Goal: Task Accomplishment & Management: Manage account settings

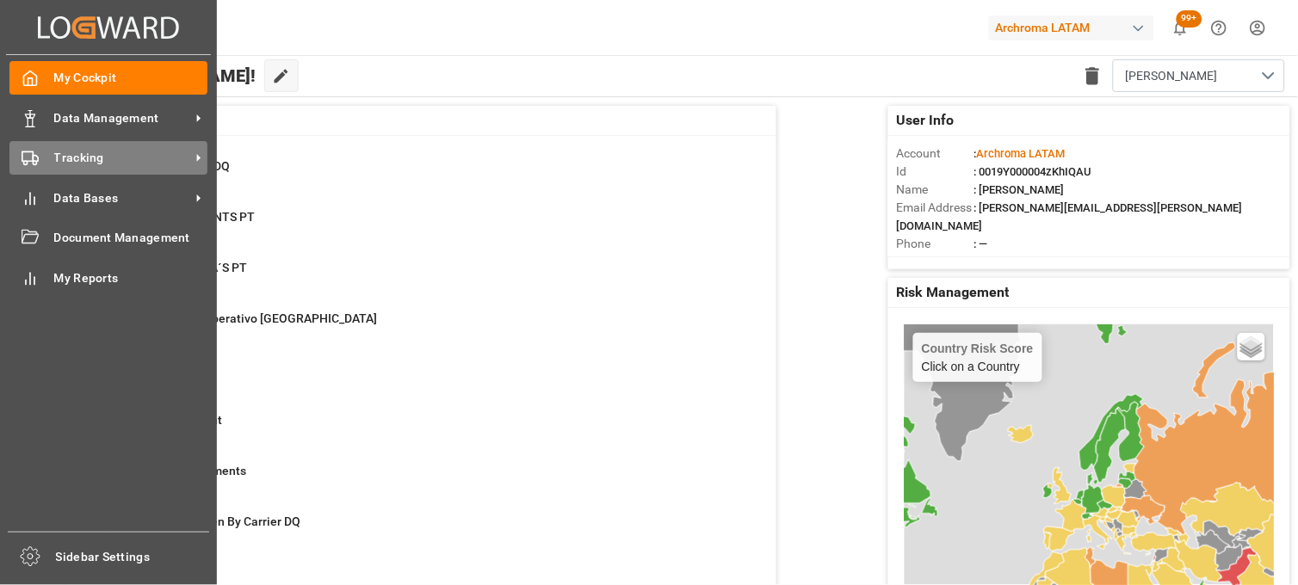
click at [50, 165] on div "Tracking Tracking" at bounding box center [108, 158] width 198 height 34
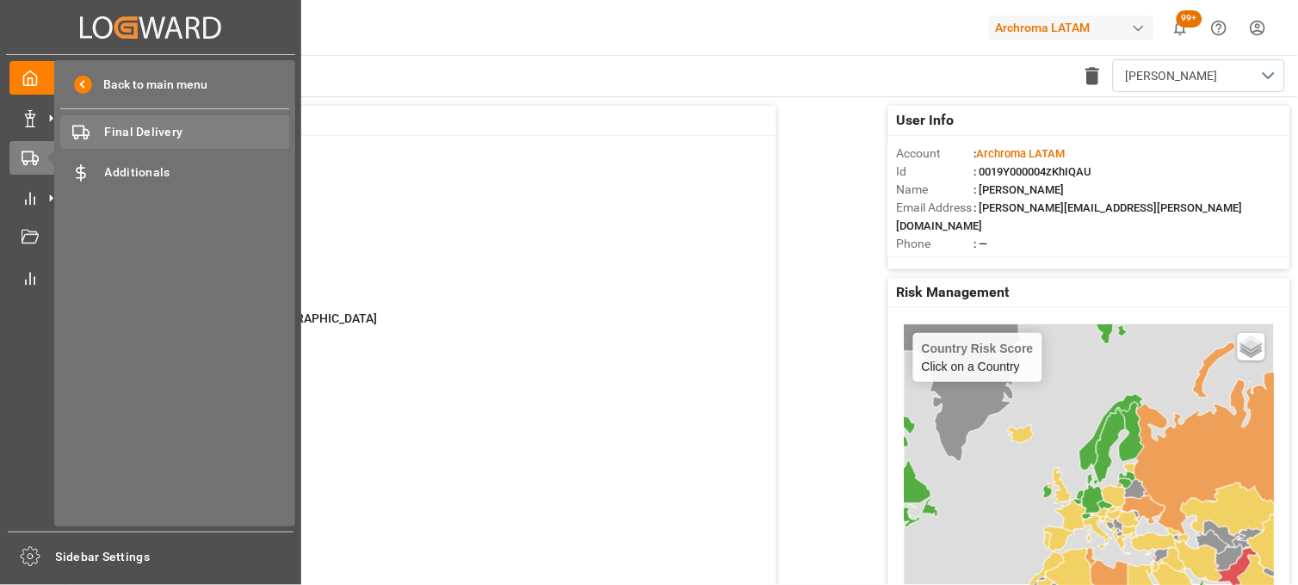
click at [149, 138] on span "Final Delivery" at bounding box center [197, 132] width 185 height 18
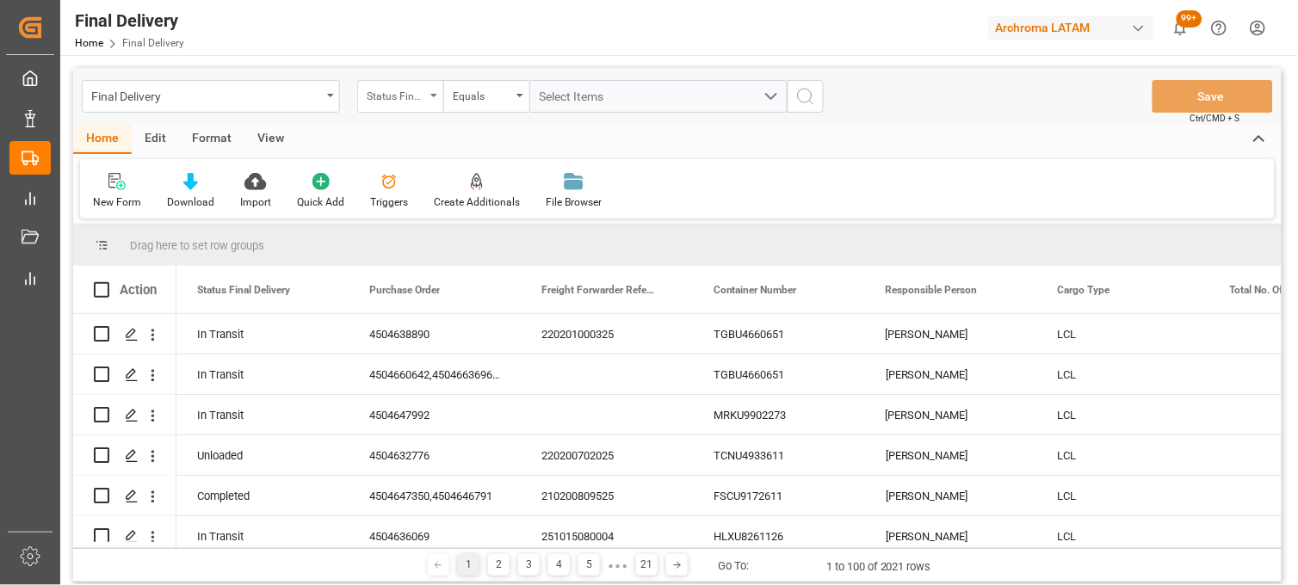
click at [432, 110] on div "Status Final Delivery" at bounding box center [400, 96] width 86 height 33
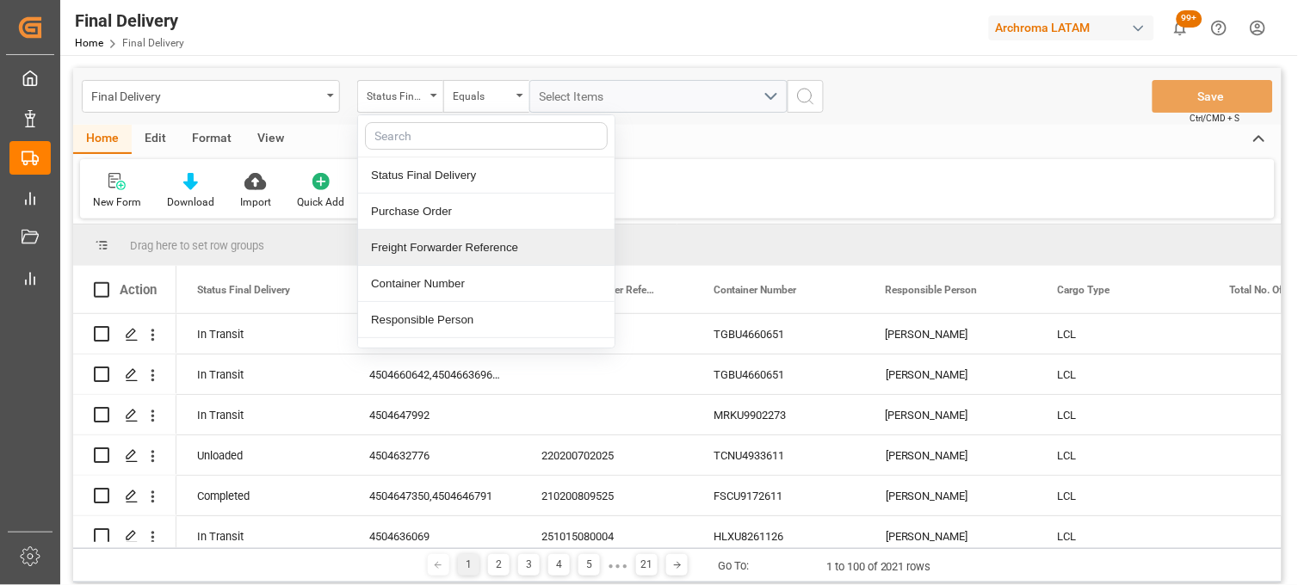
click at [466, 248] on div "Freight Forwarder Reference" at bounding box center [486, 248] width 256 height 36
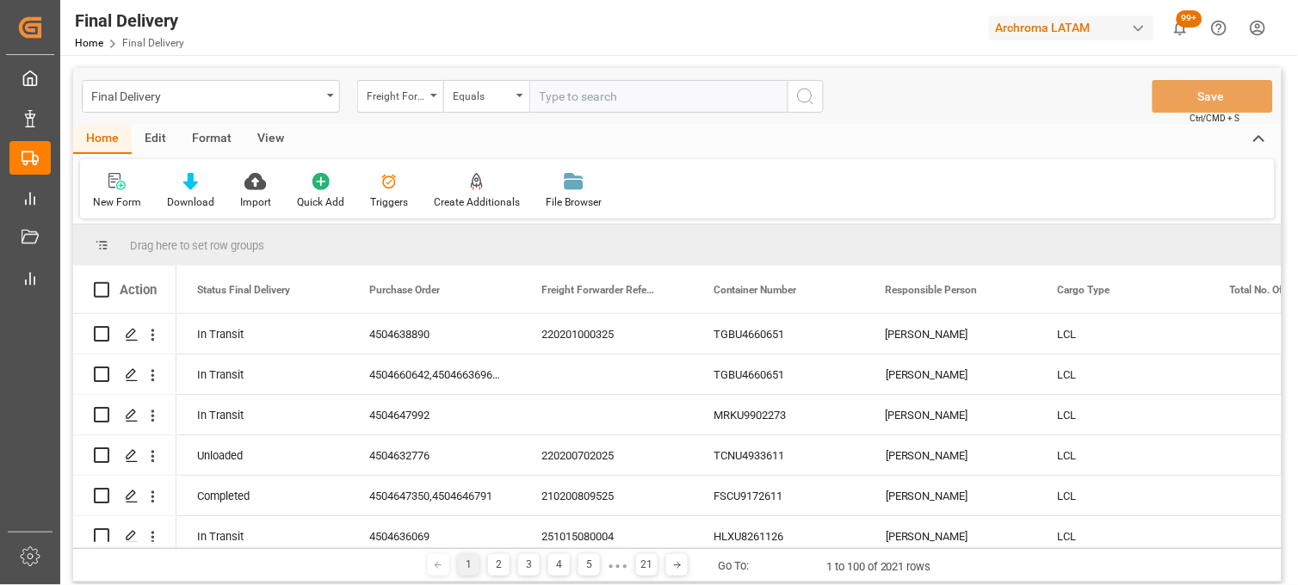
click at [572, 96] on input "text" at bounding box center [658, 96] width 258 height 33
type input "251015080014"
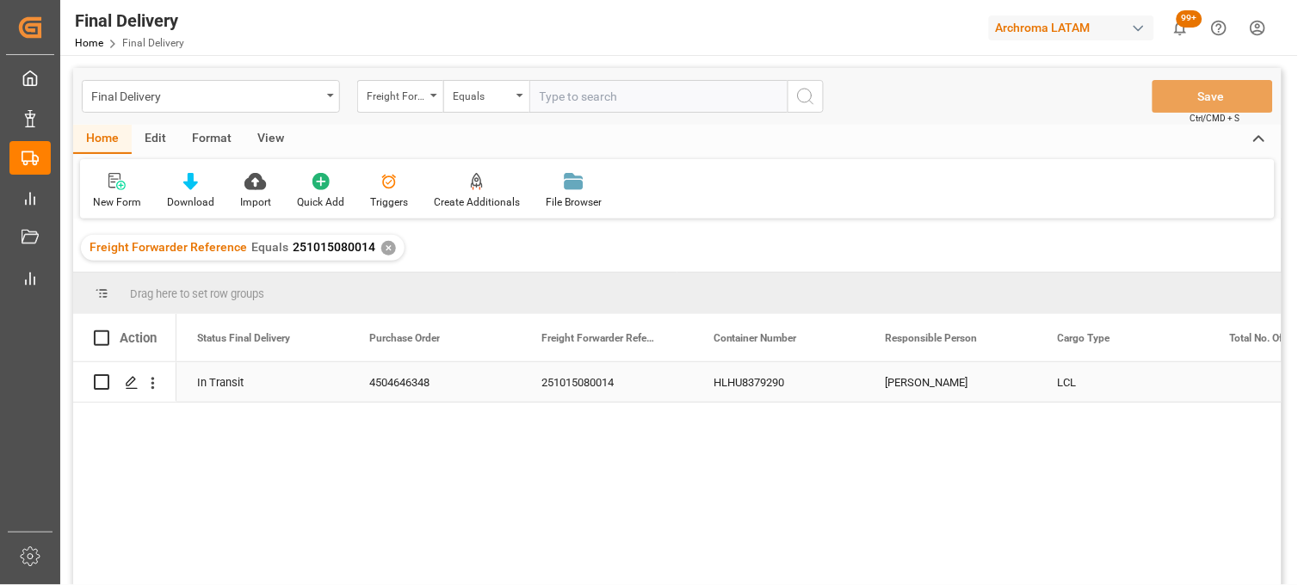
click at [902, 392] on div "[PERSON_NAME]" at bounding box center [951, 382] width 172 height 40
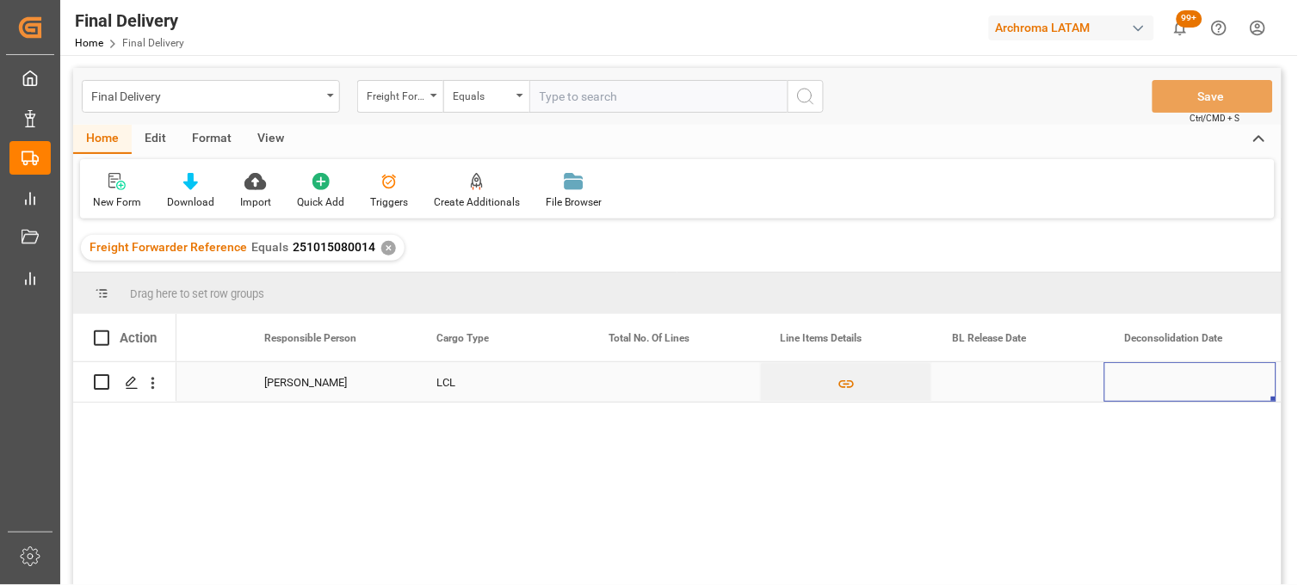
scroll to position [0, 794]
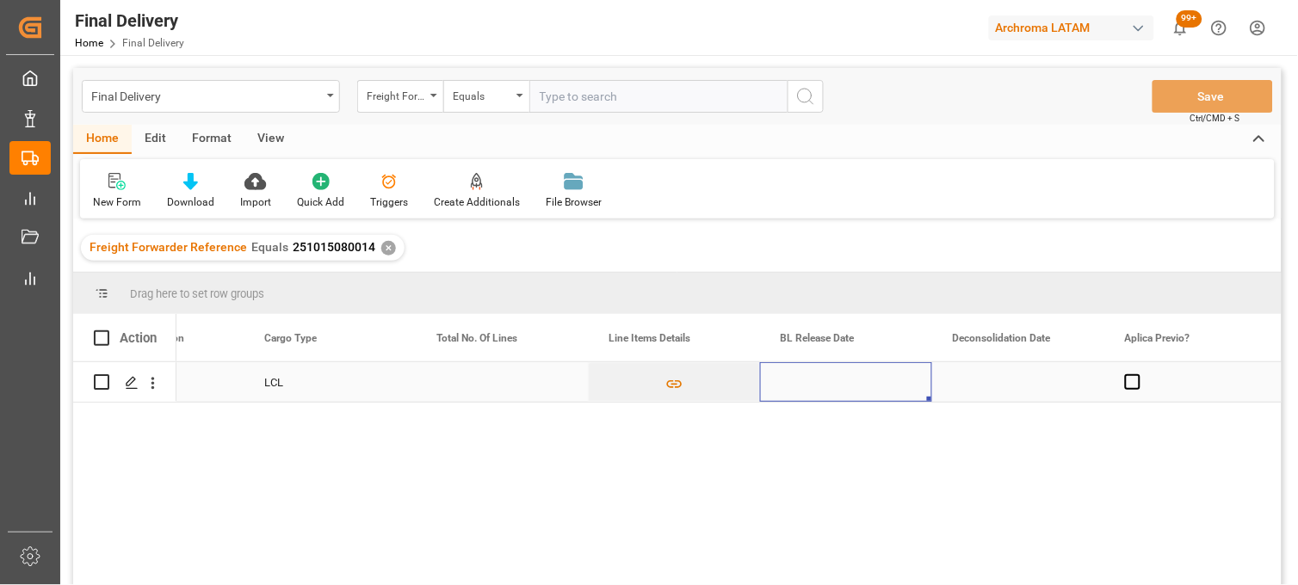
click at [828, 390] on div "Press SPACE to select this row." at bounding box center [846, 382] width 172 height 40
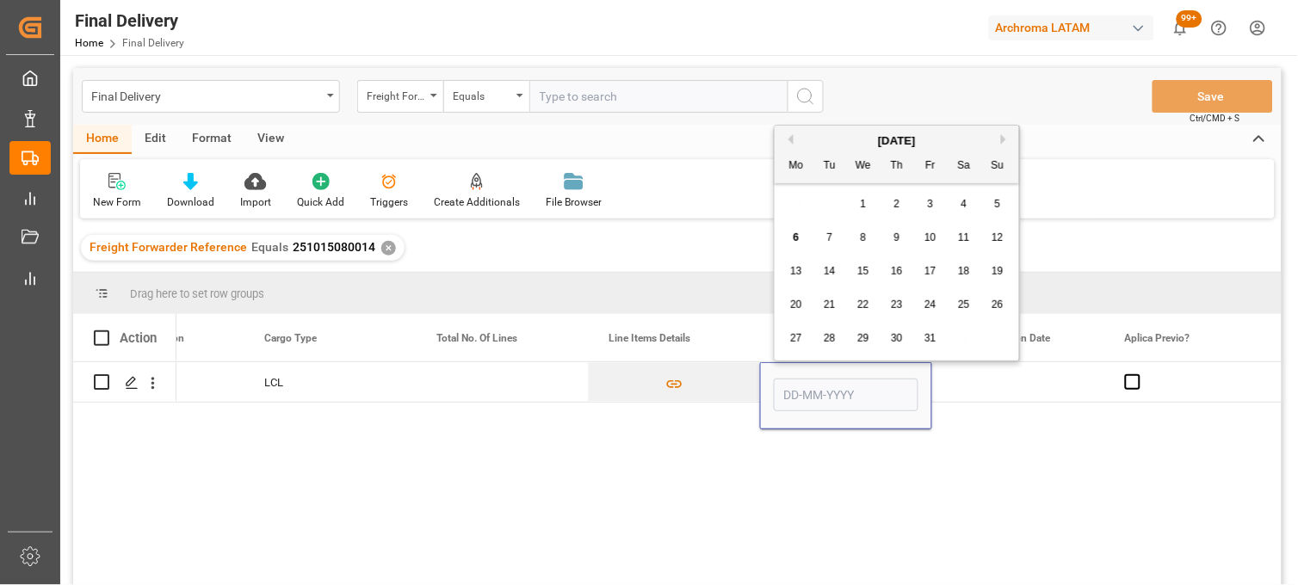
click at [796, 242] on span "6" at bounding box center [797, 238] width 6 height 12
type input "06-10-2025"
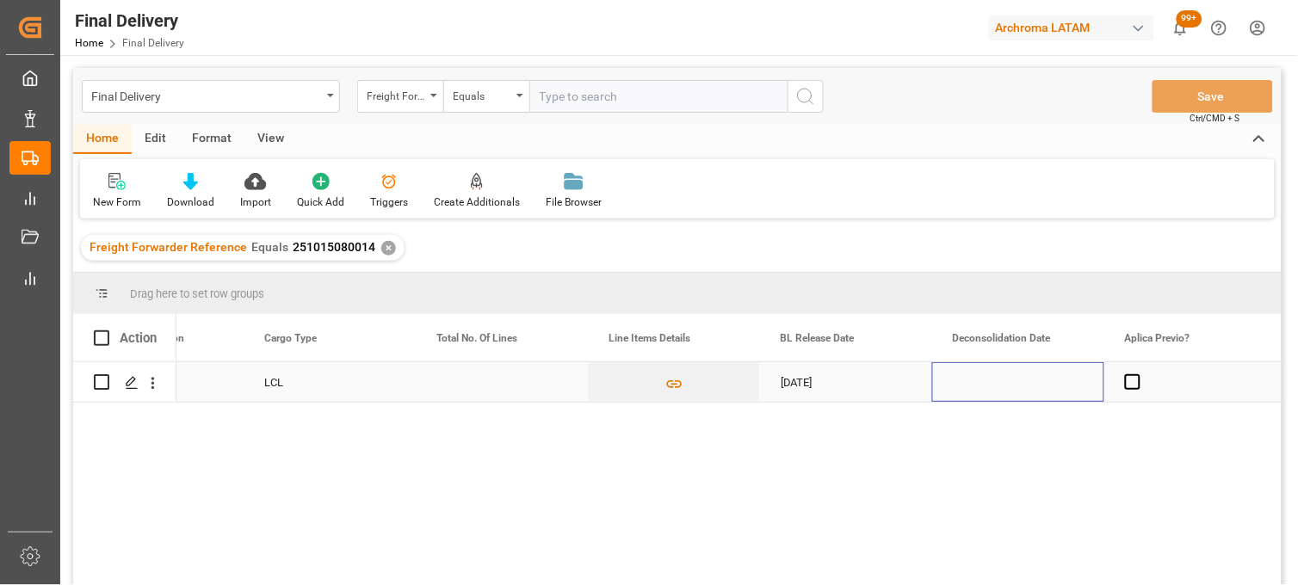
click at [992, 387] on div "Press SPACE to select this row." at bounding box center [1018, 382] width 172 height 40
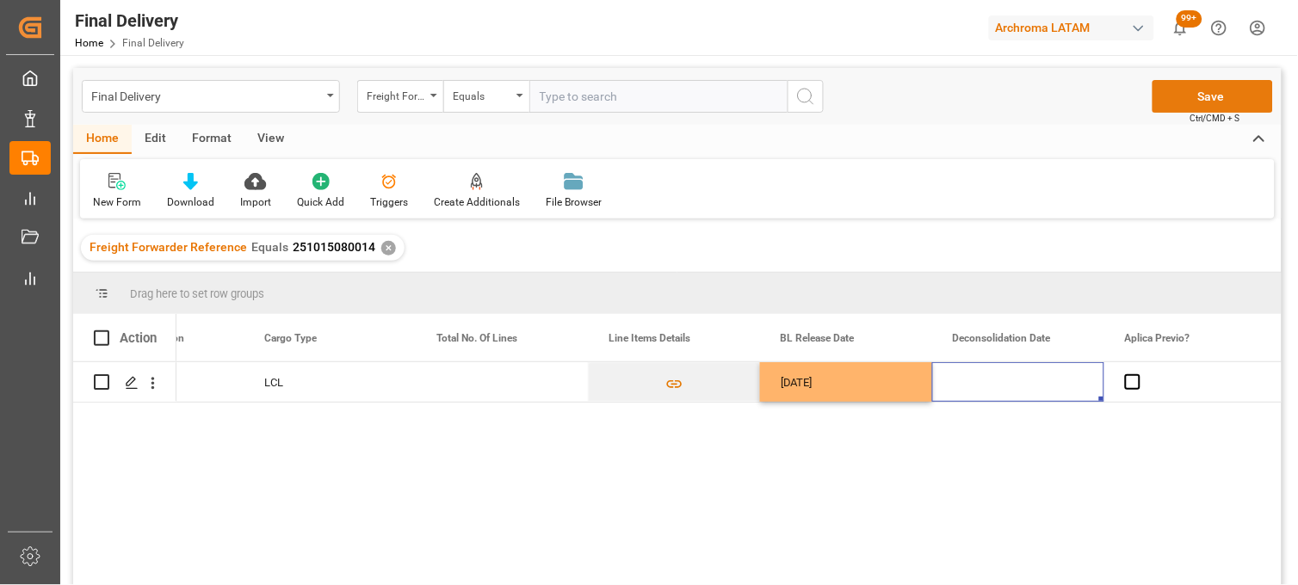
click at [1180, 99] on button "Save" at bounding box center [1213, 96] width 121 height 33
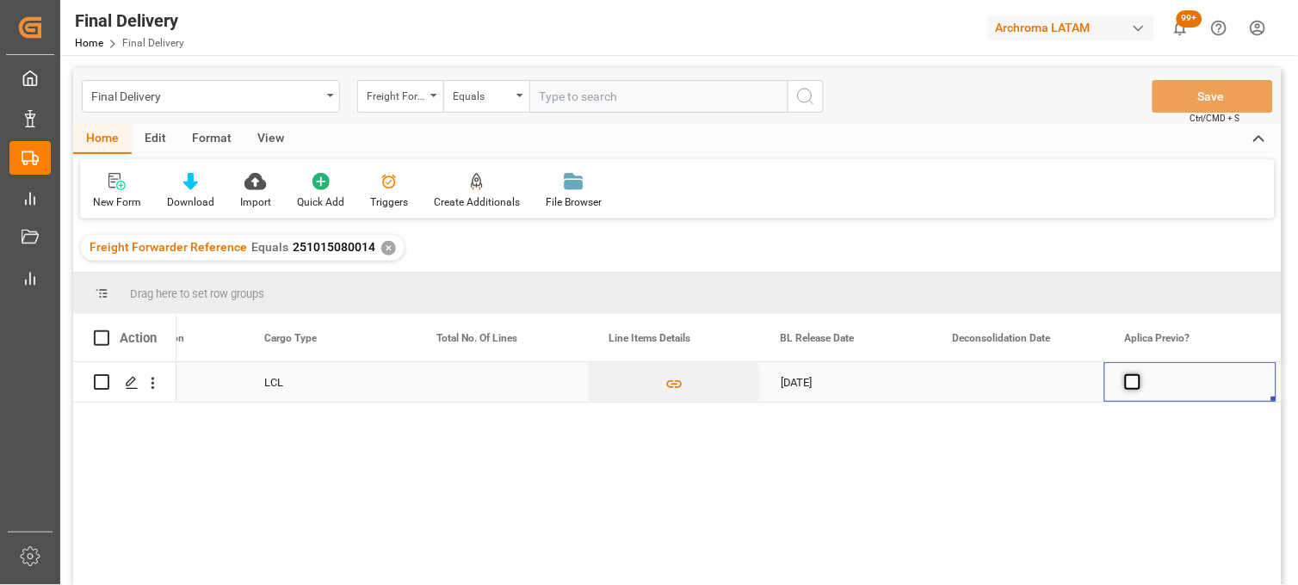
click at [1129, 379] on span "Press SPACE to select this row." at bounding box center [1132, 381] width 15 height 15
click at [1138, 374] on input "Press SPACE to select this row." at bounding box center [1138, 374] width 0 height 0
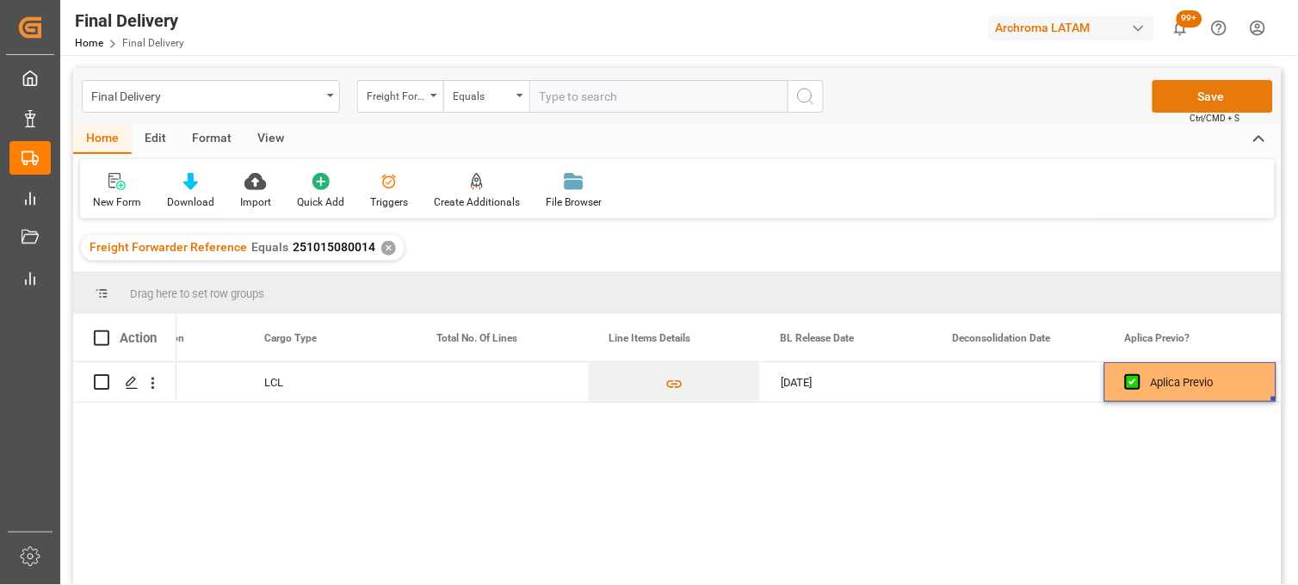
click at [1171, 98] on button "Save" at bounding box center [1213, 96] width 121 height 33
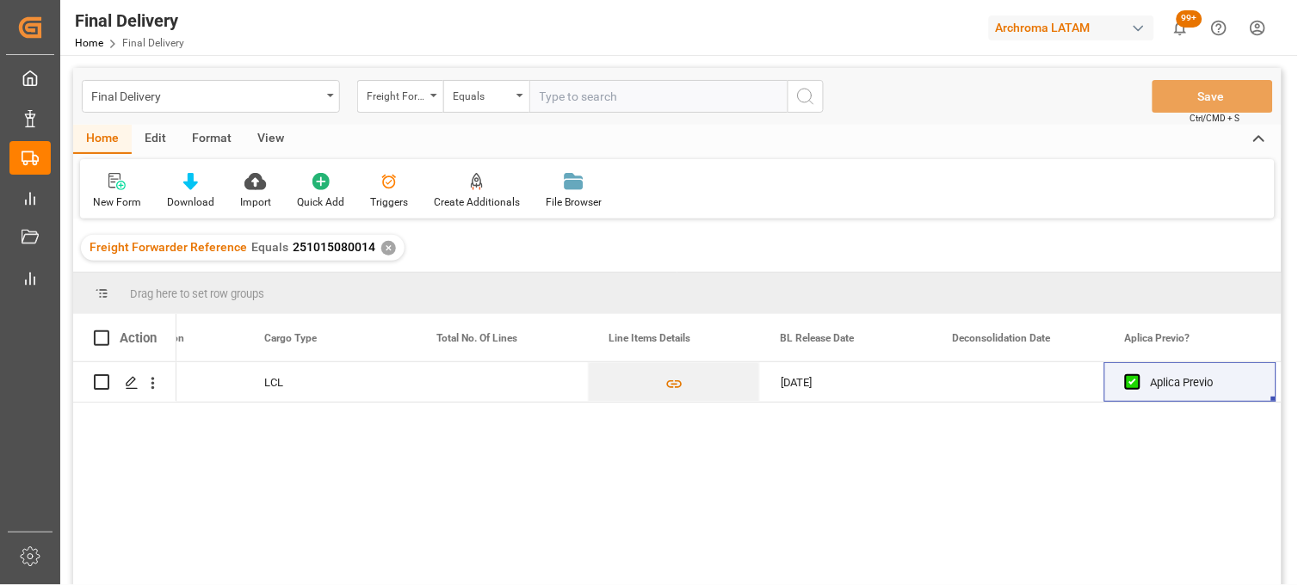
click at [381, 248] on div "✕" at bounding box center [388, 248] width 15 height 15
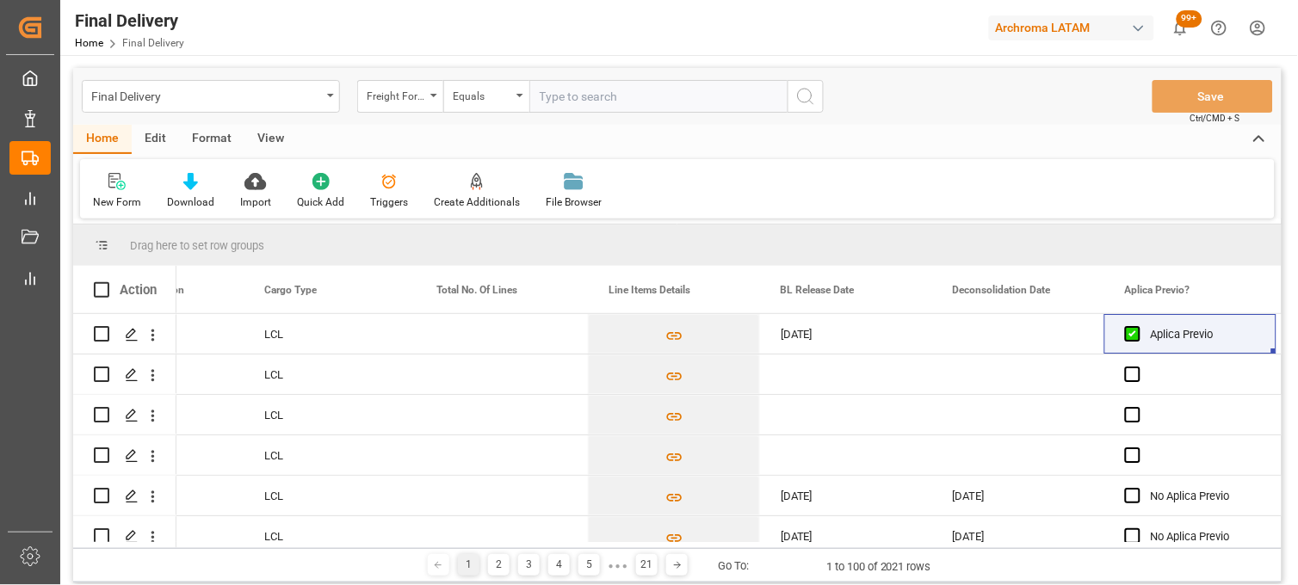
click at [558, 96] on input "text" at bounding box center [658, 96] width 258 height 33
paste input "251006900295"
type input "251006900295"
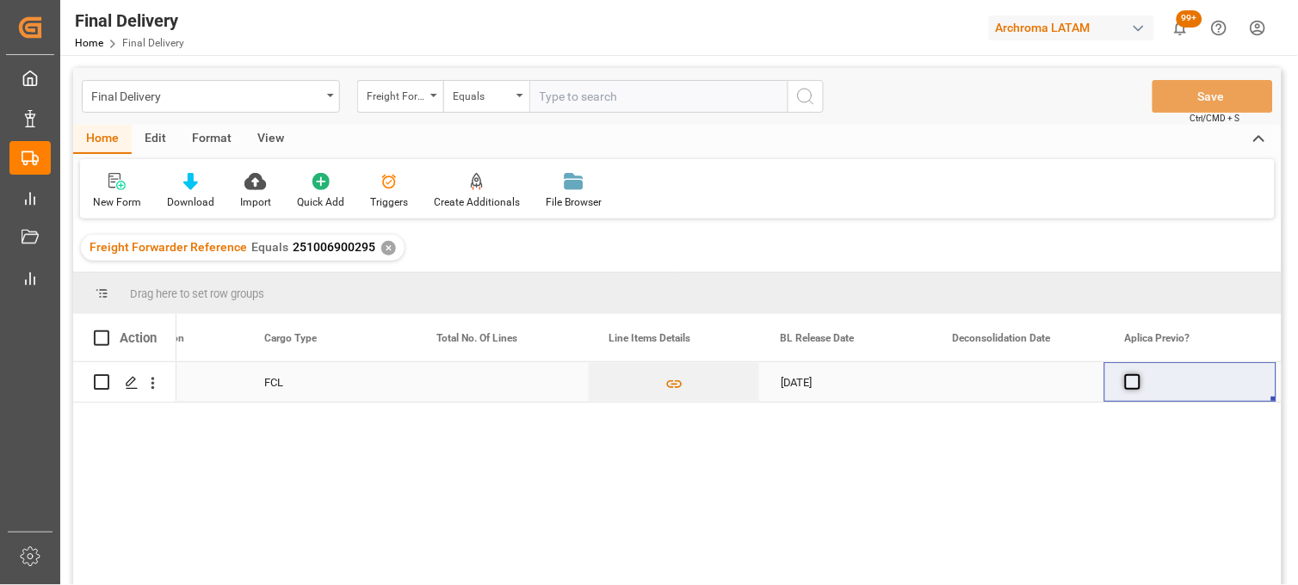
click at [1129, 383] on span "Press SPACE to select this row." at bounding box center [1132, 381] width 15 height 15
click at [1138, 374] on input "Press SPACE to select this row." at bounding box center [1138, 374] width 0 height 0
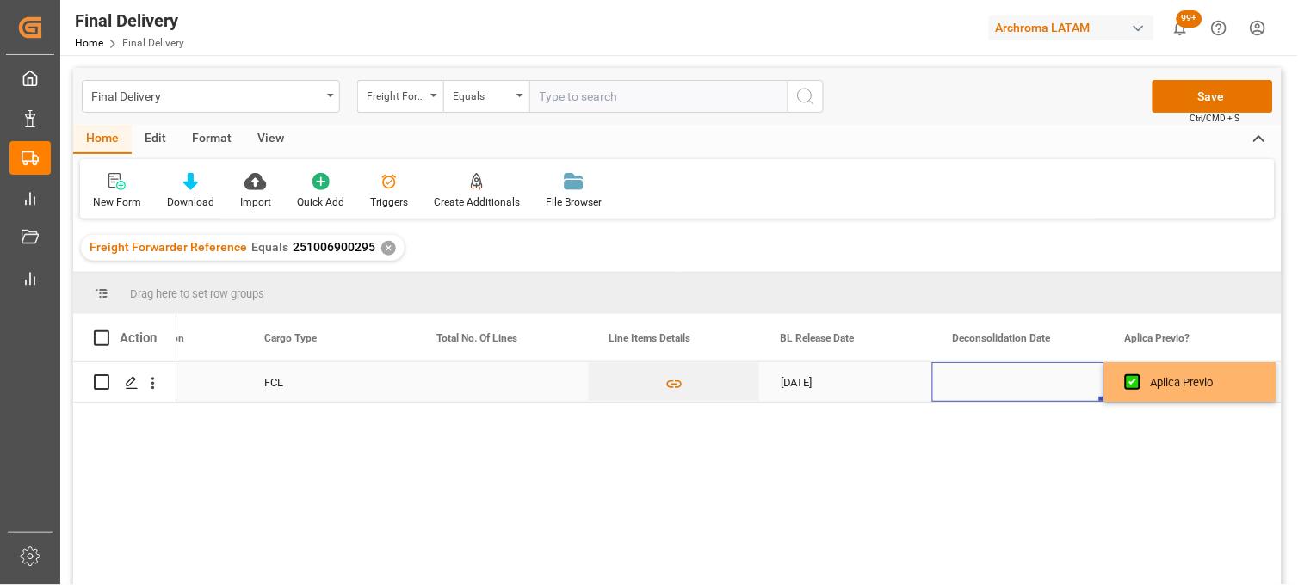
click at [986, 382] on div "Press SPACE to select this row." at bounding box center [1018, 382] width 172 height 40
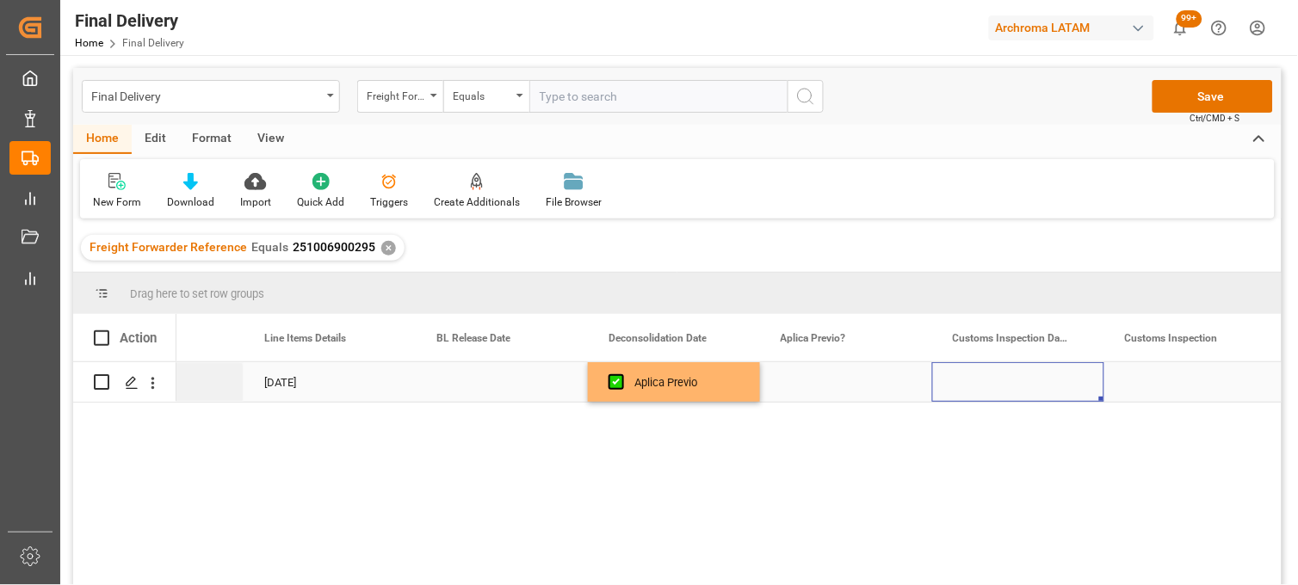
scroll to position [0, 1310]
click at [822, 383] on div "Press SPACE to select this row." at bounding box center [846, 382] width 172 height 40
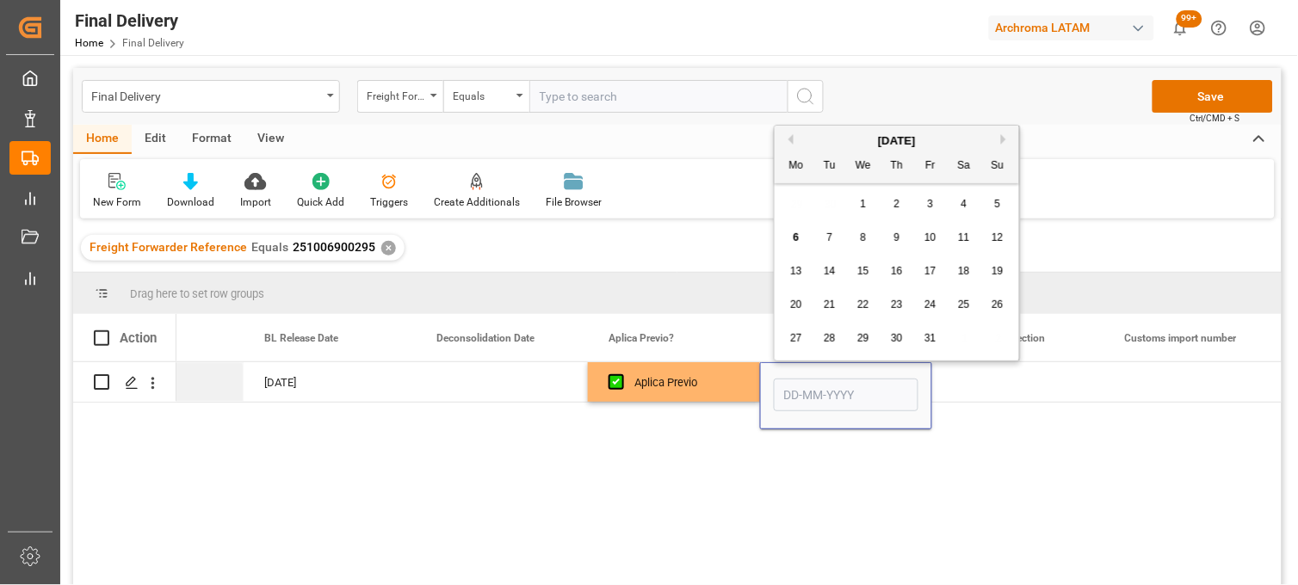
click at [836, 235] on div "7" at bounding box center [830, 238] width 22 height 21
type input "07-10-2025"
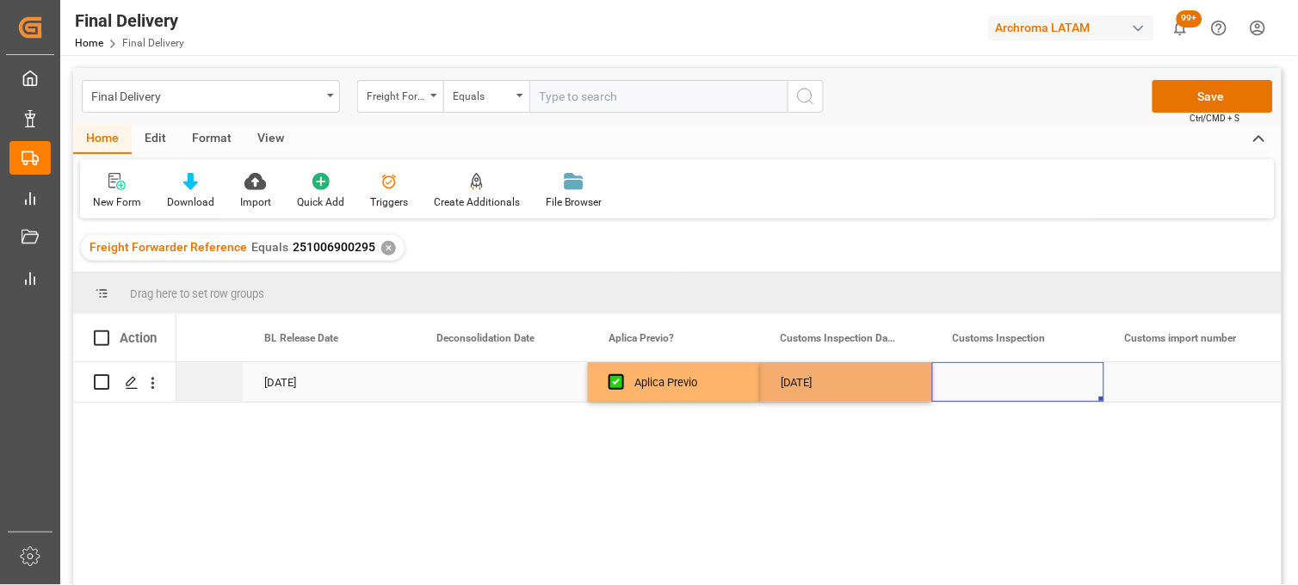
click at [1014, 385] on div "Press SPACE to select this row." at bounding box center [1018, 382] width 172 height 40
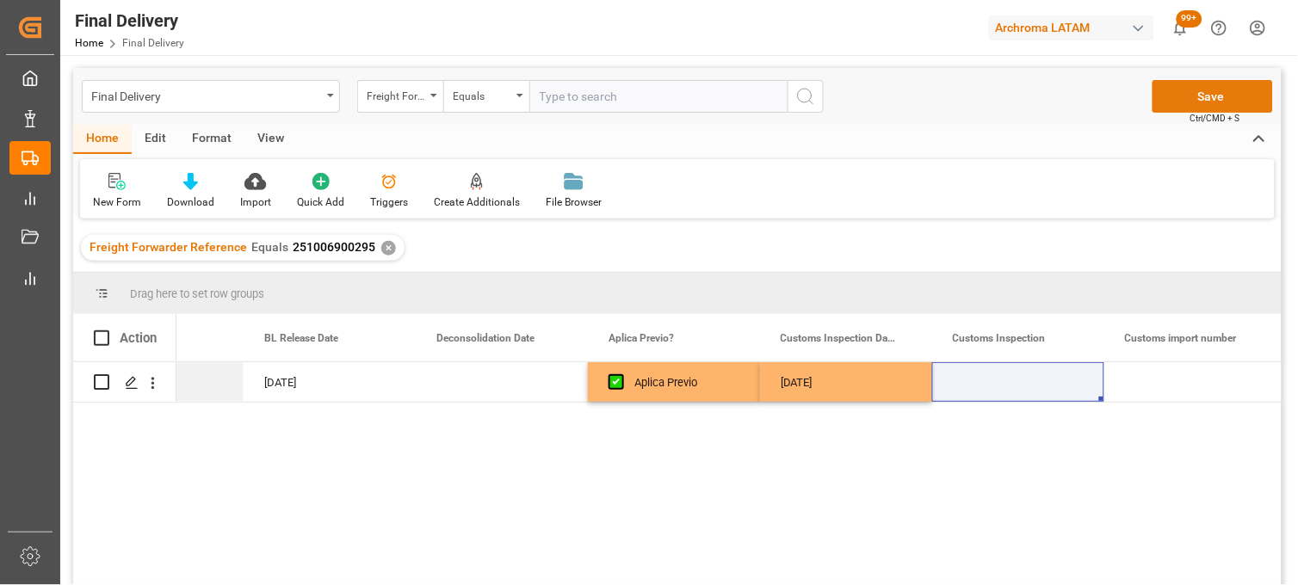
click at [1171, 92] on button "Save" at bounding box center [1213, 96] width 121 height 33
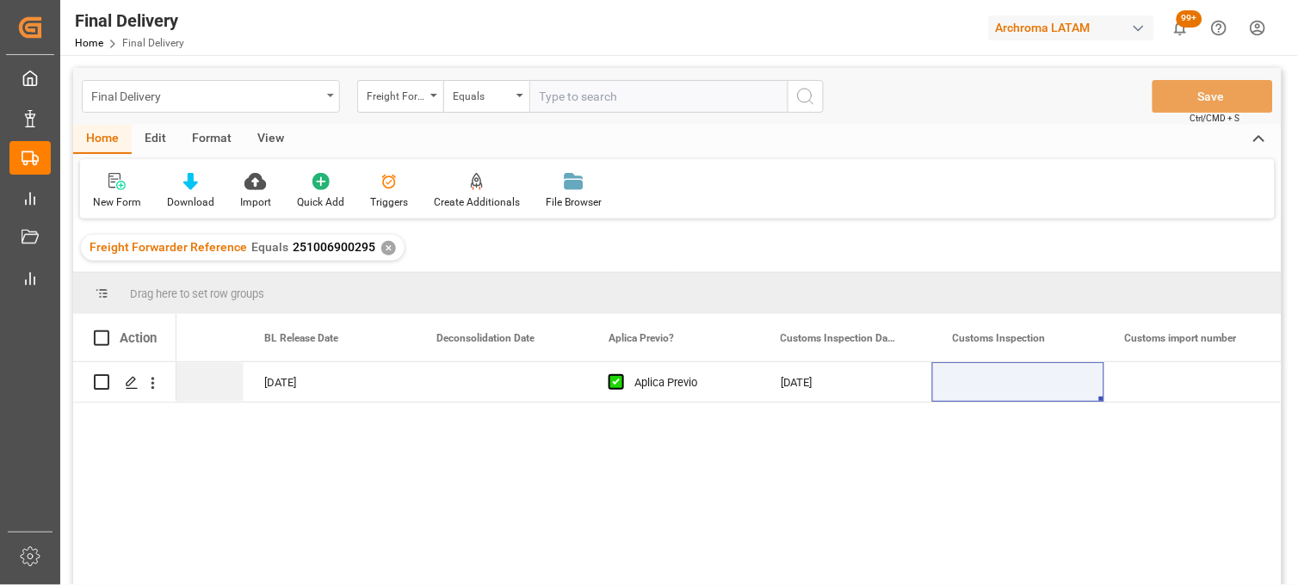
click at [324, 101] on div "Final Delivery" at bounding box center [211, 96] width 258 height 33
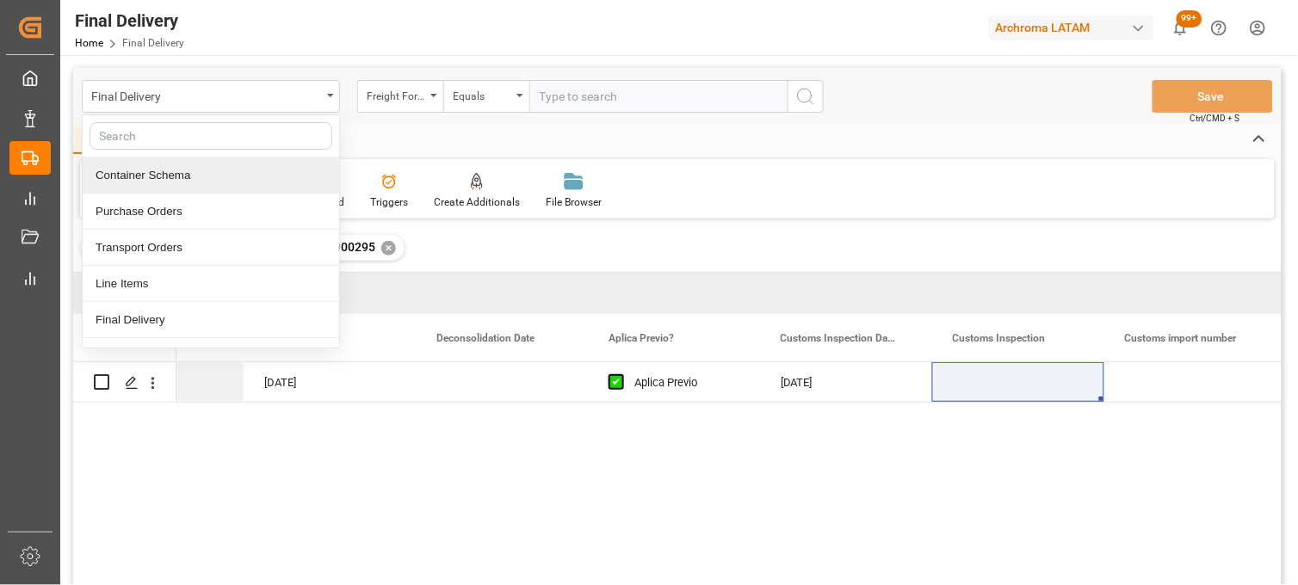
click at [222, 181] on div "Container Schema" at bounding box center [211, 176] width 256 height 36
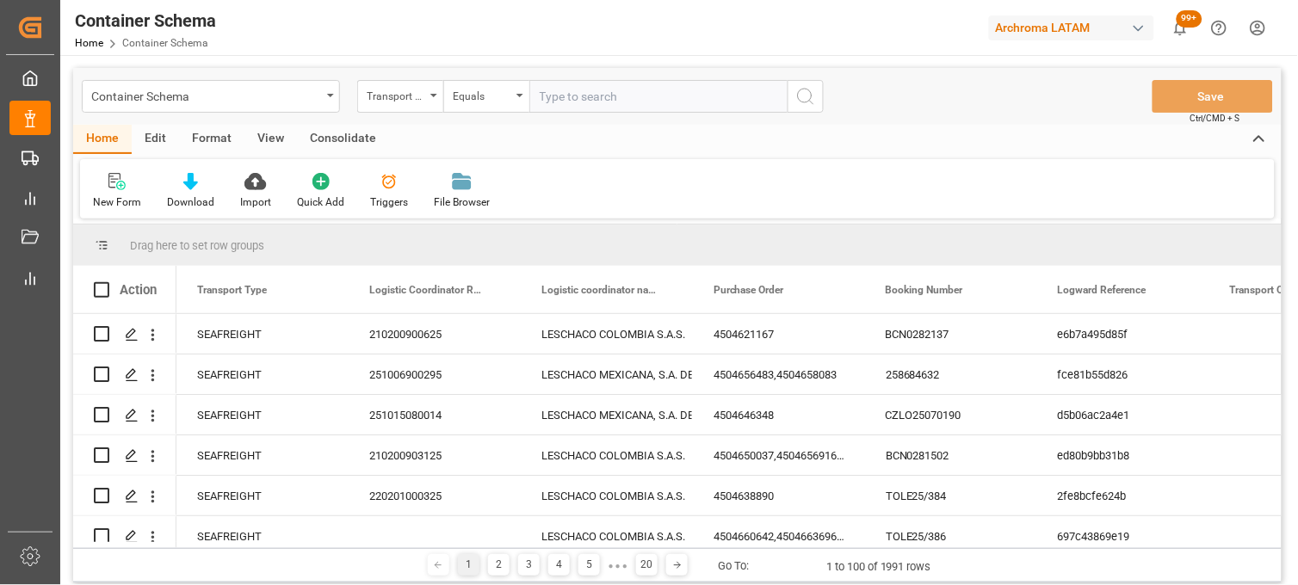
click at [436, 100] on div "Transport Type" at bounding box center [400, 96] width 86 height 33
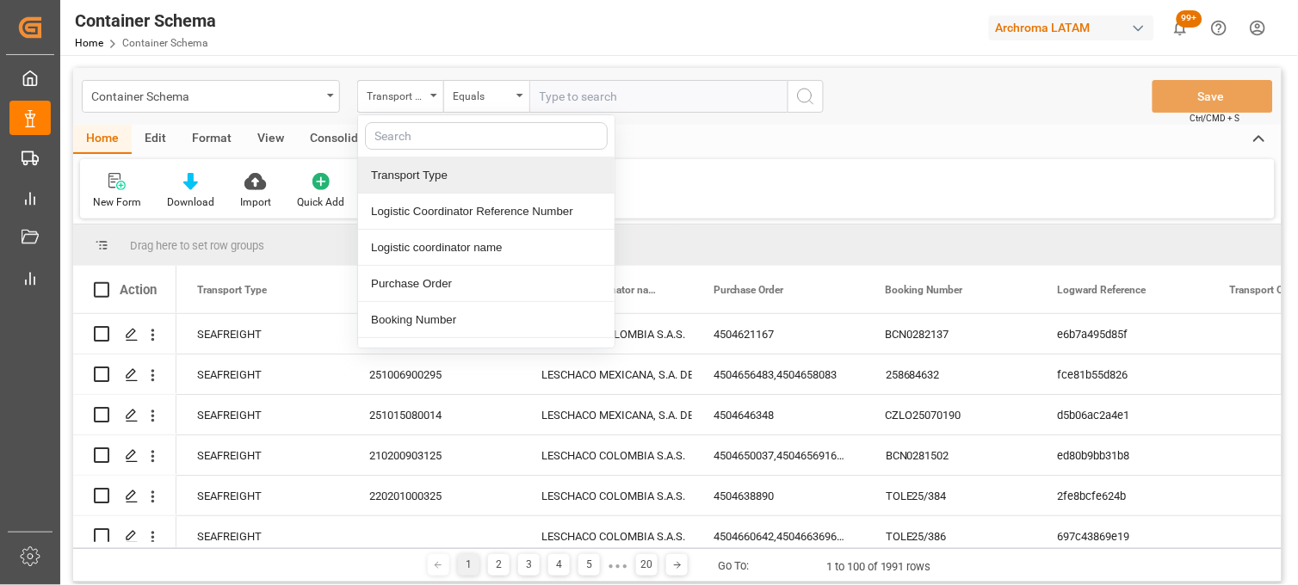
click at [400, 136] on input "text" at bounding box center [486, 136] width 243 height 28
type input "cont"
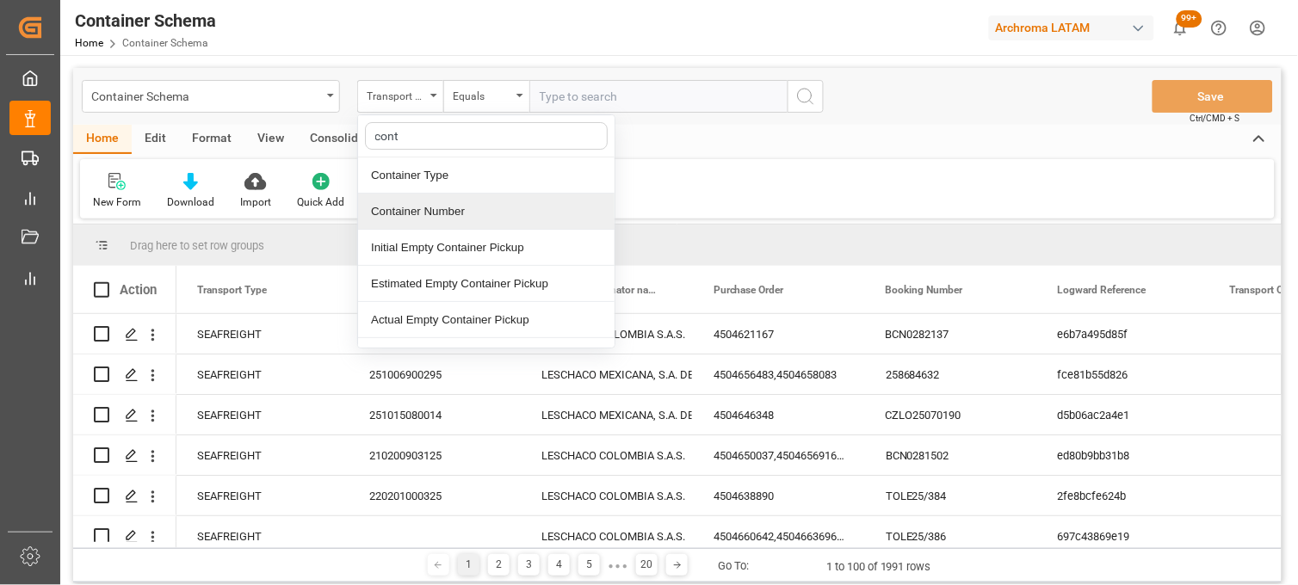
click at [420, 213] on div "Container Number" at bounding box center [486, 212] width 256 height 36
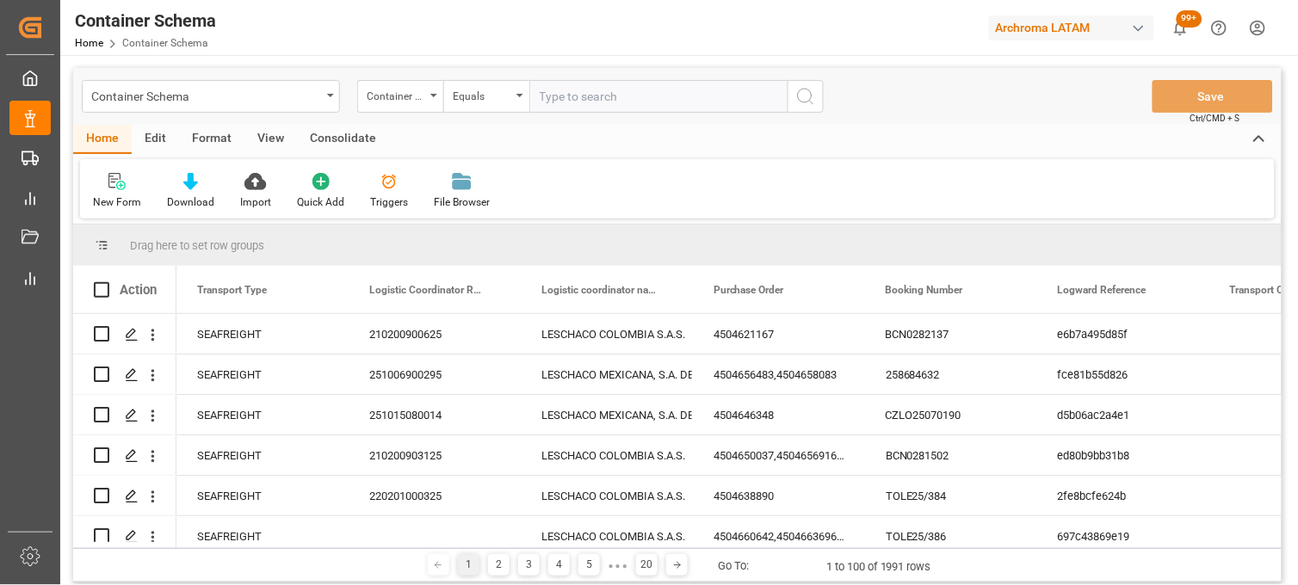
click at [572, 106] on input "text" at bounding box center [658, 96] width 258 height 33
paste input "GMCU2100712"
type input "GMCU2100712"
click at [807, 97] on icon "search button" at bounding box center [805, 96] width 21 height 21
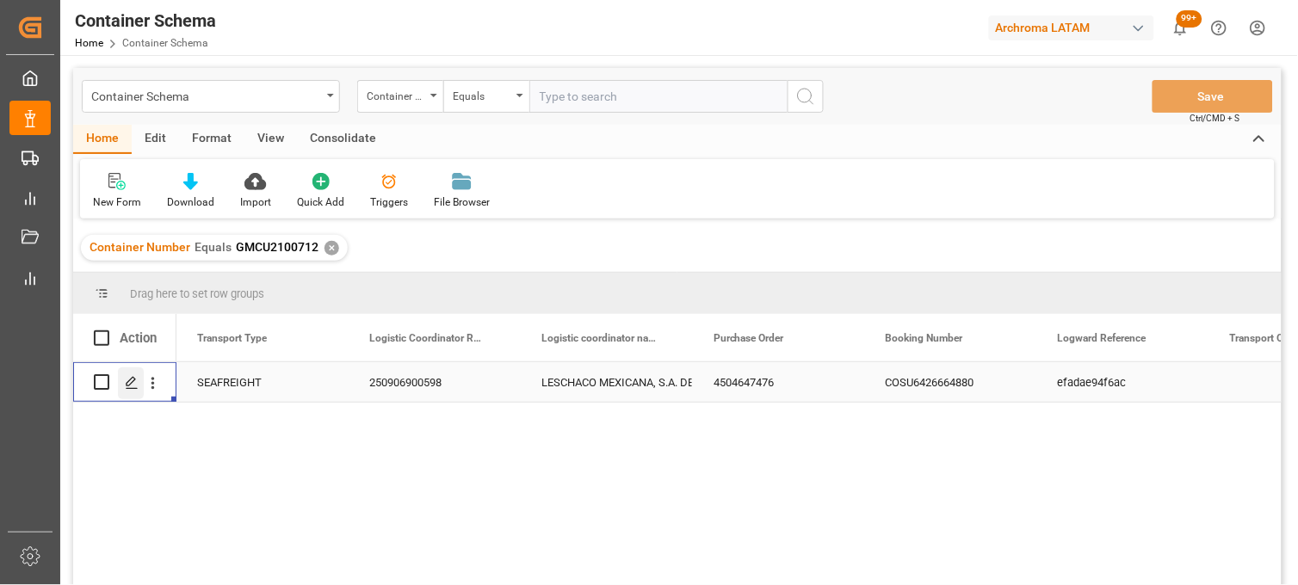
click at [130, 390] on div "Press SPACE to select this row." at bounding box center [131, 384] width 26 height 32
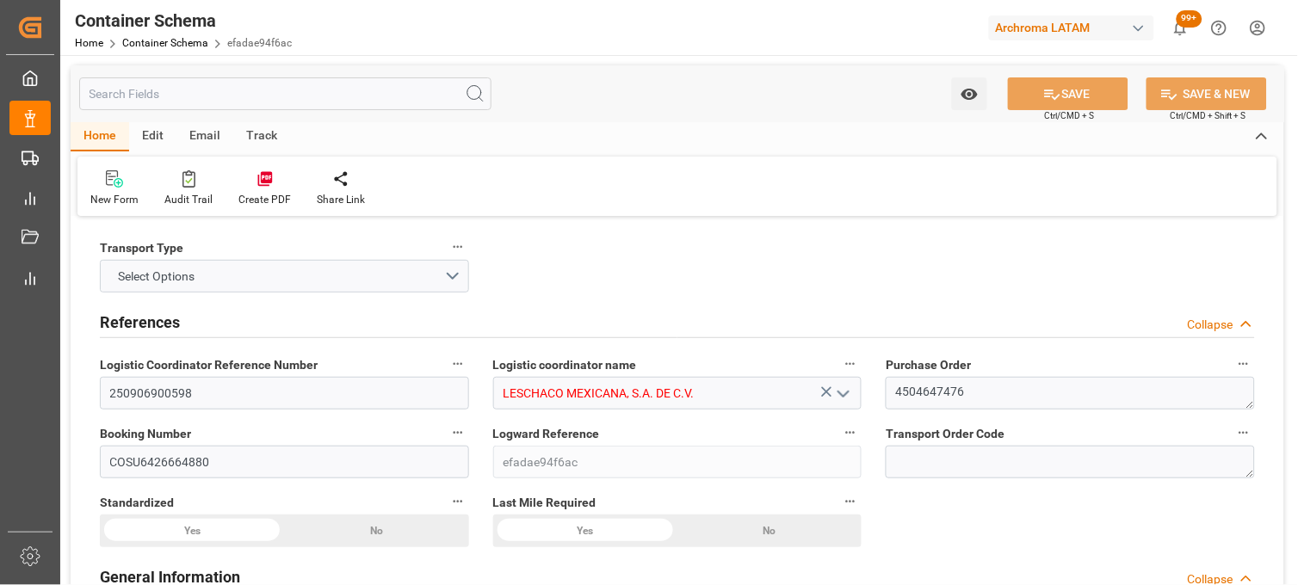
type input "15"
type input "7"
type input "1"
type input "21000"
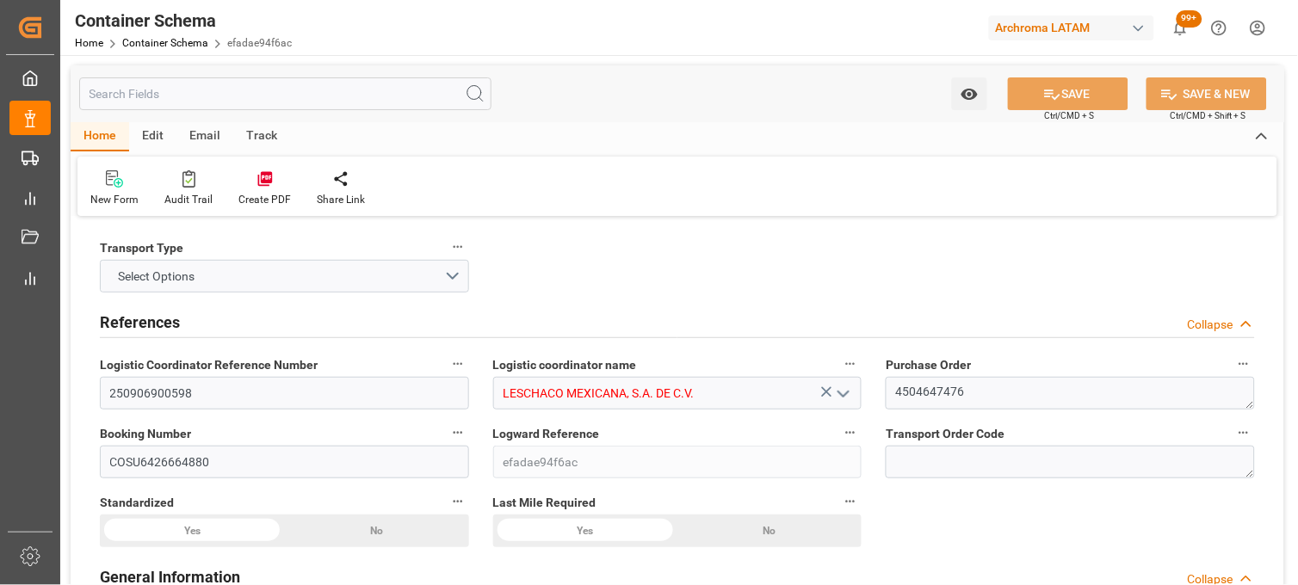
type input "21000"
type input "Cosco"
type input "COSCO Shipping Co. Ltd."
type input "CNSGH"
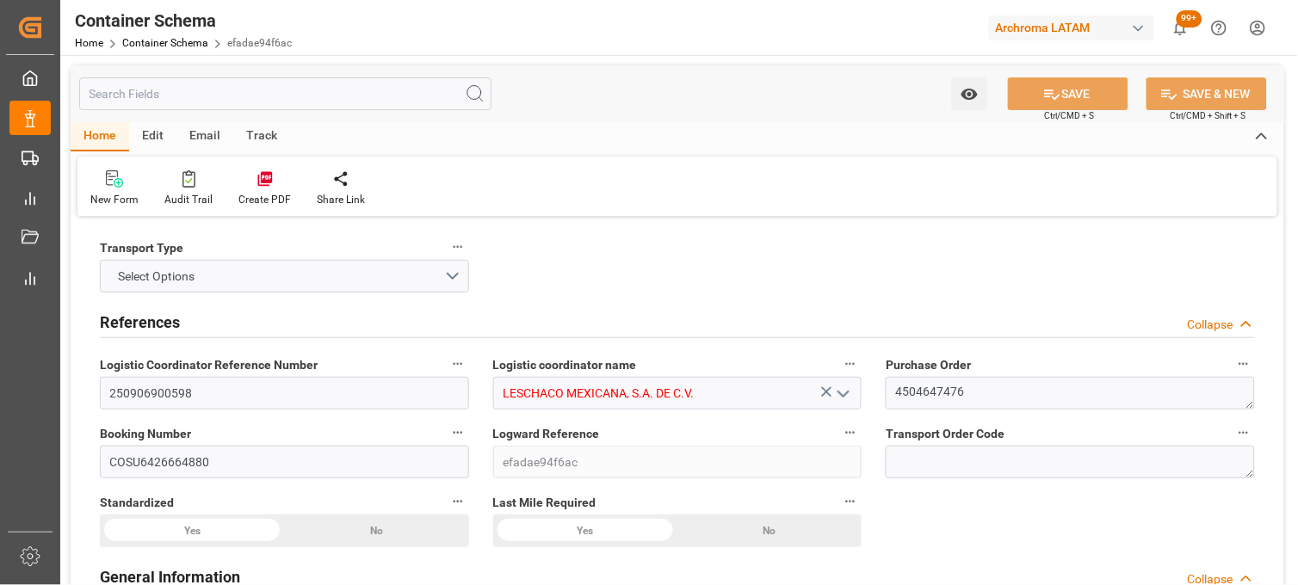
type input "MXZLO"
type input "9307217"
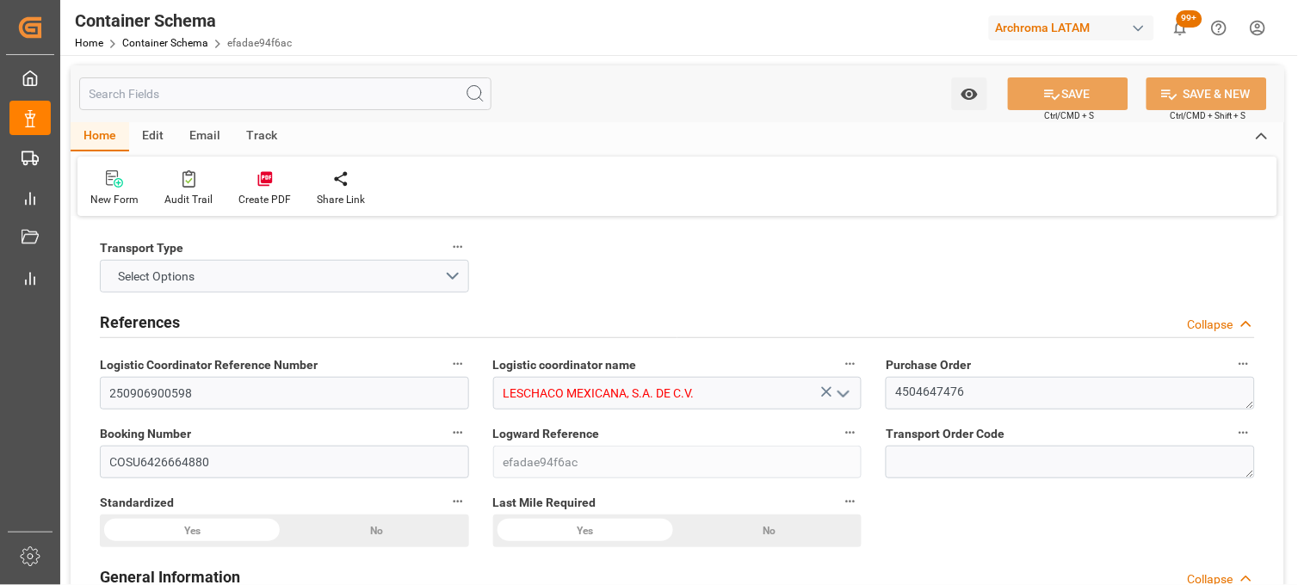
type input "9307217"
type input "0"
type input "16"
type input "11"
type input "12"
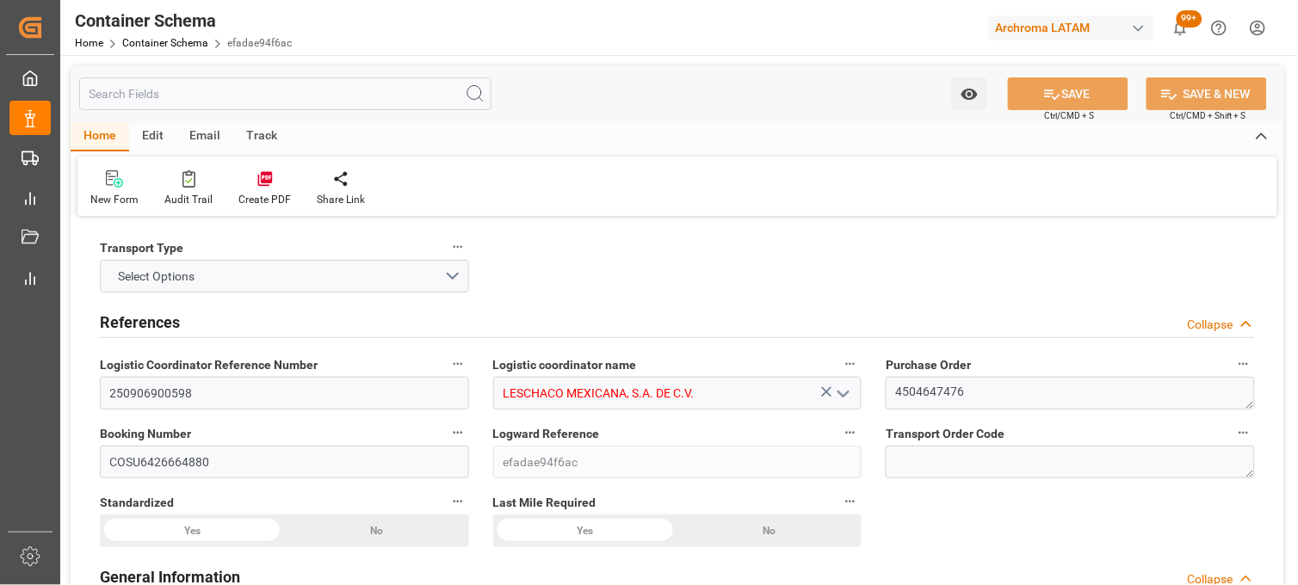
type input "CNSHG"
type input "MXZLO"
type input "01-09-2025 13:30"
type input "26-08-2025"
type input "01-09-2025"
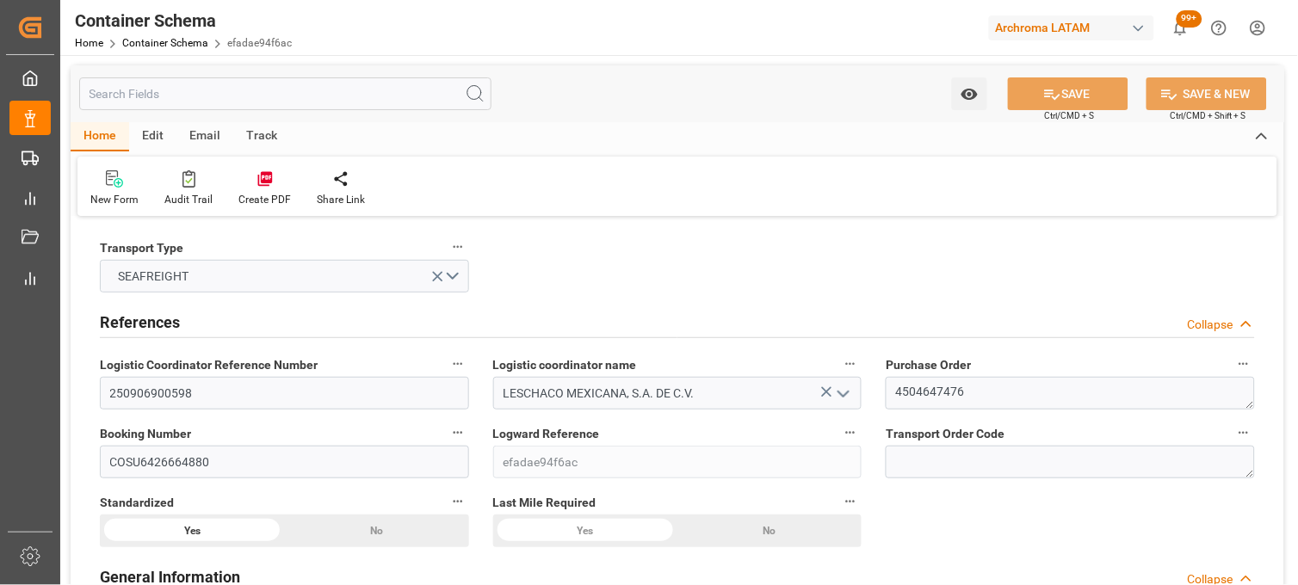
type input "12-09-2025"
type input "[DATE]"
type input "06-10-2025 06:21"
type input "01-09-2025 20:07"
type input "[DATE]"
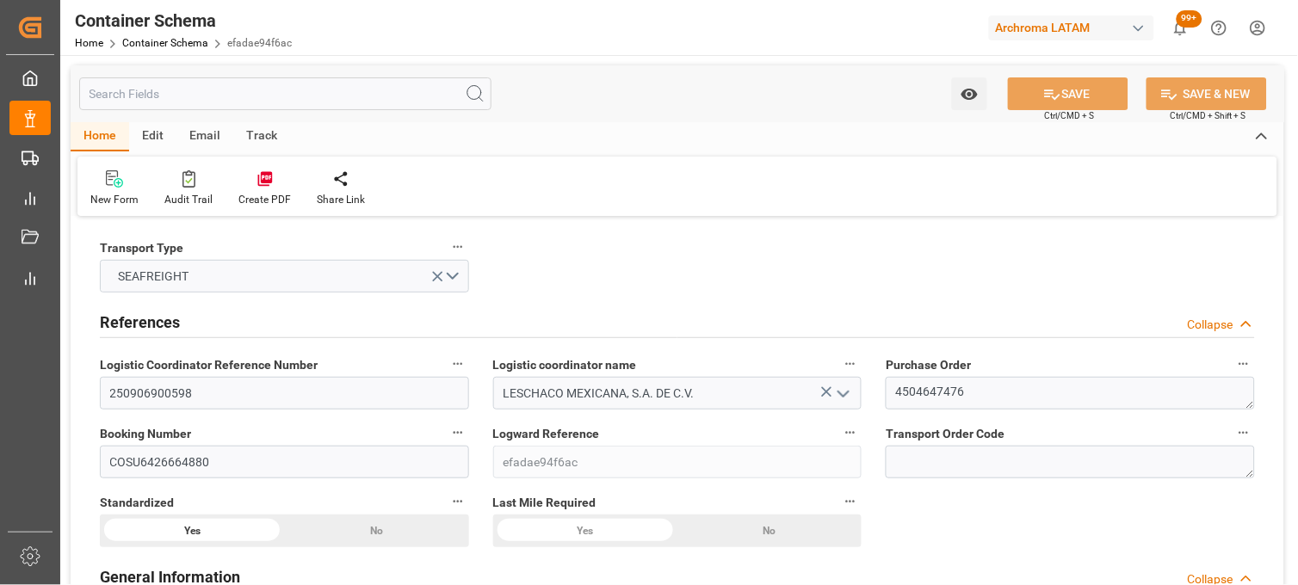
click at [875, 354] on div "Purchase Order 4504647476" at bounding box center [1070, 381] width 393 height 69
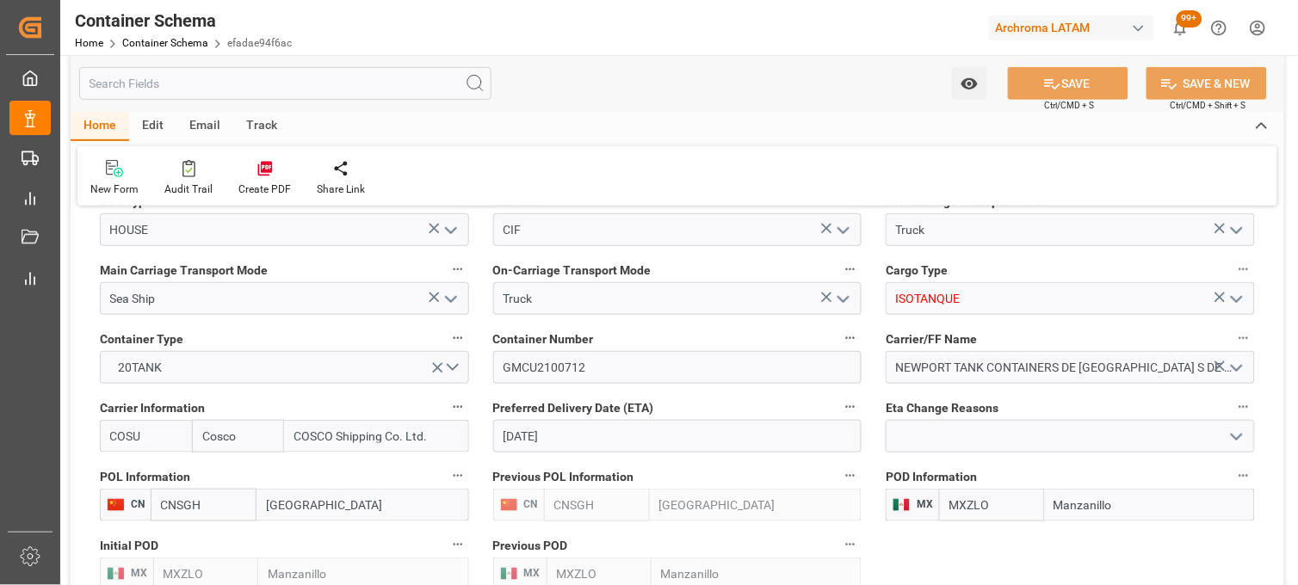
scroll to position [1683, 0]
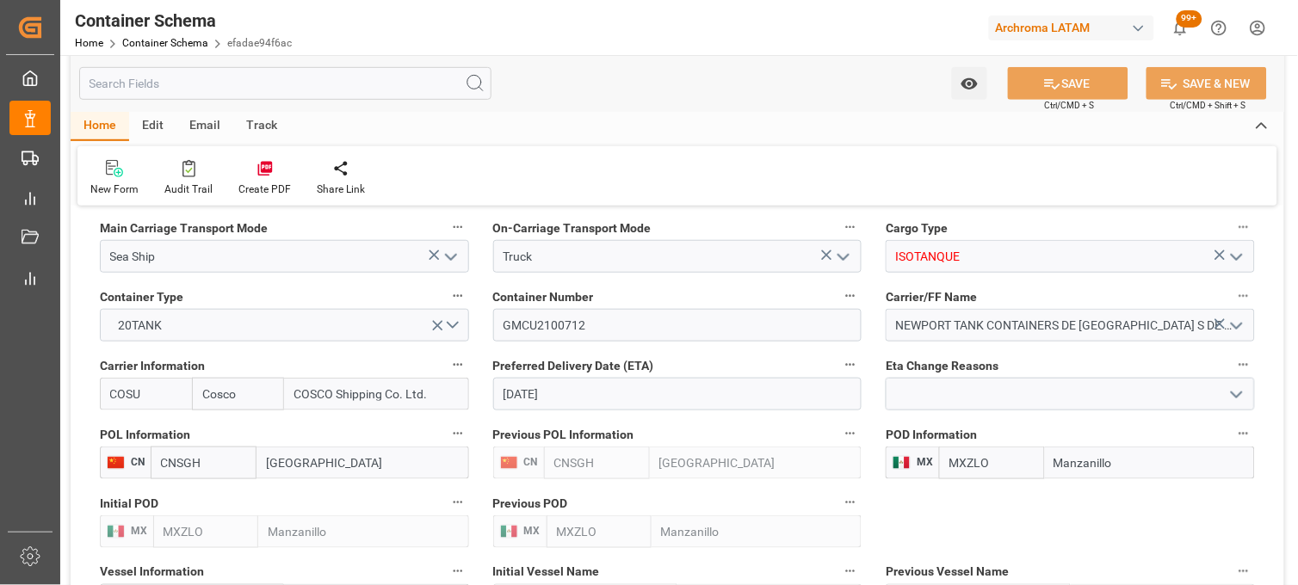
click at [1236, 258] on polyline "open menu" at bounding box center [1237, 257] width 10 height 5
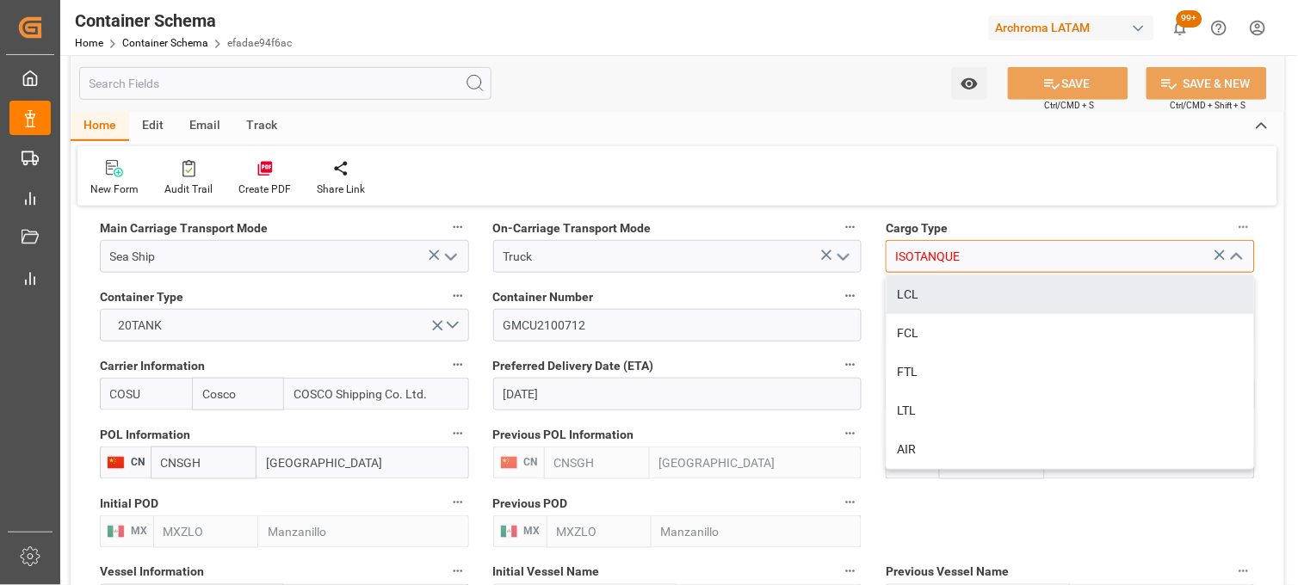
click at [962, 254] on input "ISOTANQUE" at bounding box center [1070, 256] width 369 height 33
click at [935, 260] on input "ISOTANQUE" at bounding box center [1070, 256] width 369 height 33
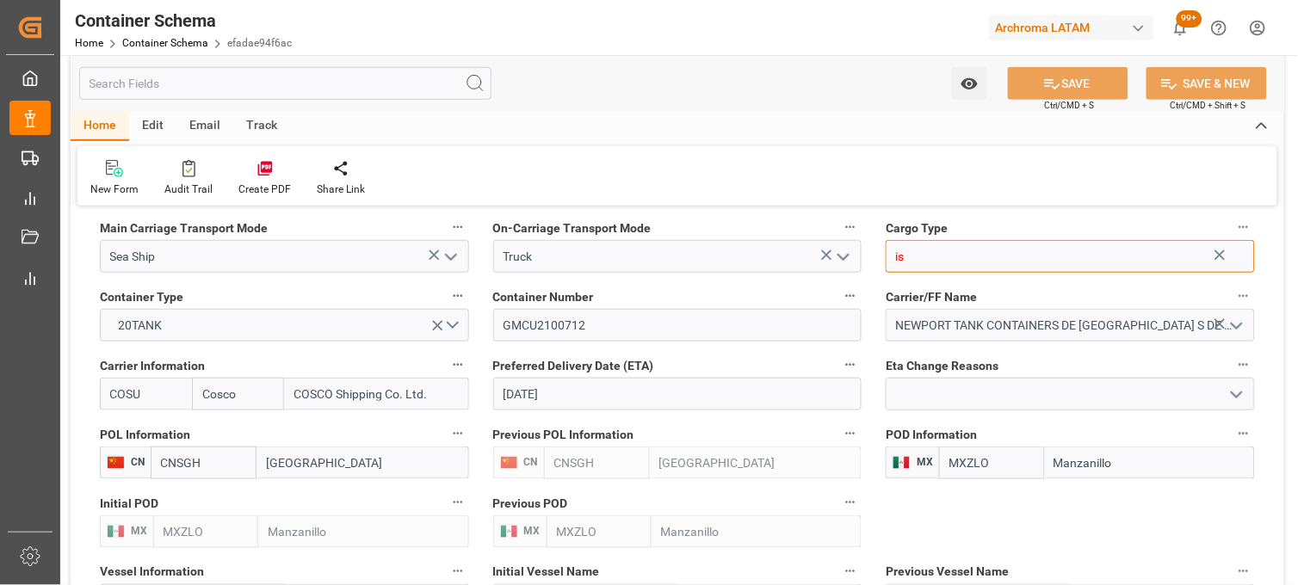
type input "i"
type input "I"
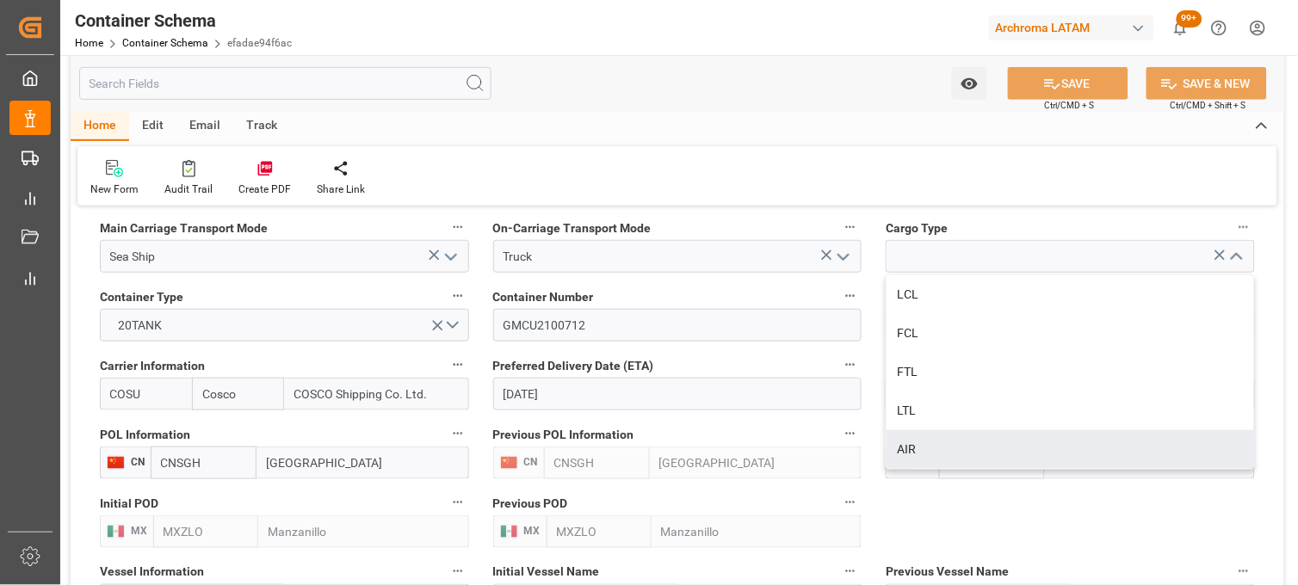
type input "ISOTANQUE"
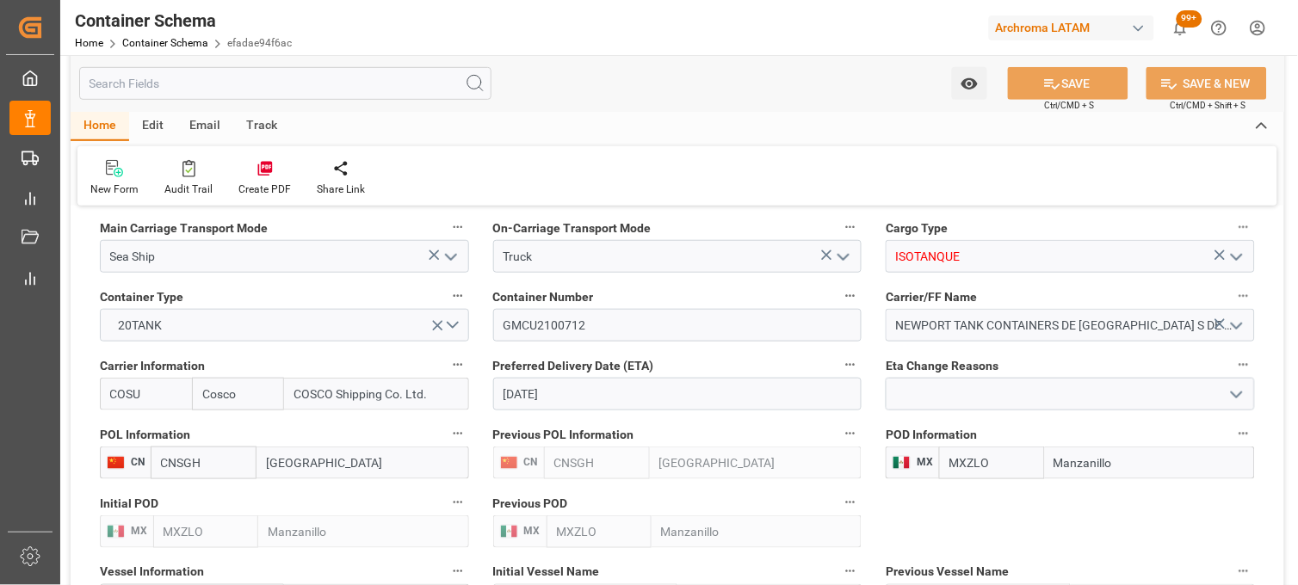
drag, startPoint x: 1166, startPoint y: 505, endPoint x: 1116, endPoint y: 493, distance: 51.4
click at [1166, 505] on div "Transport Type SEAFREIGHT References Collapse Logistic Coordinator Reference Nu…" at bounding box center [678, 390] width 1214 height 3704
click at [874, 474] on div "POD Information MX MXZLO Manzanillo" at bounding box center [1070, 451] width 393 height 69
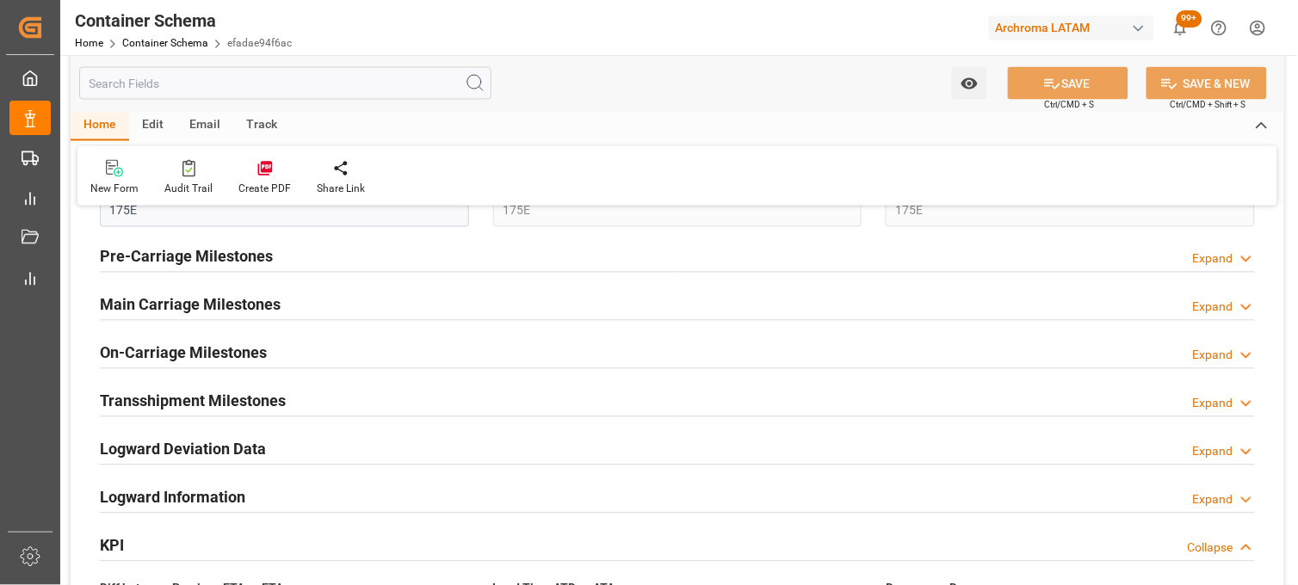
scroll to position [2180, 0]
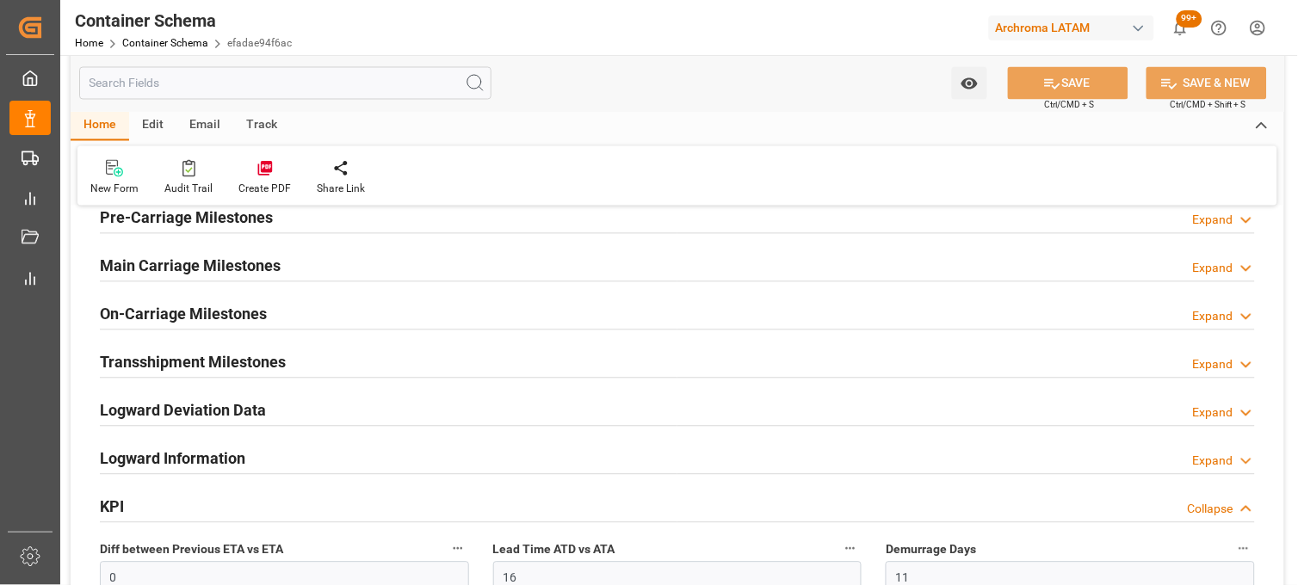
click at [555, 317] on div "On-Carriage Milestones Expand" at bounding box center [677, 313] width 1155 height 33
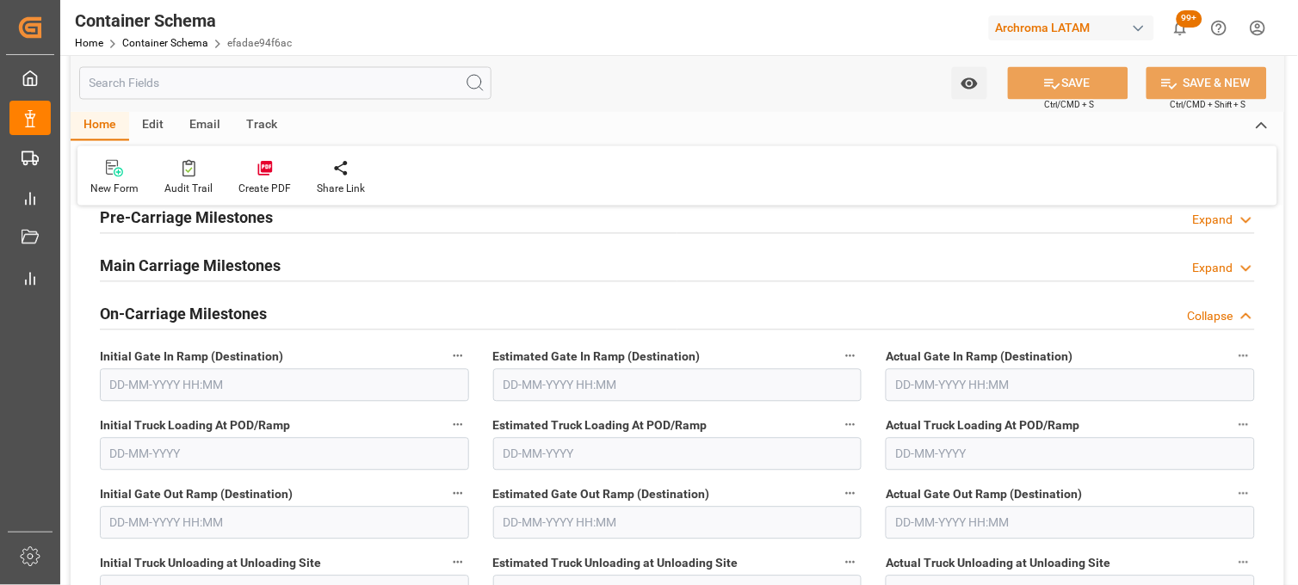
click at [871, 454] on div "Estimated Truck Loading At POD/Ramp" at bounding box center [677, 442] width 393 height 69
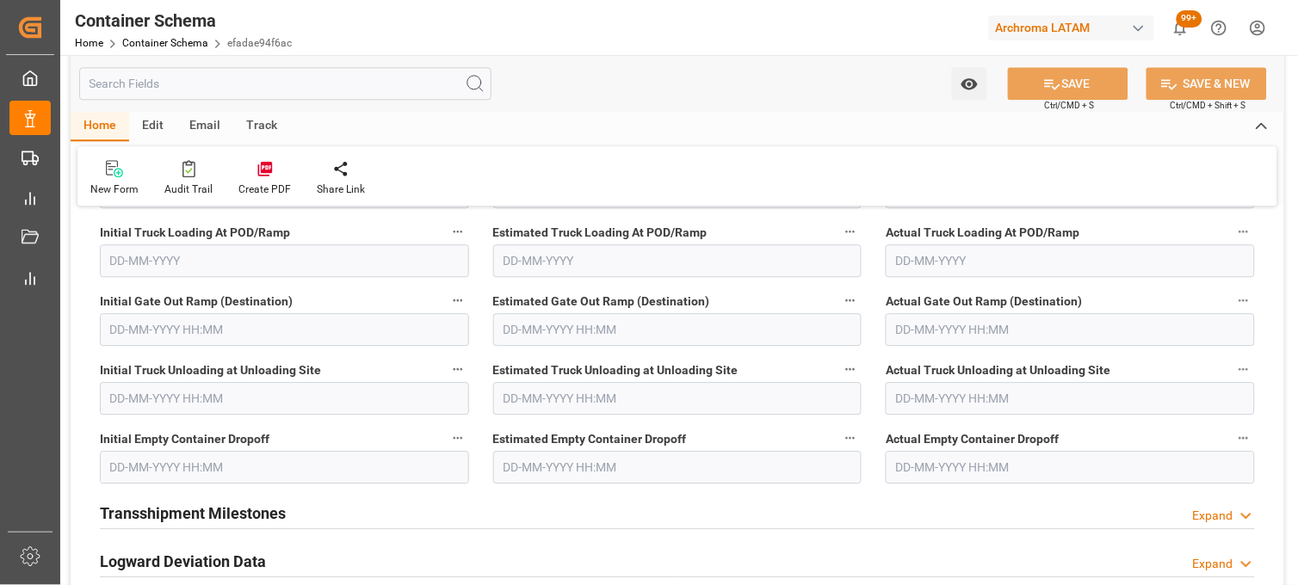
scroll to position [2410, 0]
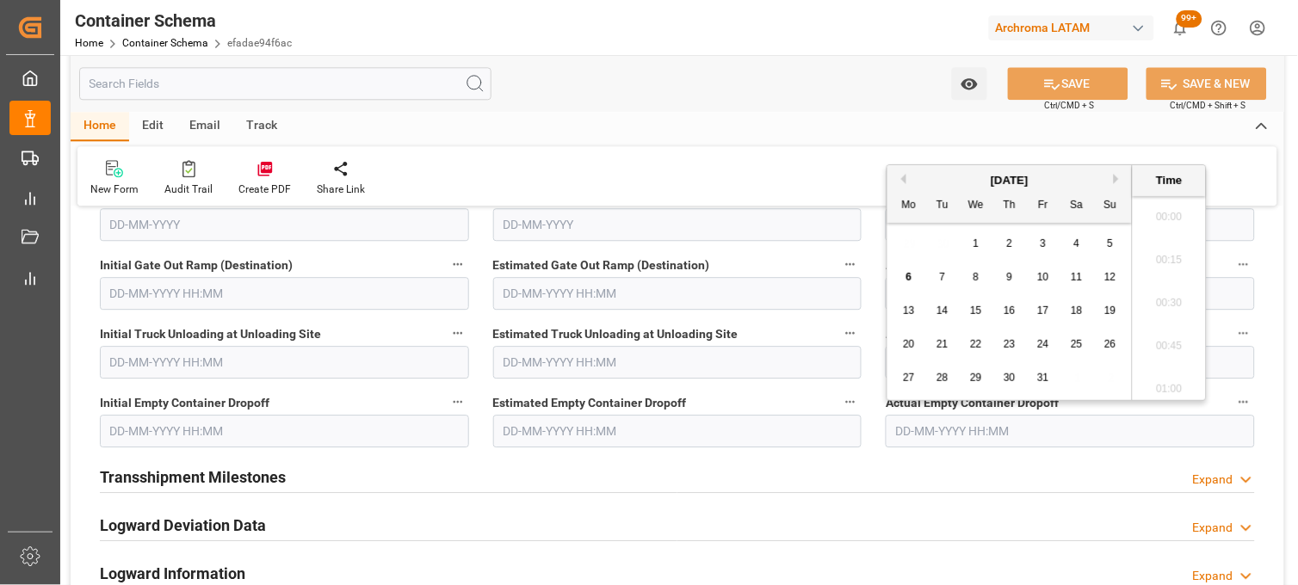
click at [899, 432] on input "text" at bounding box center [1070, 431] width 369 height 33
click at [980, 248] on div "1" at bounding box center [977, 244] width 22 height 21
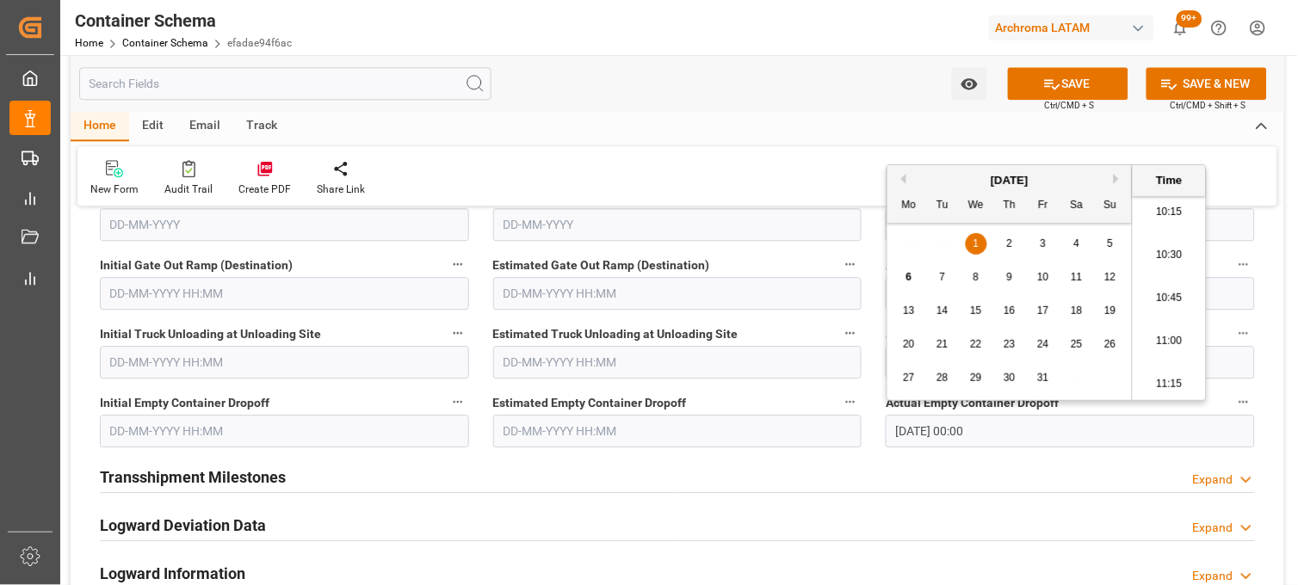
click at [1163, 259] on li "10:30" at bounding box center [1169, 255] width 73 height 43
type input "01-10-2025 10:30"
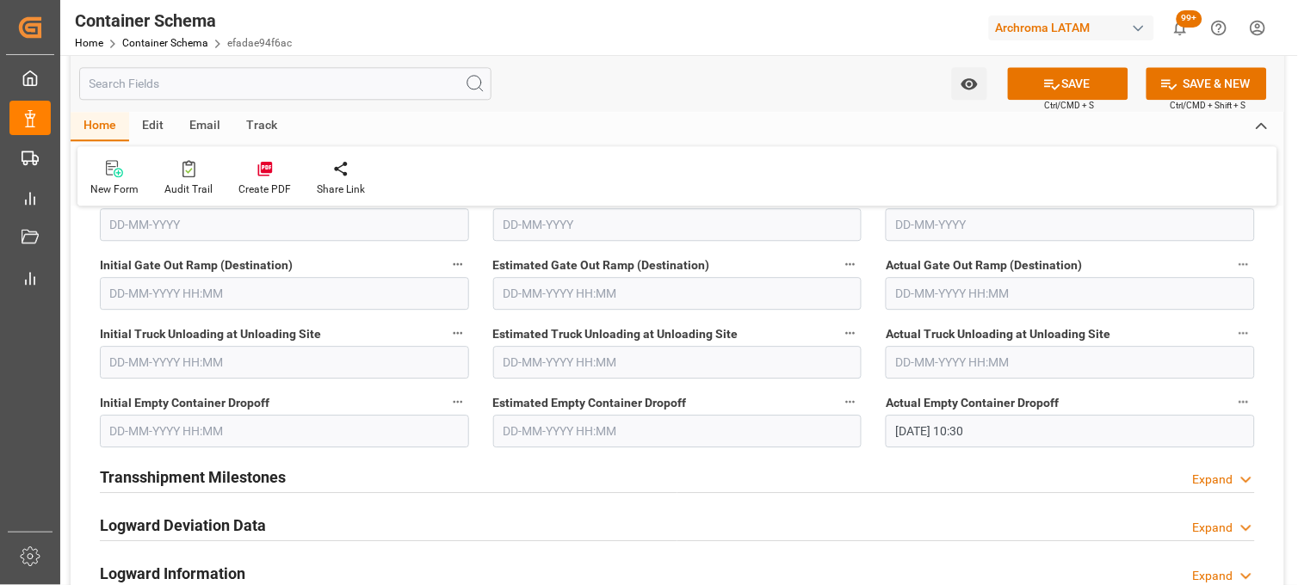
click at [600, 440] on input "text" at bounding box center [677, 431] width 369 height 33
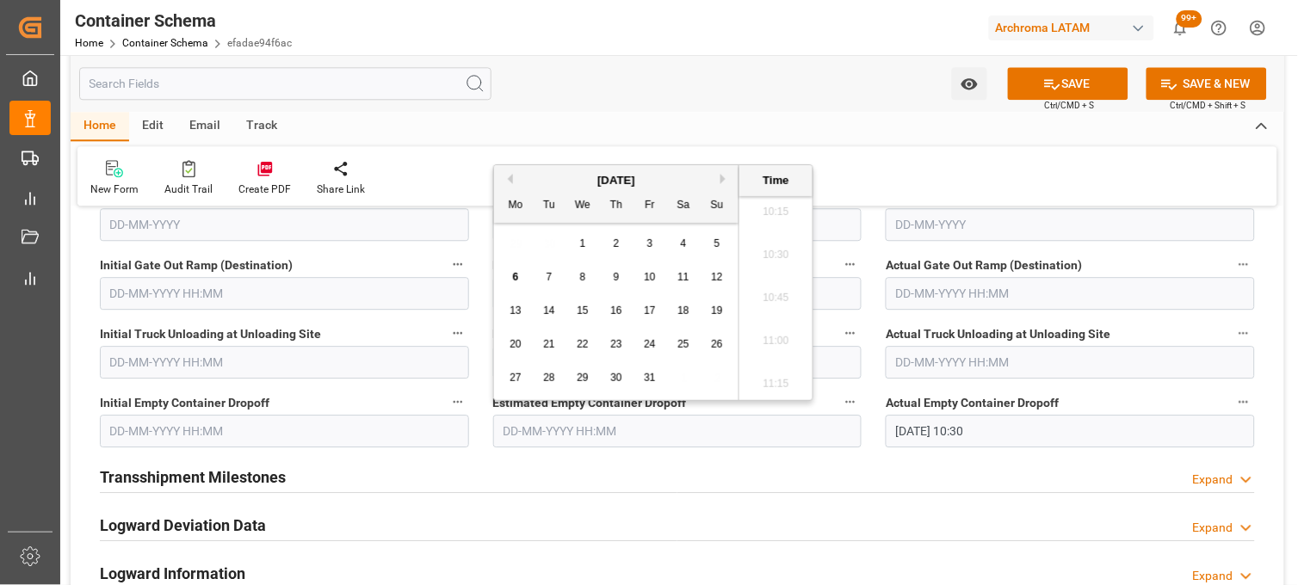
click at [582, 244] on span "1" at bounding box center [583, 244] width 6 height 12
click at [771, 293] on li "10:45" at bounding box center [775, 298] width 73 height 43
type input "01-10-2025 10:45"
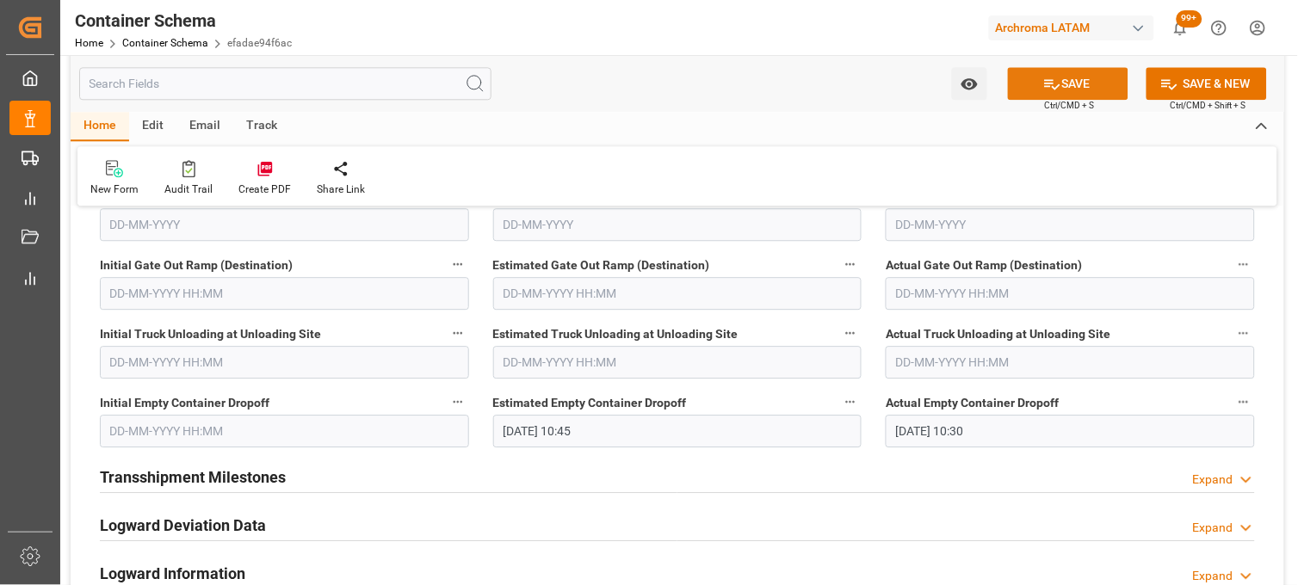
click at [1055, 90] on icon at bounding box center [1052, 84] width 18 height 18
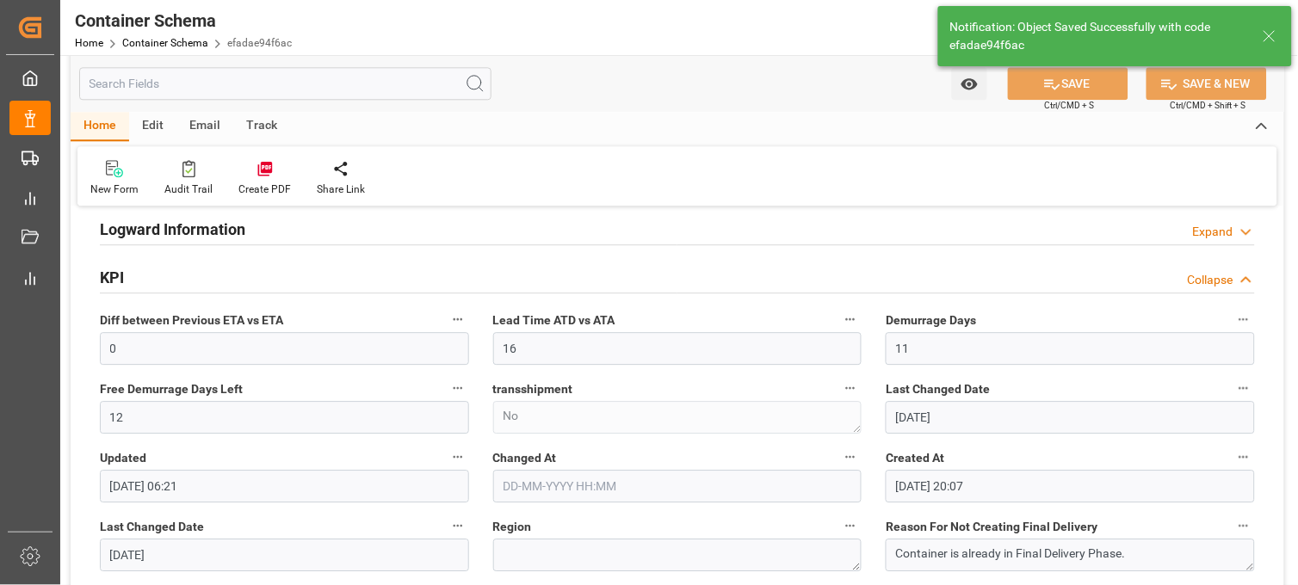
type input "7"
type input "06-10-2025 16:57"
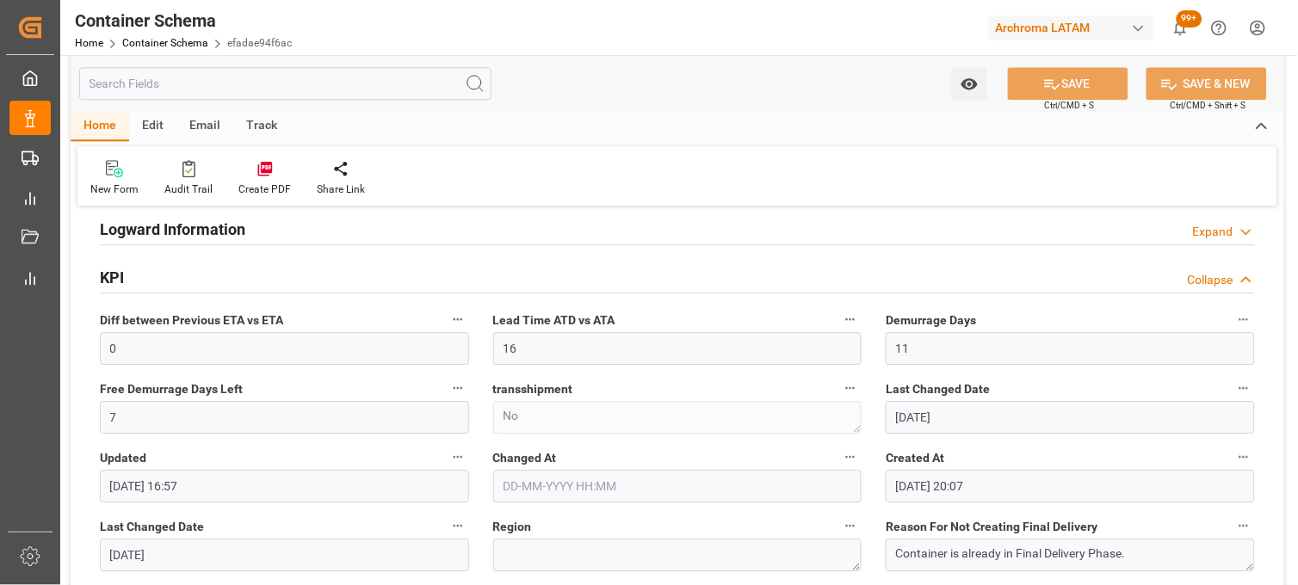
click at [1212, 313] on label "Demurrage Days" at bounding box center [1070, 320] width 369 height 24
click at [1233, 313] on button "Demurrage Days" at bounding box center [1244, 319] width 22 height 22
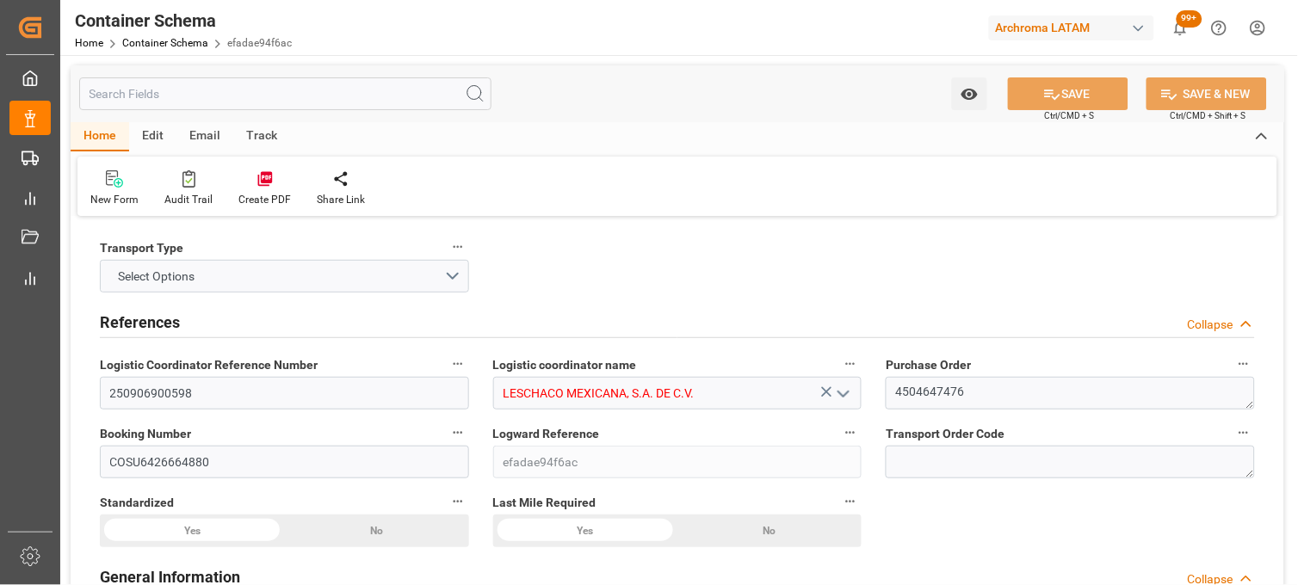
type input "15"
type input "7"
type input "1"
type input "21000"
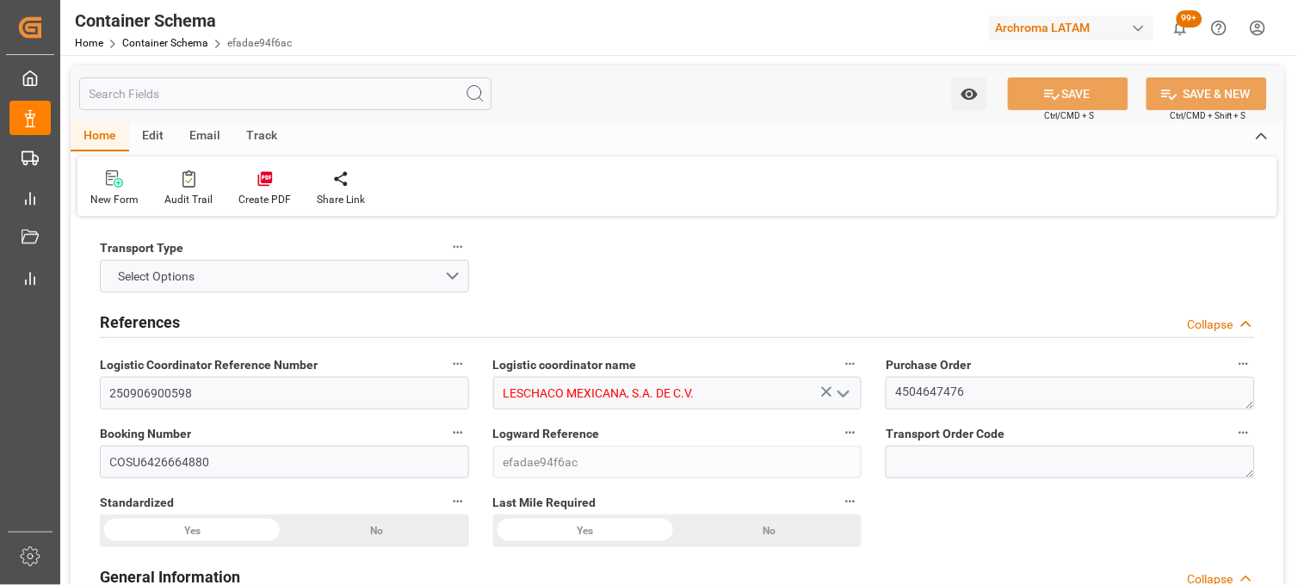
type input "21000"
type input "Cosco"
type input "COSCO Shipping Co. Ltd."
type input "CNSGH"
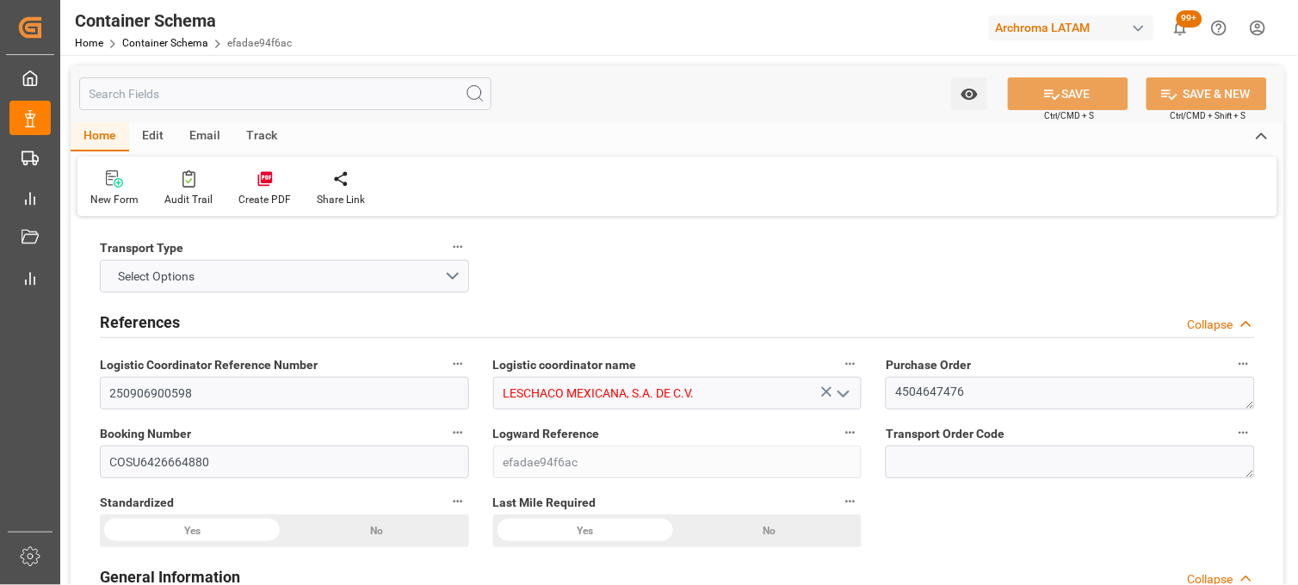
type input "MXZLO"
type input "9307217"
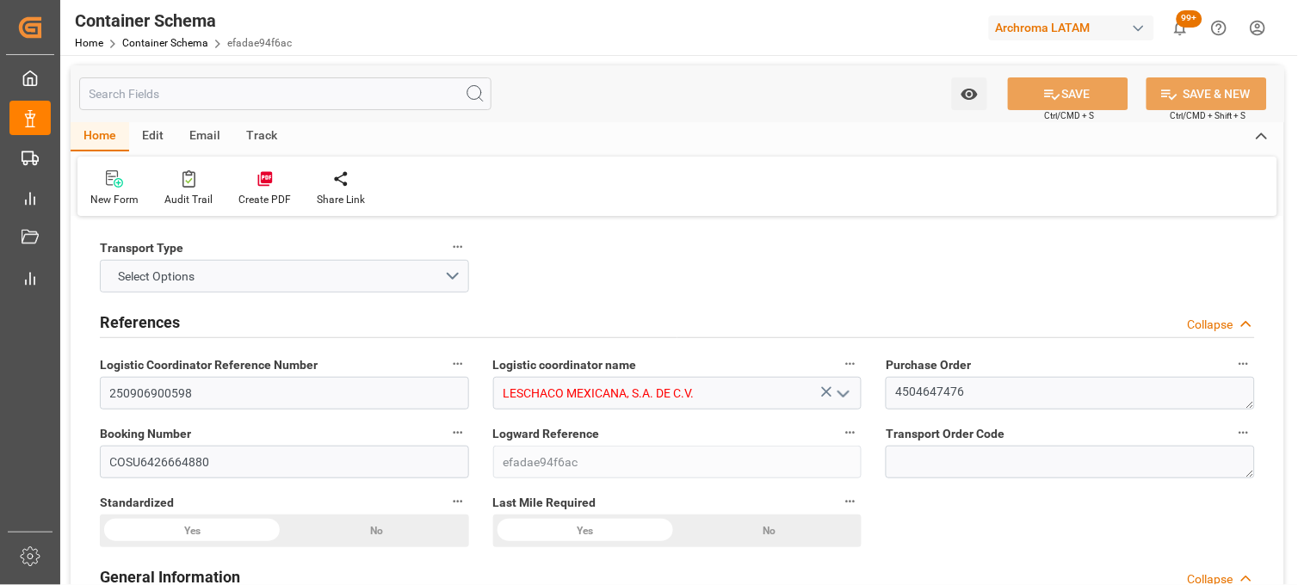
type input "9307217"
type input "0"
type input "16"
type input "11"
type input "7"
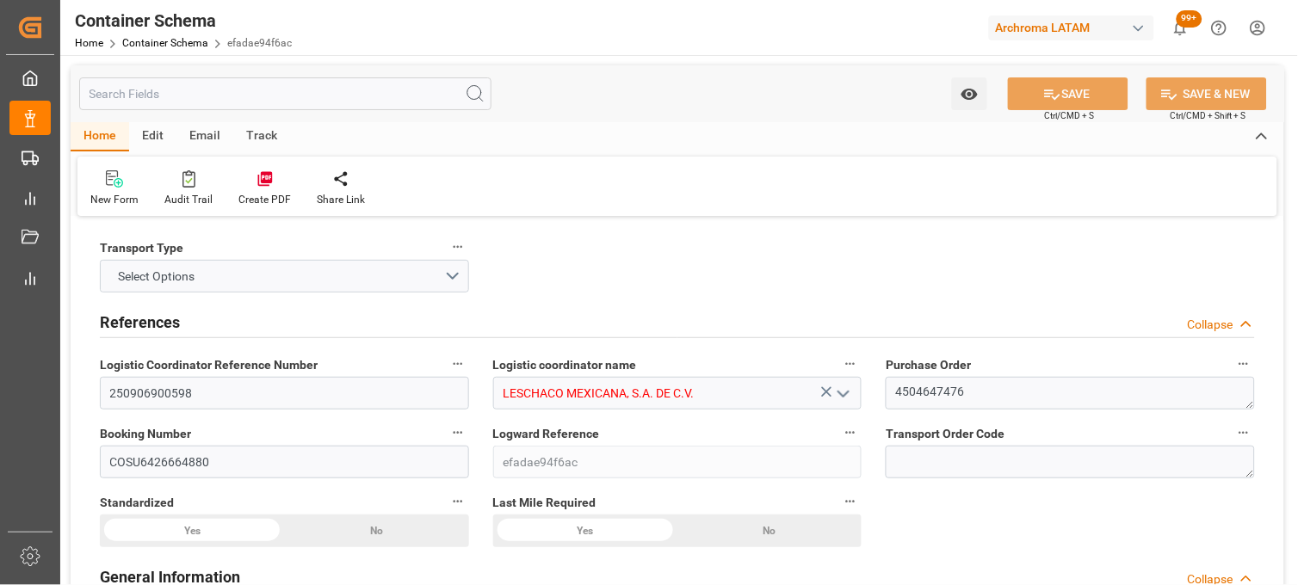
type input "CNSHG"
type input "MXZLO"
type input "01-09-2025 13:30"
type input "26-08-2025"
type input "01-09-2025"
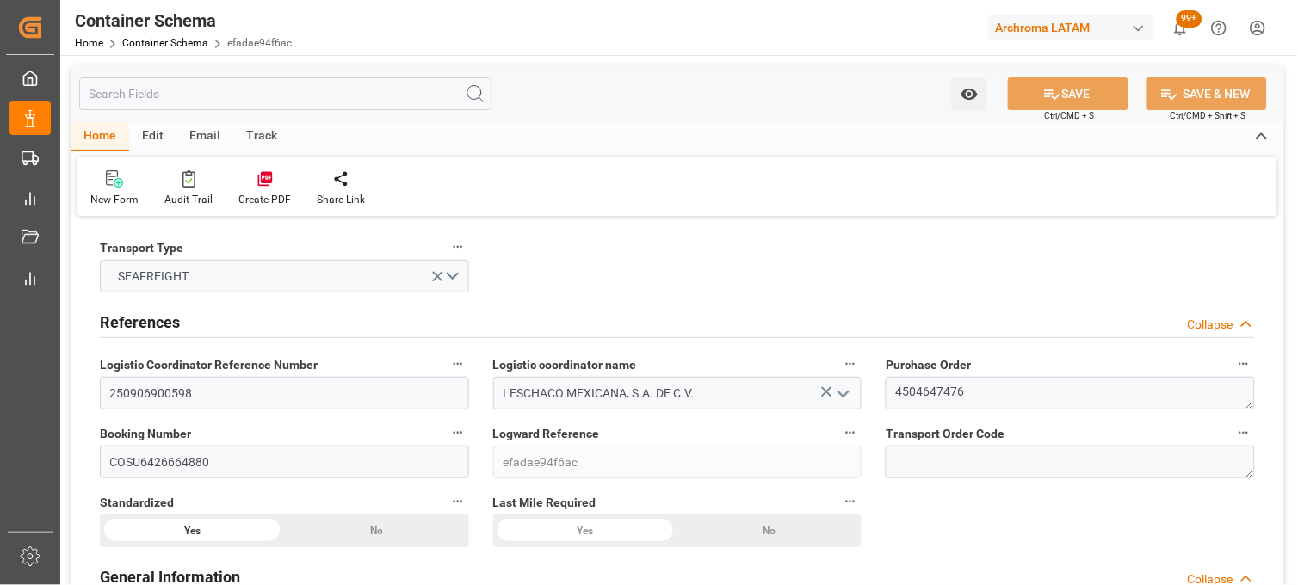
type input "12-09-2025"
type input "[DATE]"
type input "06-10-2025 16:57"
type input "01-09-2025 20:07"
type input "[DATE]"
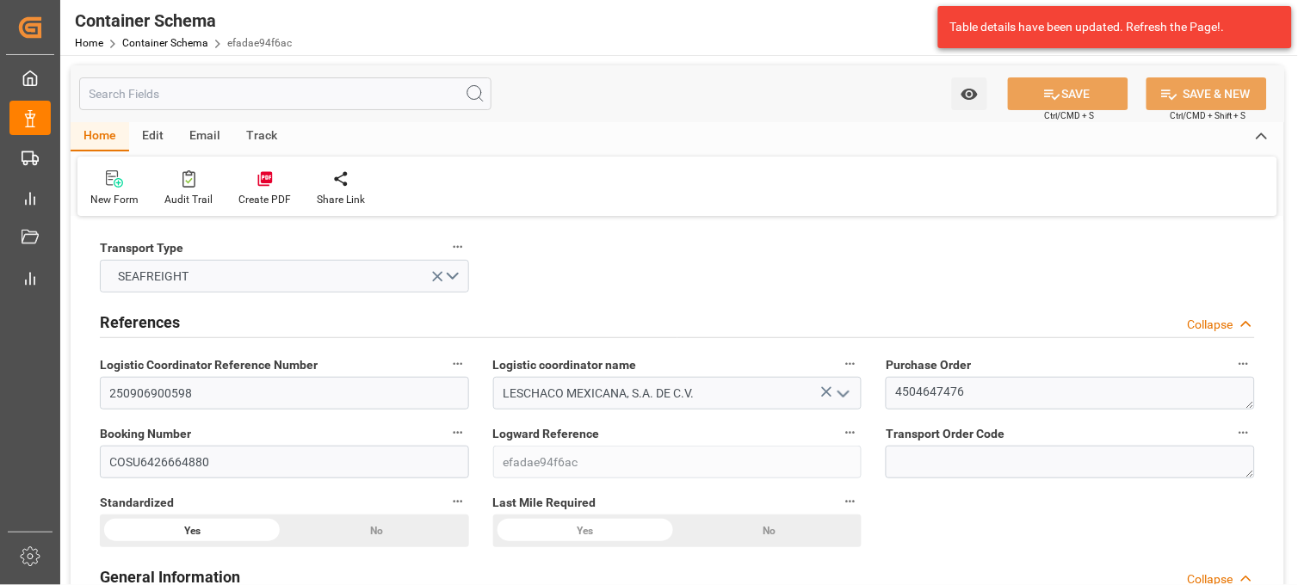
click at [879, 467] on div "Transport Order Code" at bounding box center [1070, 450] width 393 height 69
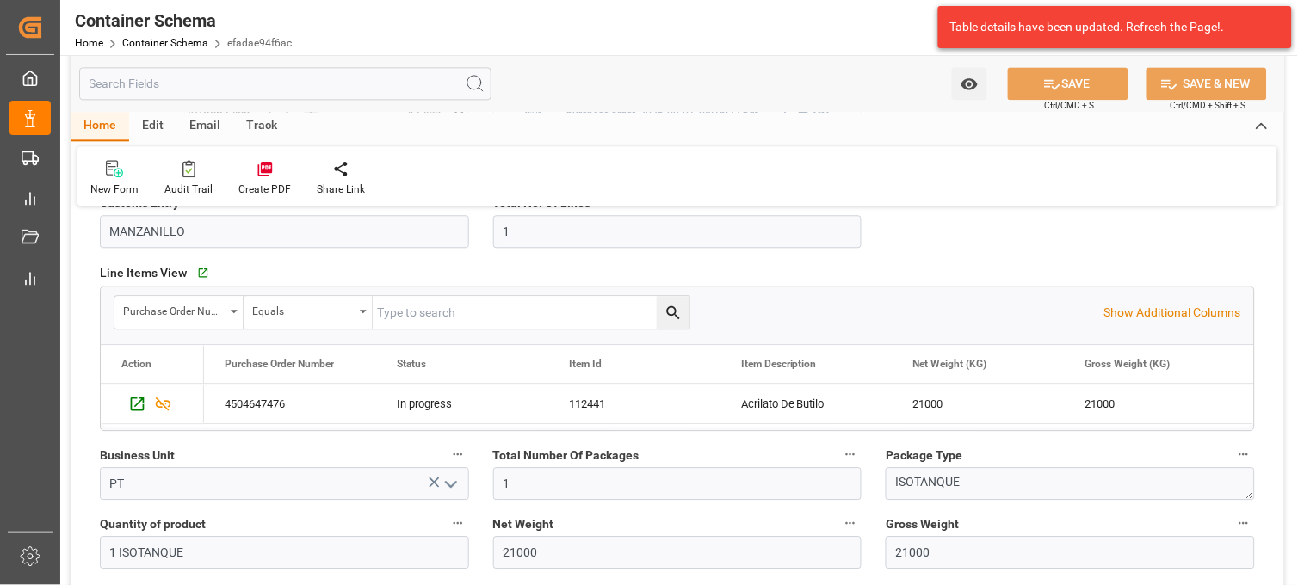
scroll to position [994, 0]
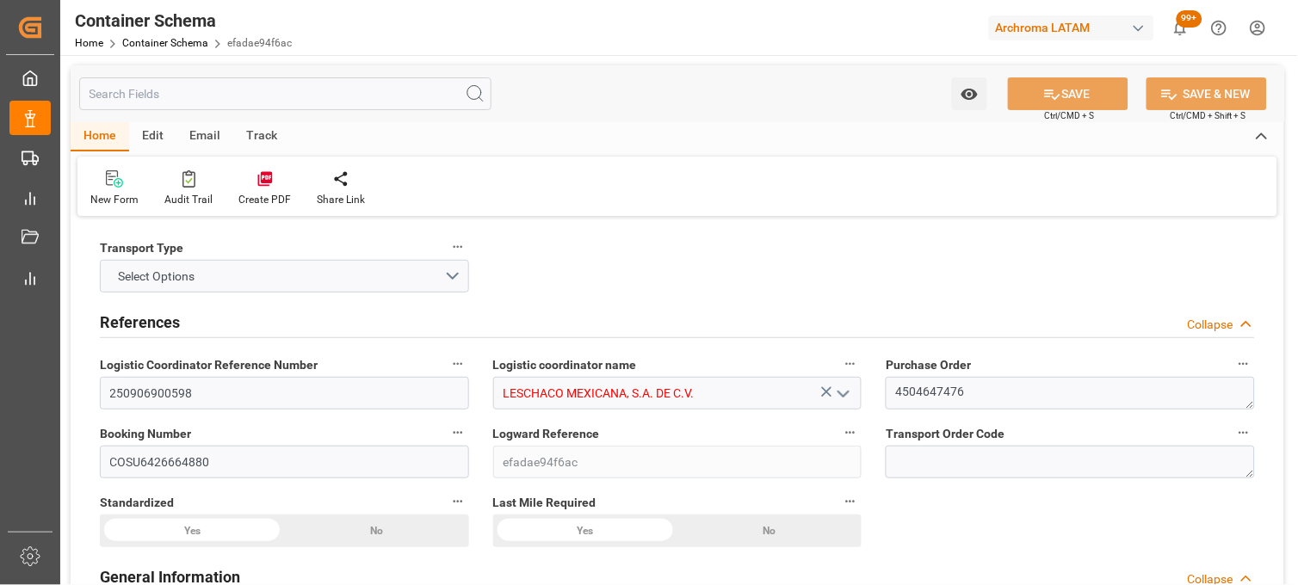
type input "15"
type input "7"
type input "1"
type input "21000"
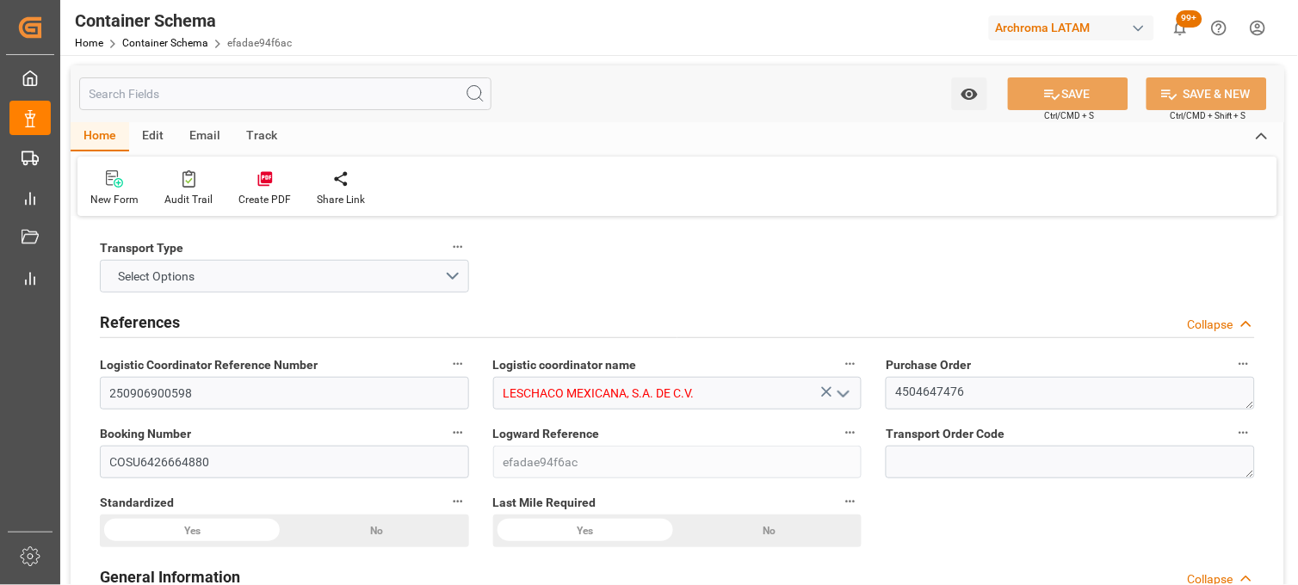
type input "21000"
type input "Cosco"
type input "COSCO Shipping Co. Ltd."
type input "CNSGH"
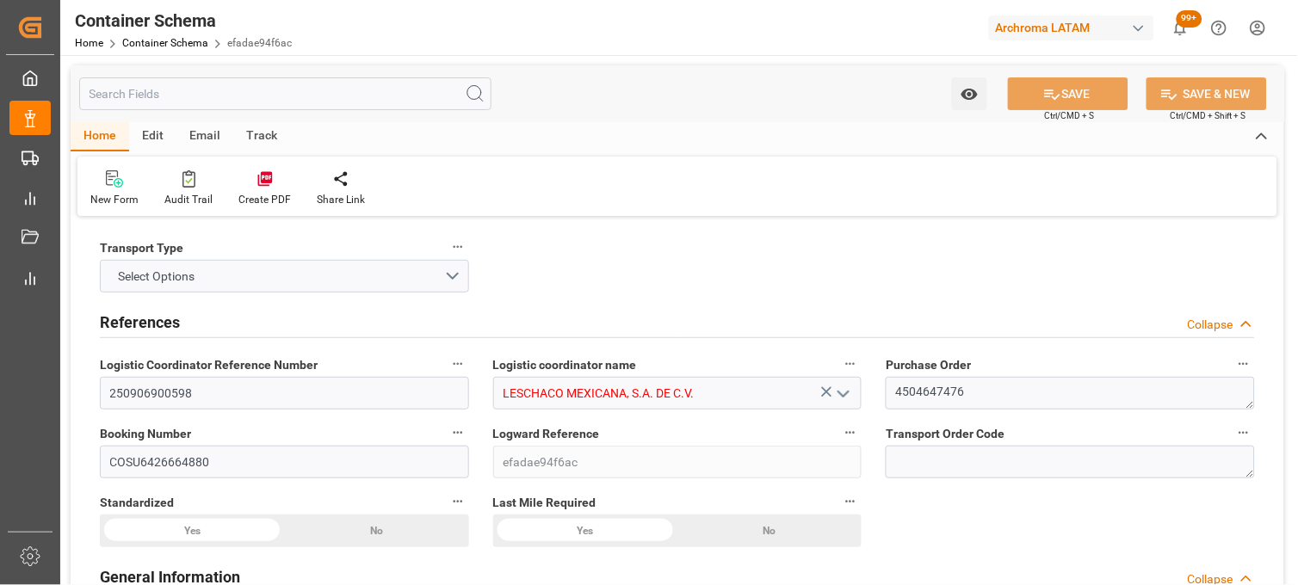
type input "MXZLO"
type input "9307217"
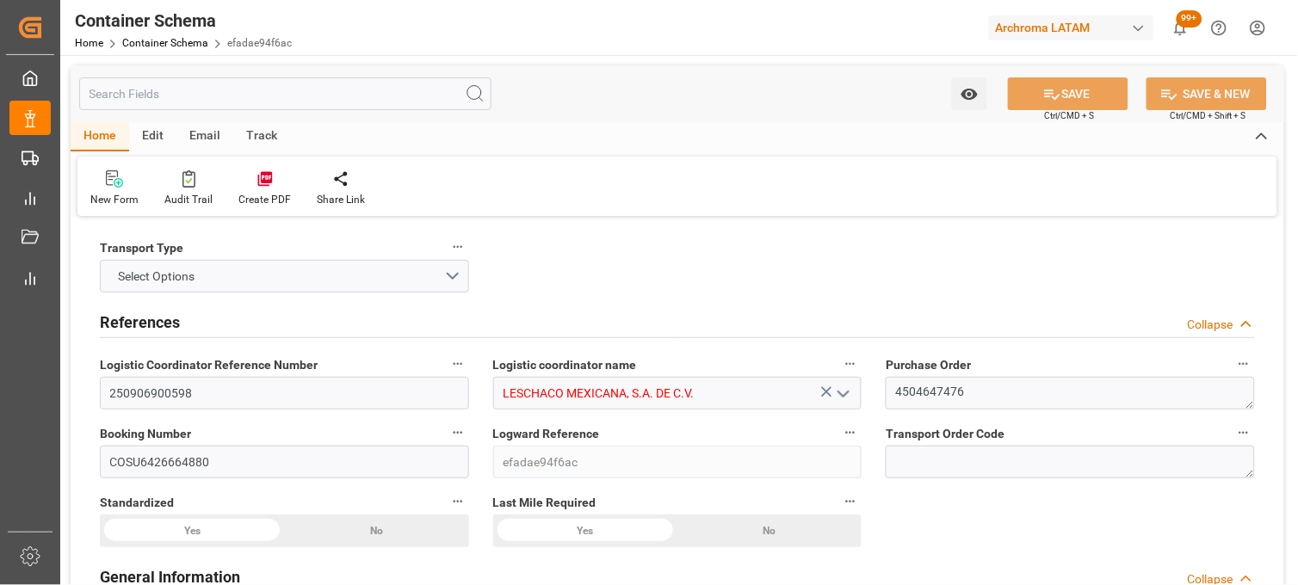
type input "9307217"
type input "0"
type input "16"
type input "11"
type input "7"
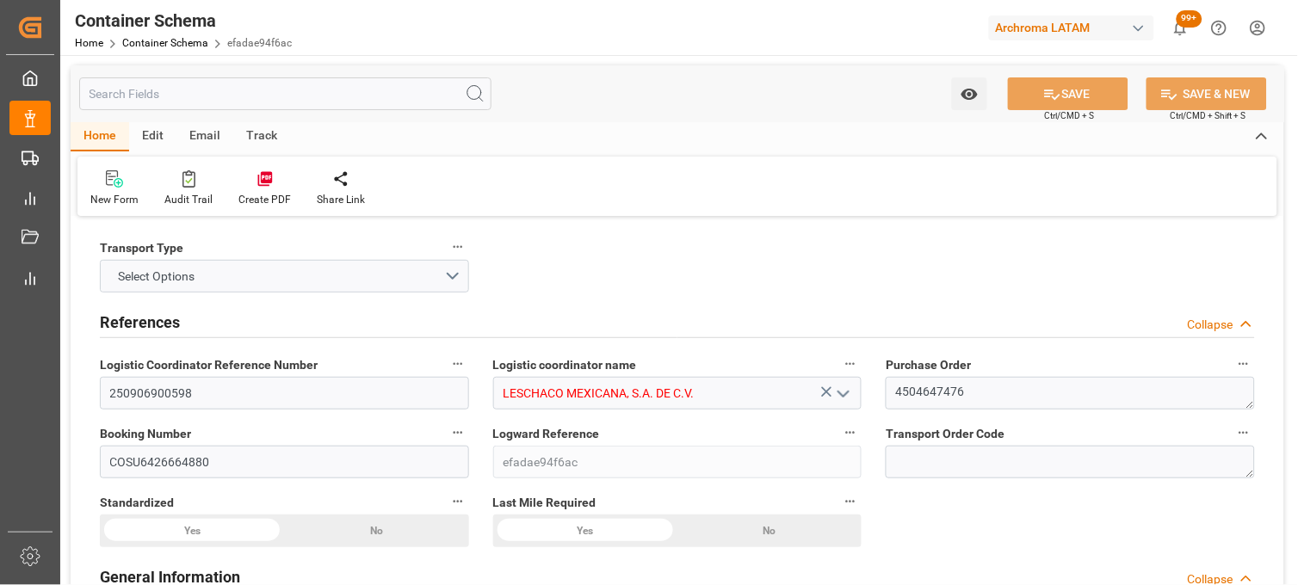
type input "CNSHG"
type input "MXZLO"
type input "01-09-2025 13:30"
type input "26-08-2025"
type input "01-09-2025"
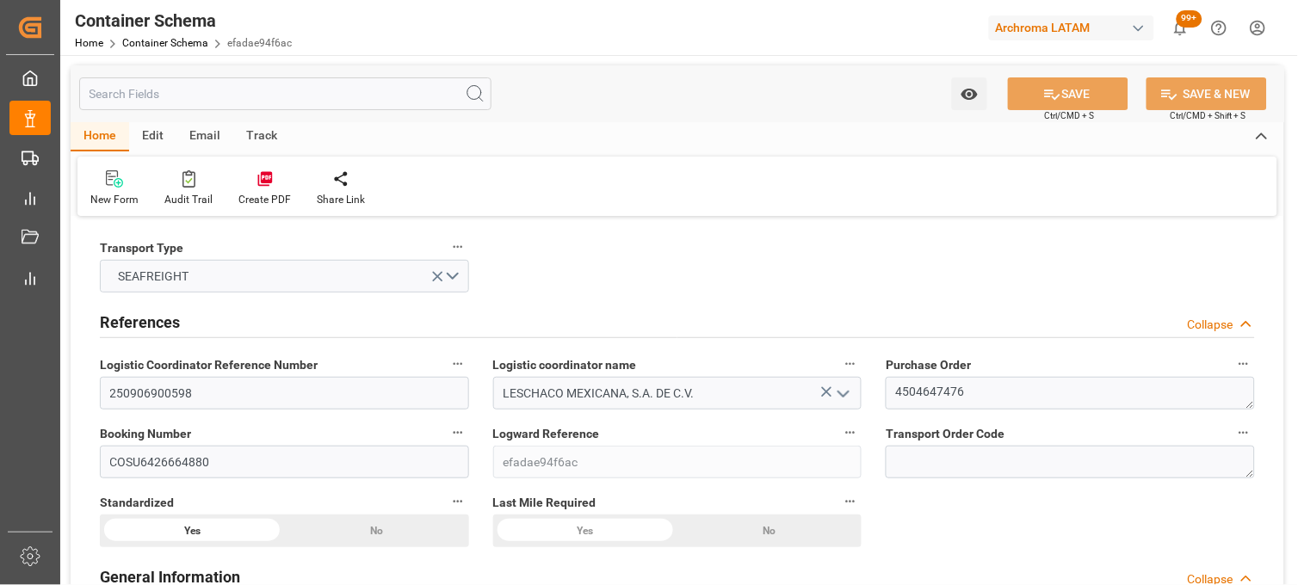
type input "12-09-2025"
type input "[DATE]"
type input "06-10-2025 16:57"
type input "01-09-2025 20:07"
type input "[DATE]"
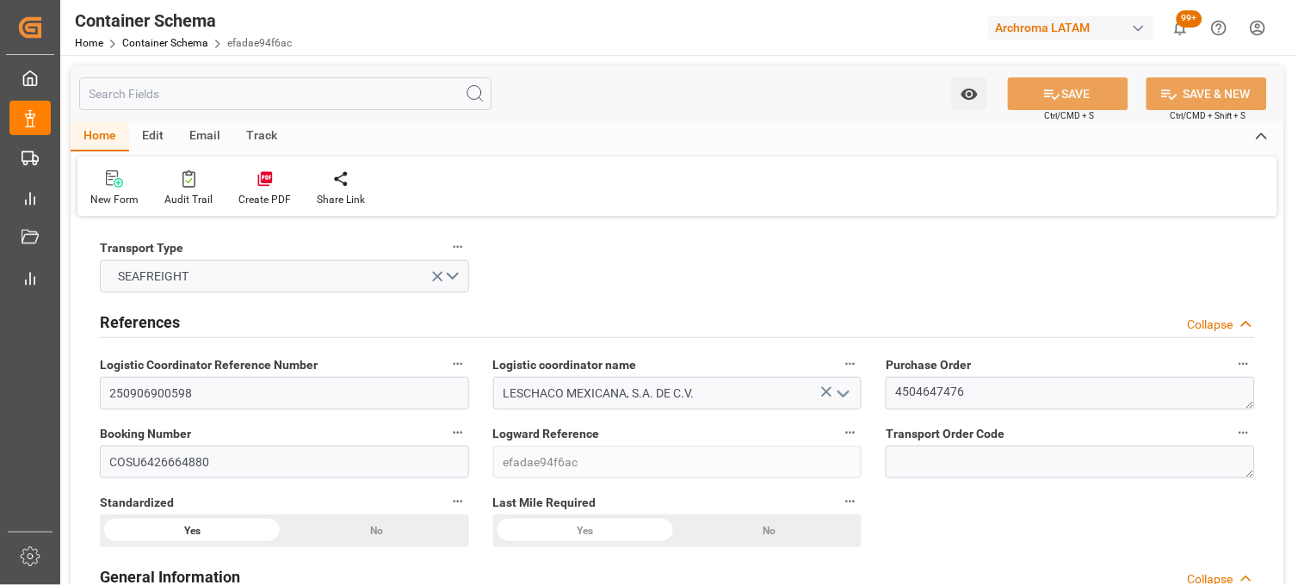
click at [875, 473] on div "Transport Order Code" at bounding box center [1070, 450] width 393 height 69
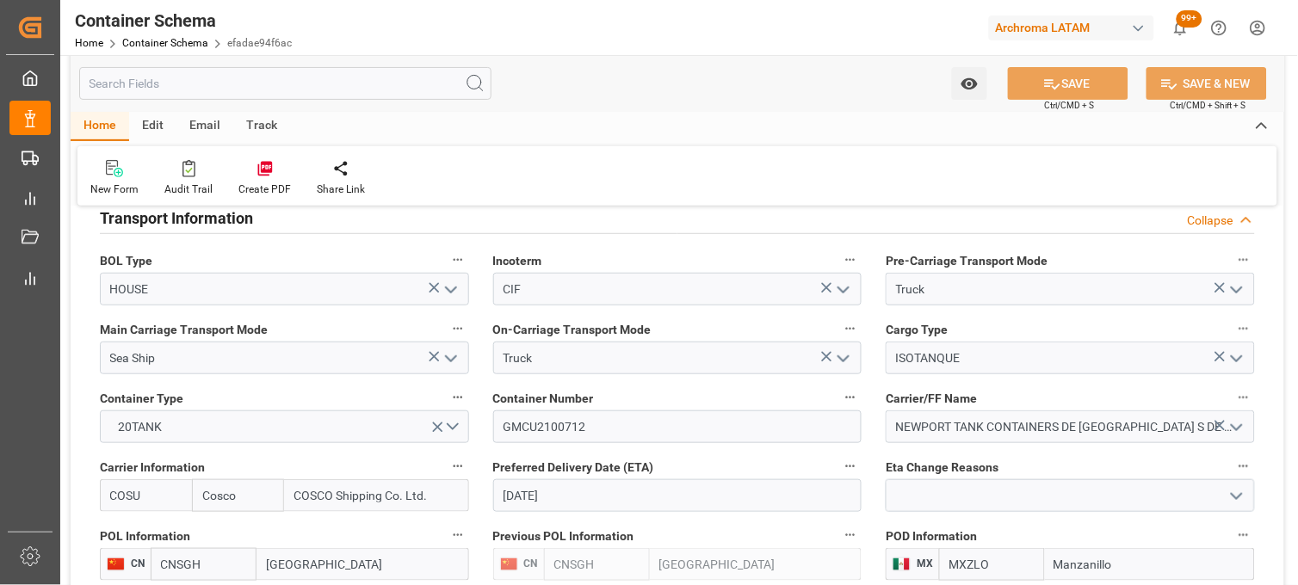
scroll to position [1606, 0]
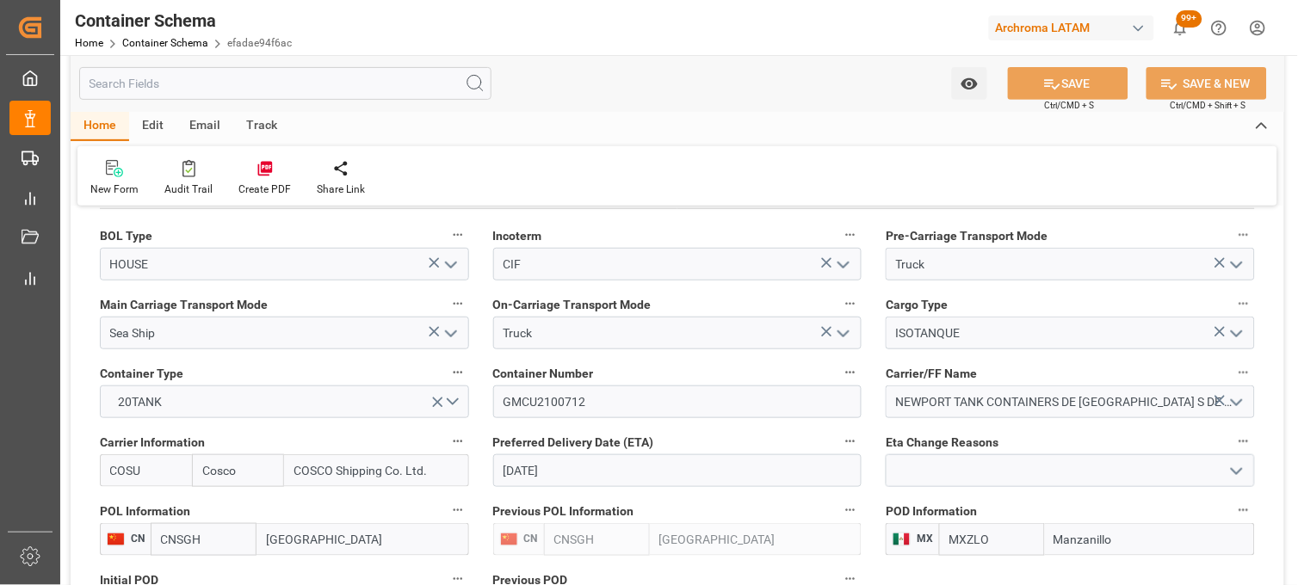
click at [1240, 331] on icon "open menu" at bounding box center [1237, 334] width 21 height 21
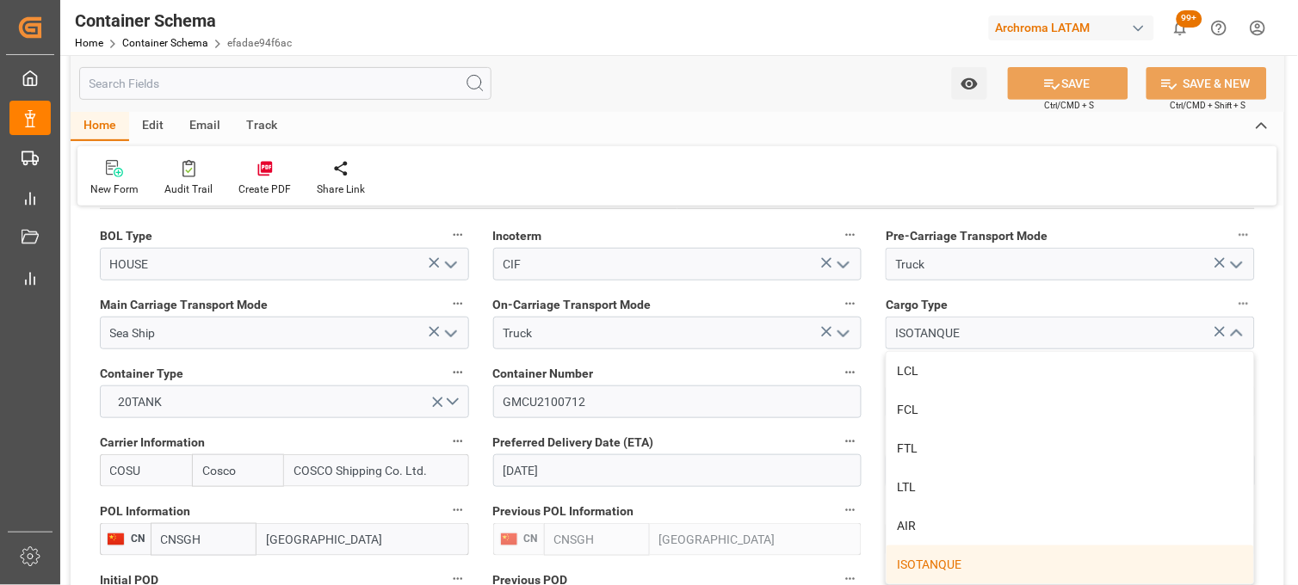
click at [1240, 331] on icon "close menu" at bounding box center [1237, 334] width 21 height 21
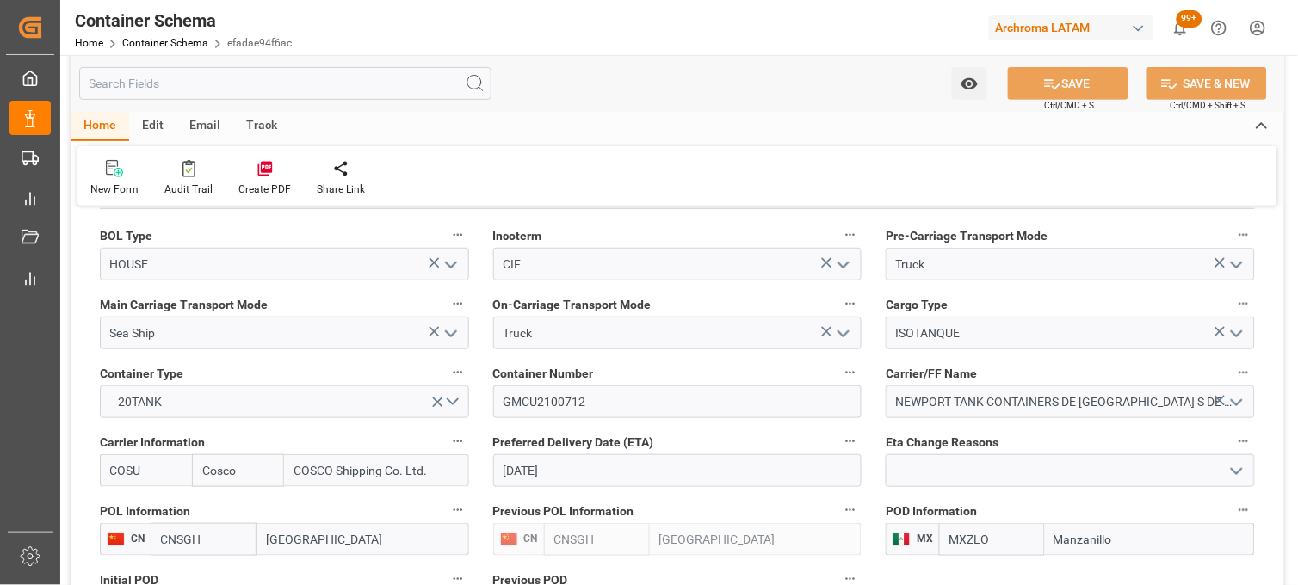
click at [1240, 331] on icon "open menu" at bounding box center [1237, 334] width 21 height 21
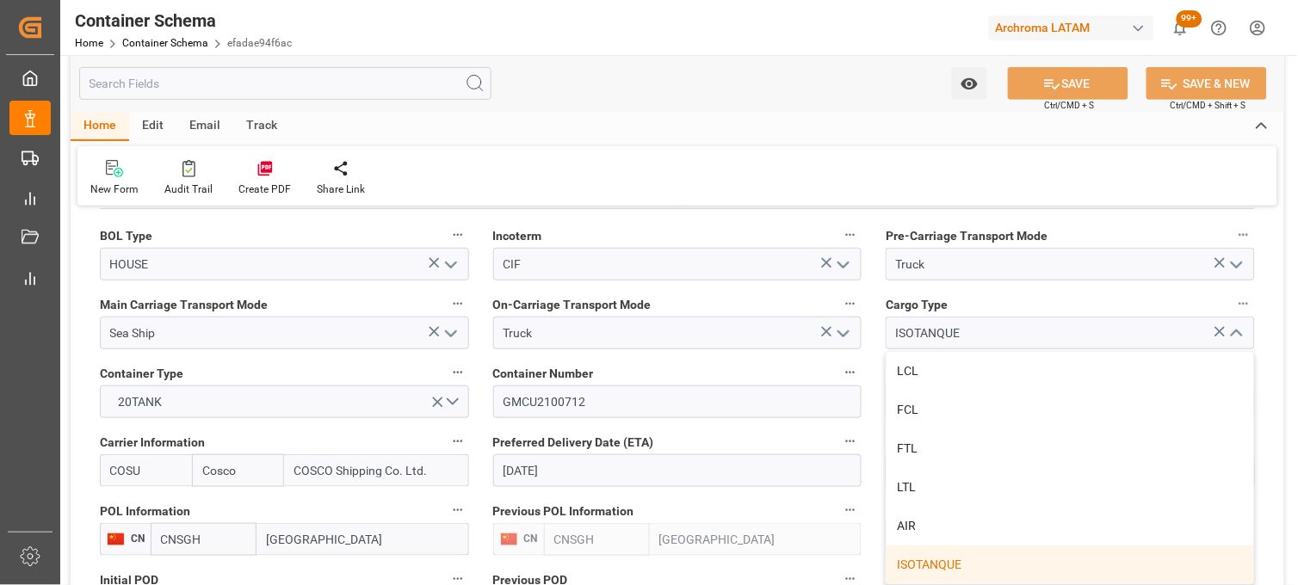
click at [1240, 331] on icon "close menu" at bounding box center [1237, 334] width 21 height 21
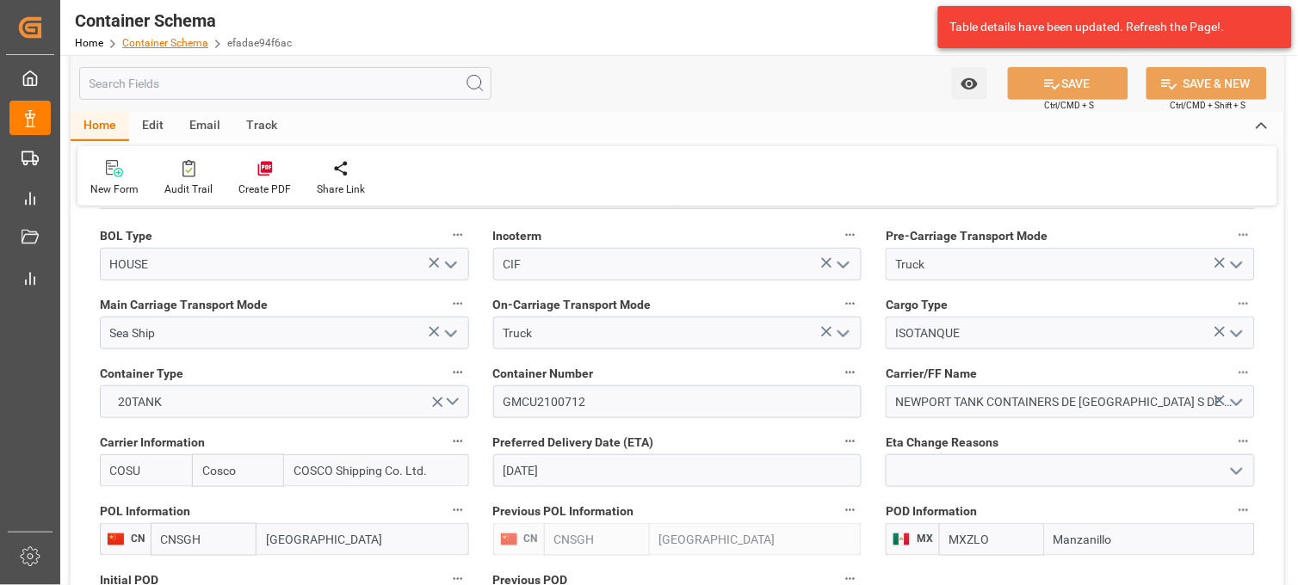
click at [174, 41] on link "Container Schema" at bounding box center [165, 43] width 86 height 12
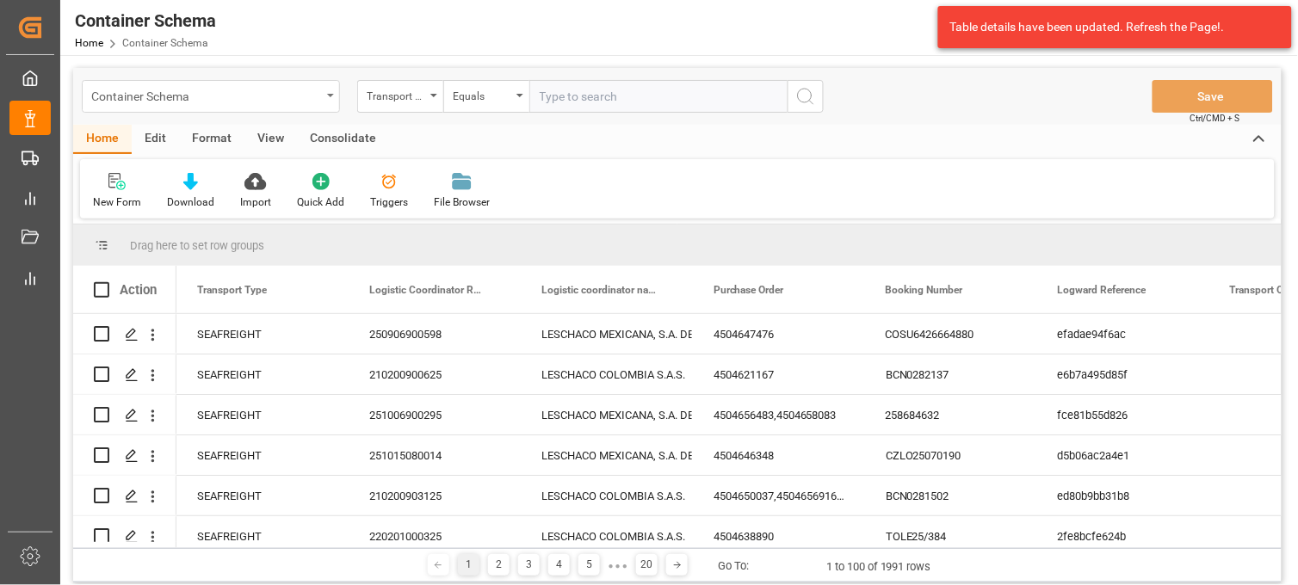
click at [325, 97] on div "Container Schema" at bounding box center [211, 96] width 258 height 33
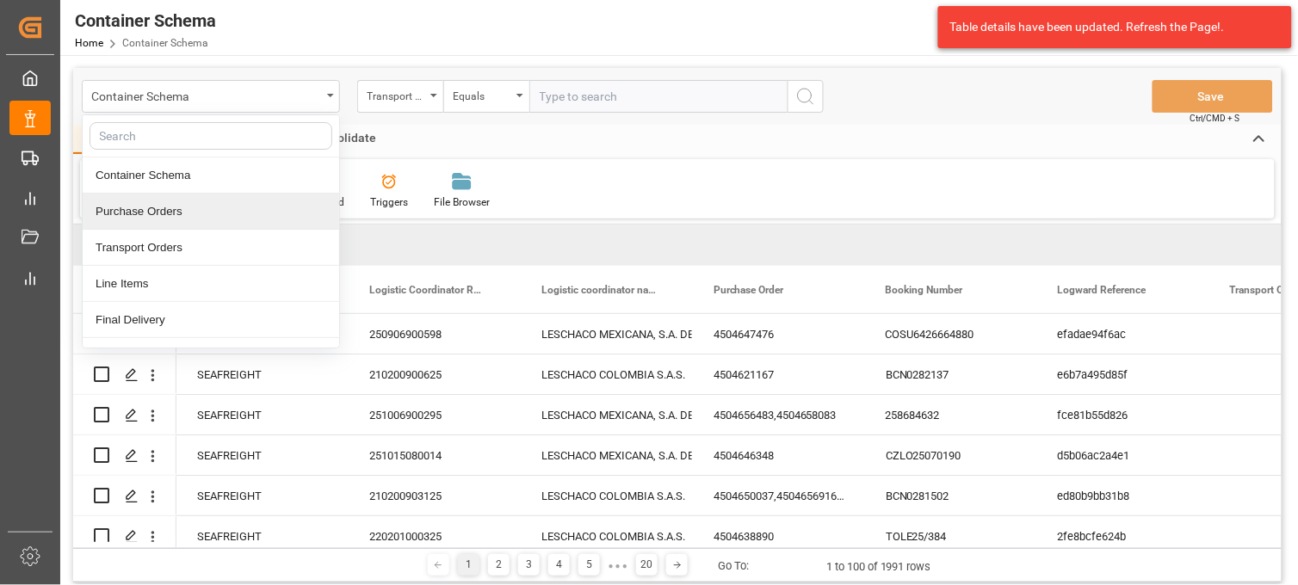
click at [170, 208] on div "Purchase Orders" at bounding box center [211, 212] width 256 height 36
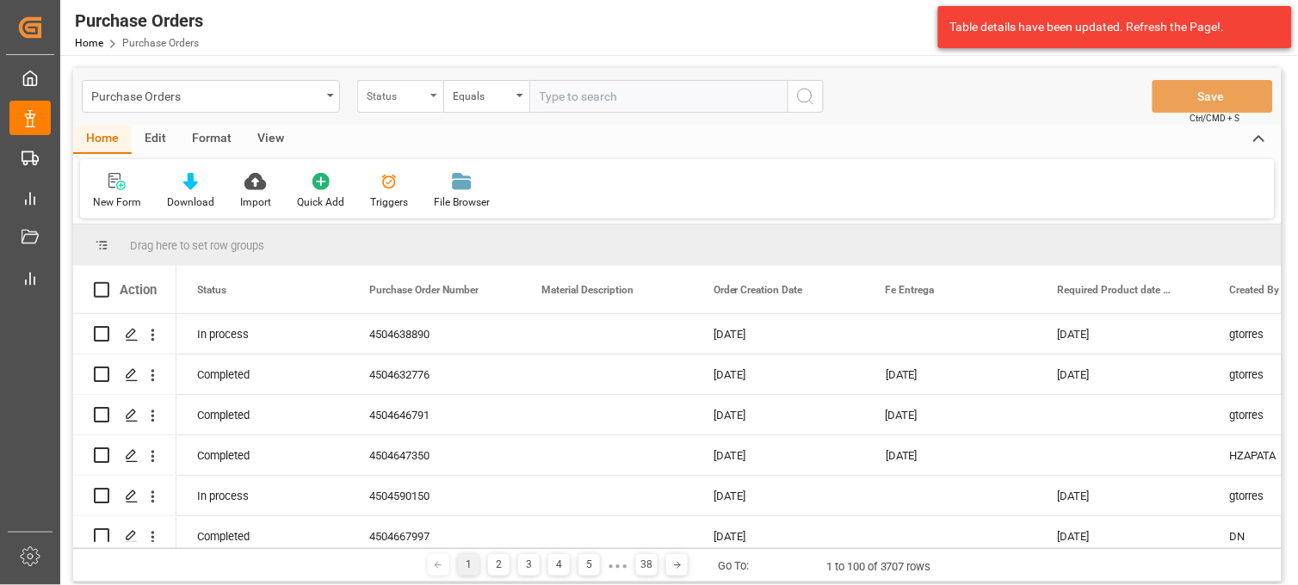
click at [431, 106] on div "Status" at bounding box center [400, 96] width 86 height 33
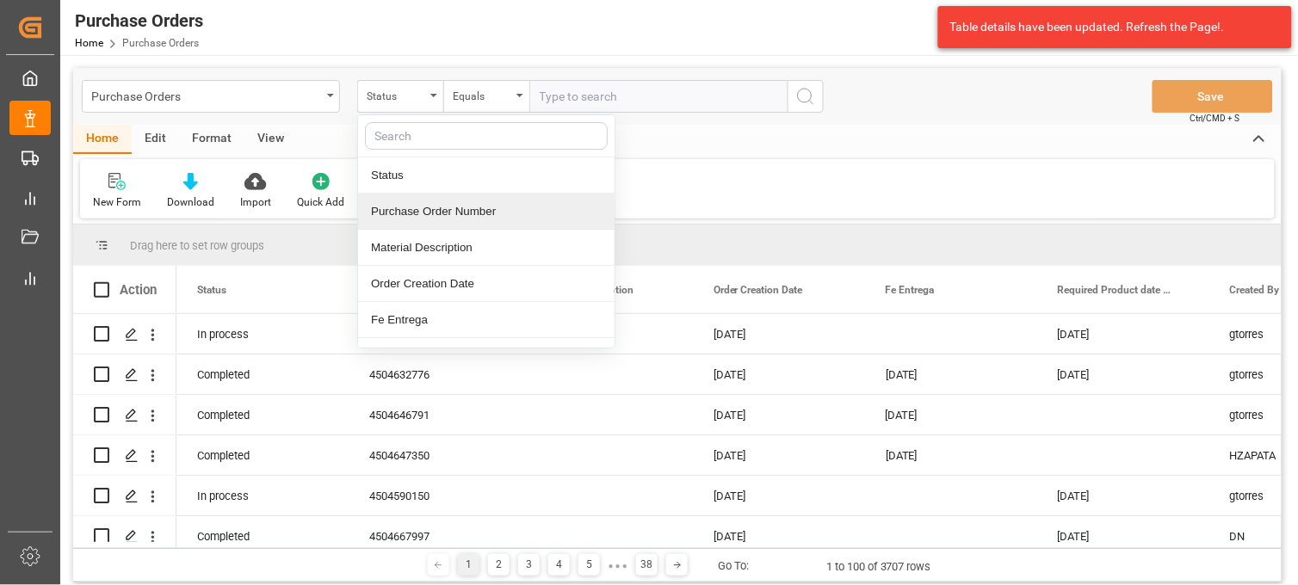
click at [442, 205] on div "Purchase Order Number" at bounding box center [486, 212] width 256 height 36
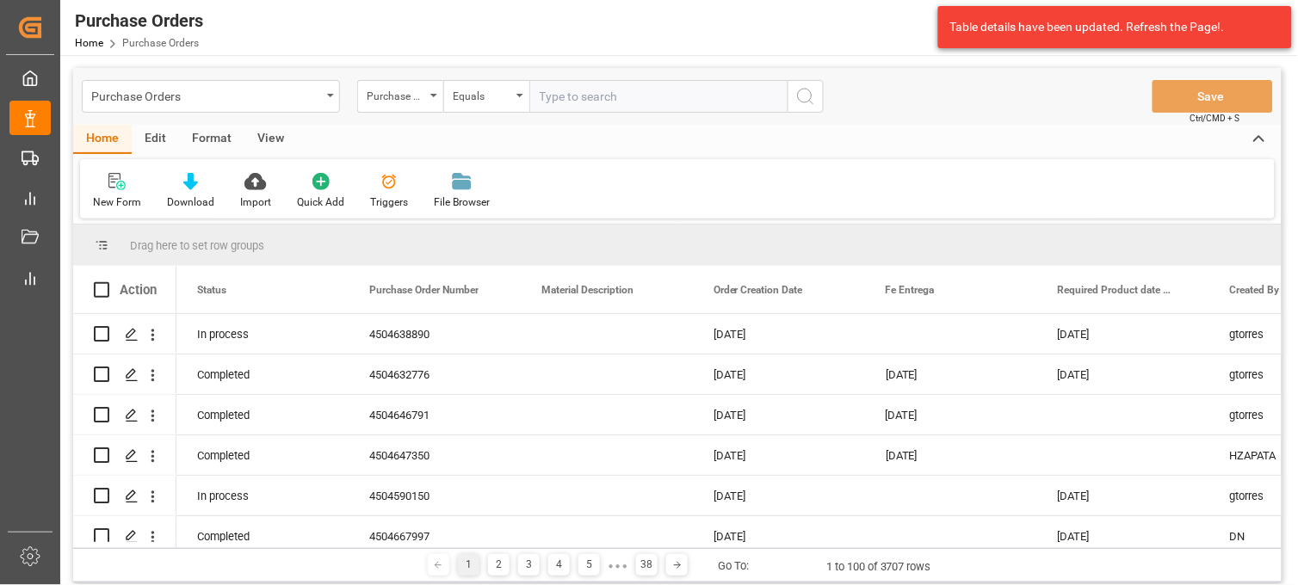
click at [561, 98] on input "text" at bounding box center [658, 96] width 258 height 33
paste input "4504653886"
type input "4504653886"
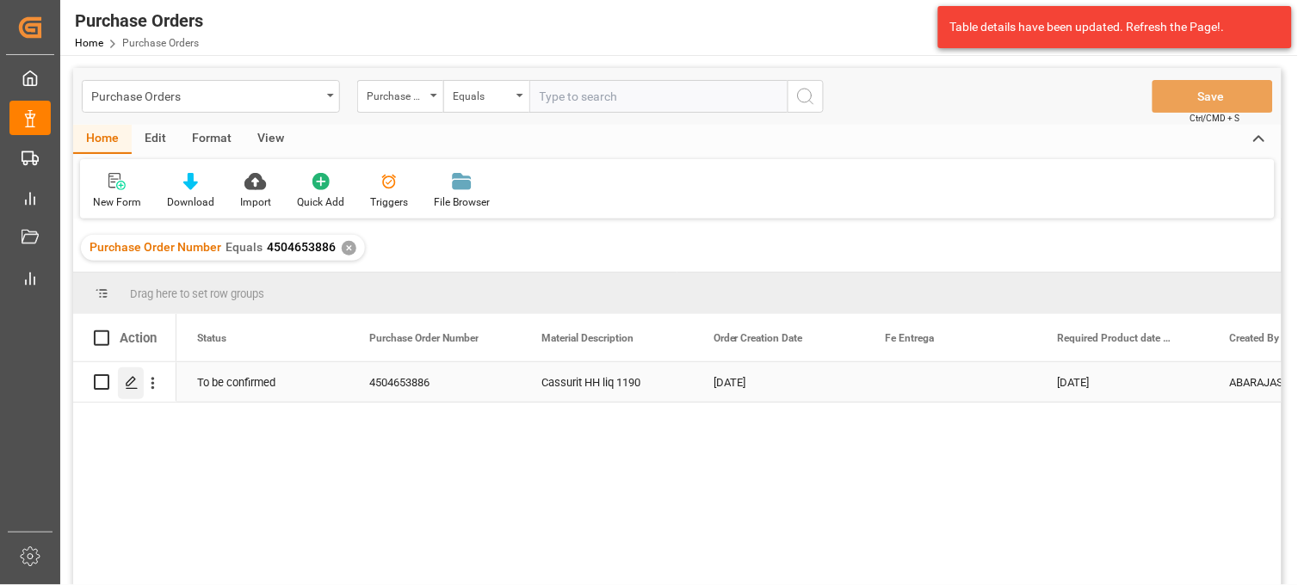
click at [131, 392] on div "Press SPACE to select this row." at bounding box center [131, 384] width 26 height 32
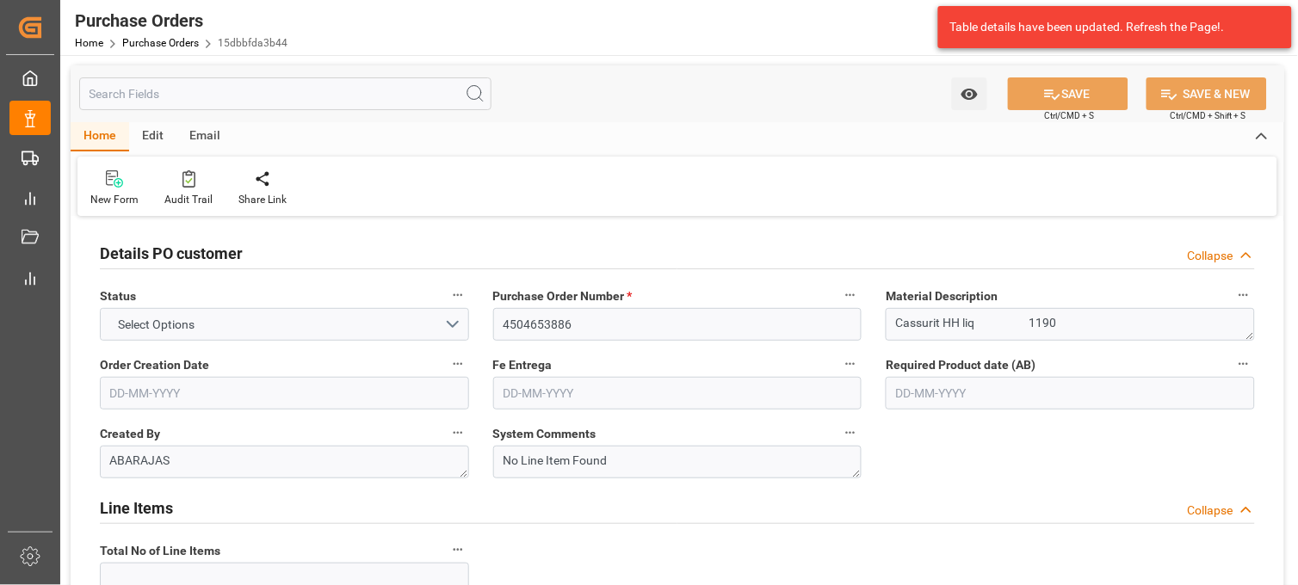
type input "1"
type input "11-08-2025"
type input "18-11-2025"
click at [959, 98] on icon "open menu" at bounding box center [956, 94] width 16 height 11
click at [872, 344] on div "Purchase Order Number * 4504653886" at bounding box center [677, 312] width 393 height 69
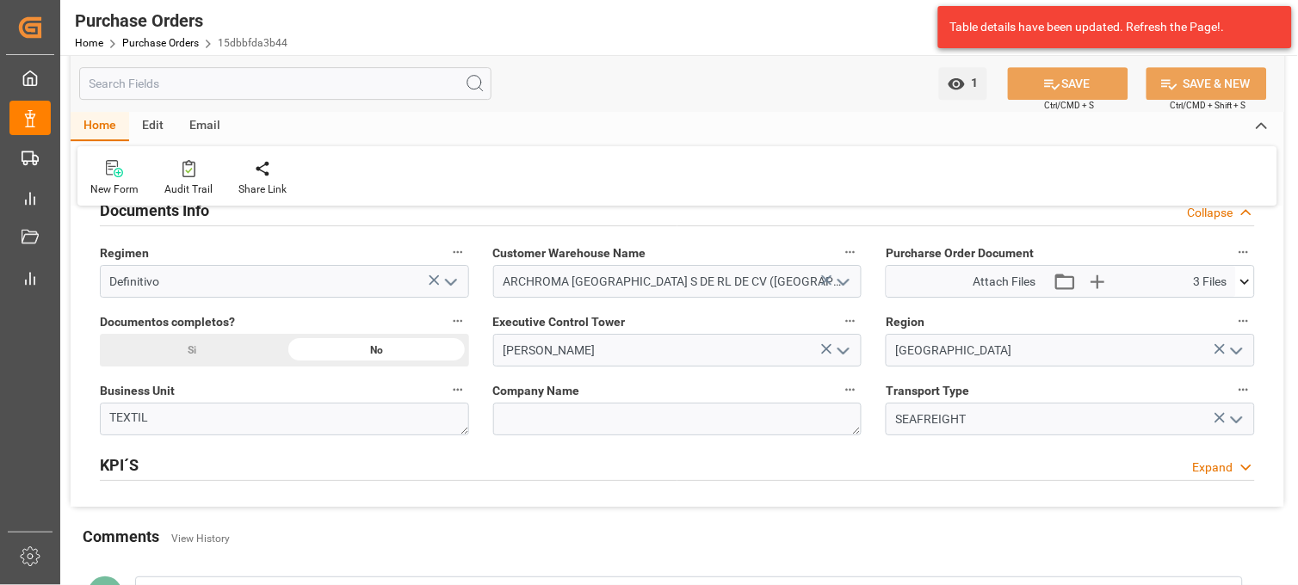
scroll to position [1224, 0]
click at [1249, 277] on icon at bounding box center [1245, 280] width 18 height 18
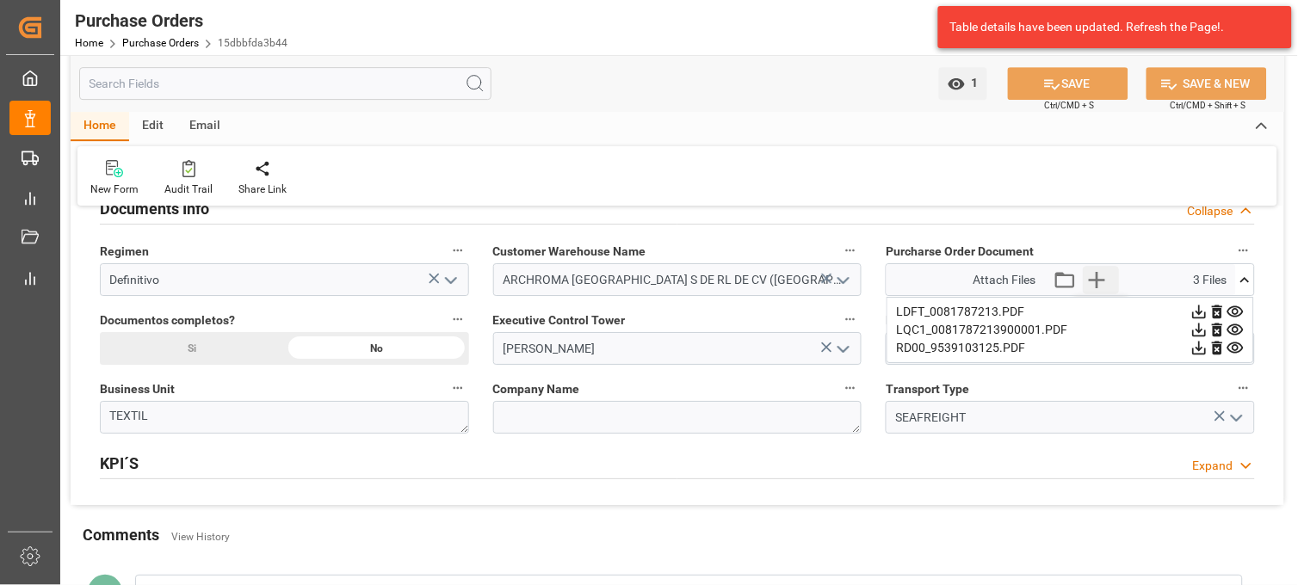
click at [1099, 280] on icon "button" at bounding box center [1097, 280] width 16 height 16
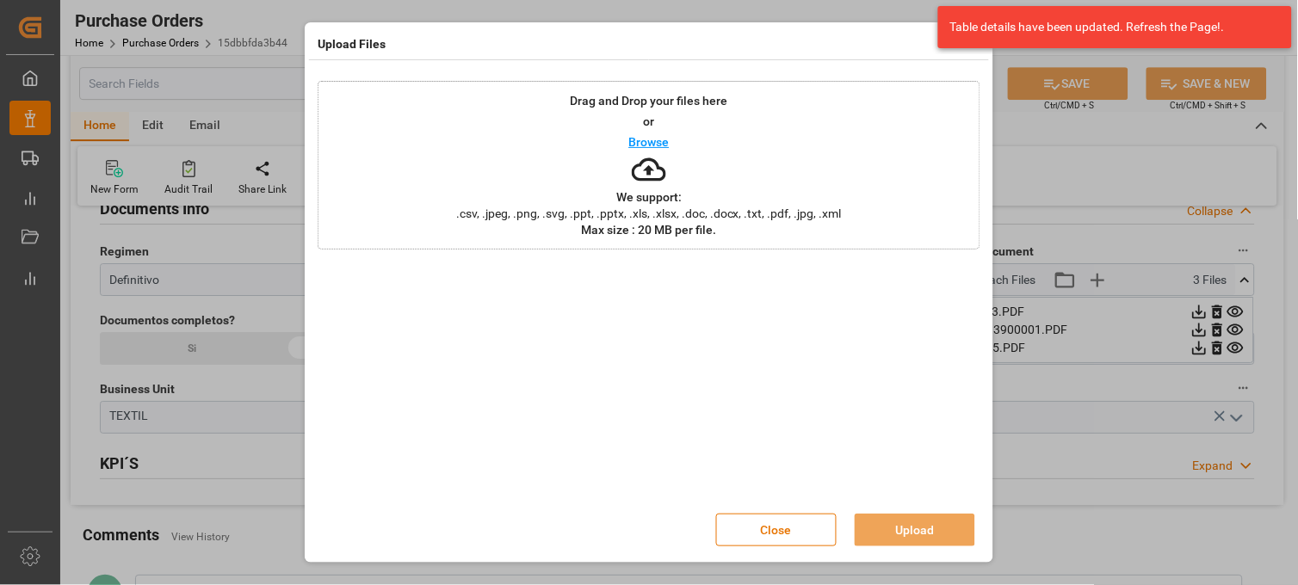
click at [677, 215] on span ".csv, .jpeg, .png, .svg, .ppt, .pptx, .xls, .xlsx, .doc, .docx, .txt, .pdf, .jp…" at bounding box center [649, 213] width 408 height 12
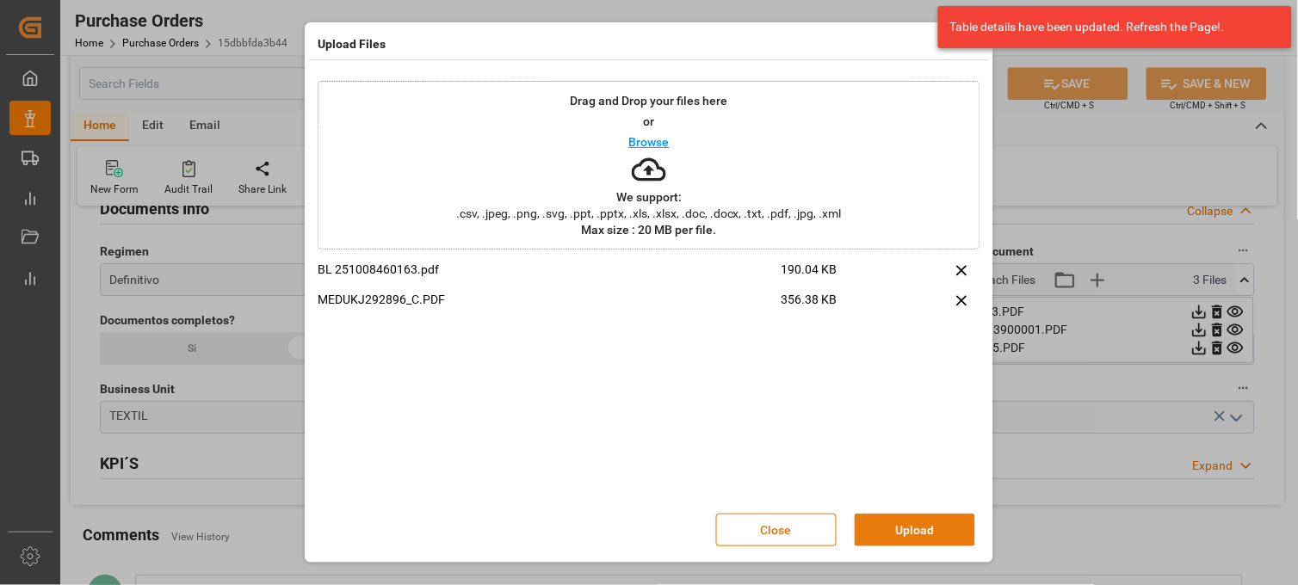
click at [897, 530] on button "Upload" at bounding box center [915, 530] width 121 height 33
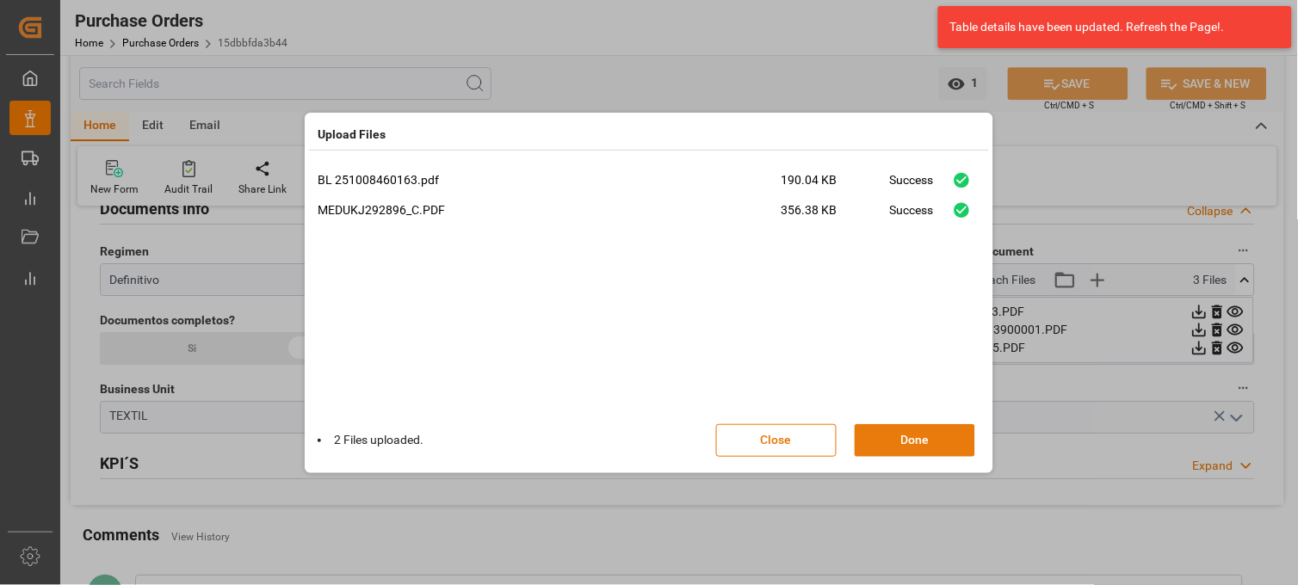
click at [900, 436] on button "Done" at bounding box center [915, 440] width 121 height 33
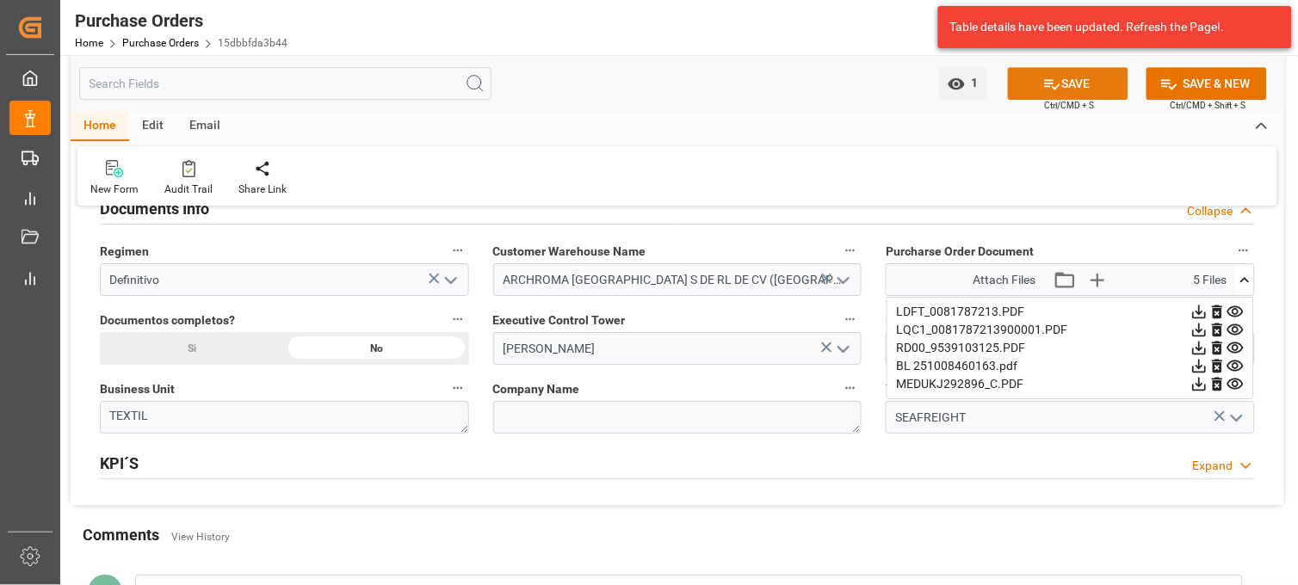
click at [1048, 91] on icon at bounding box center [1052, 84] width 18 height 18
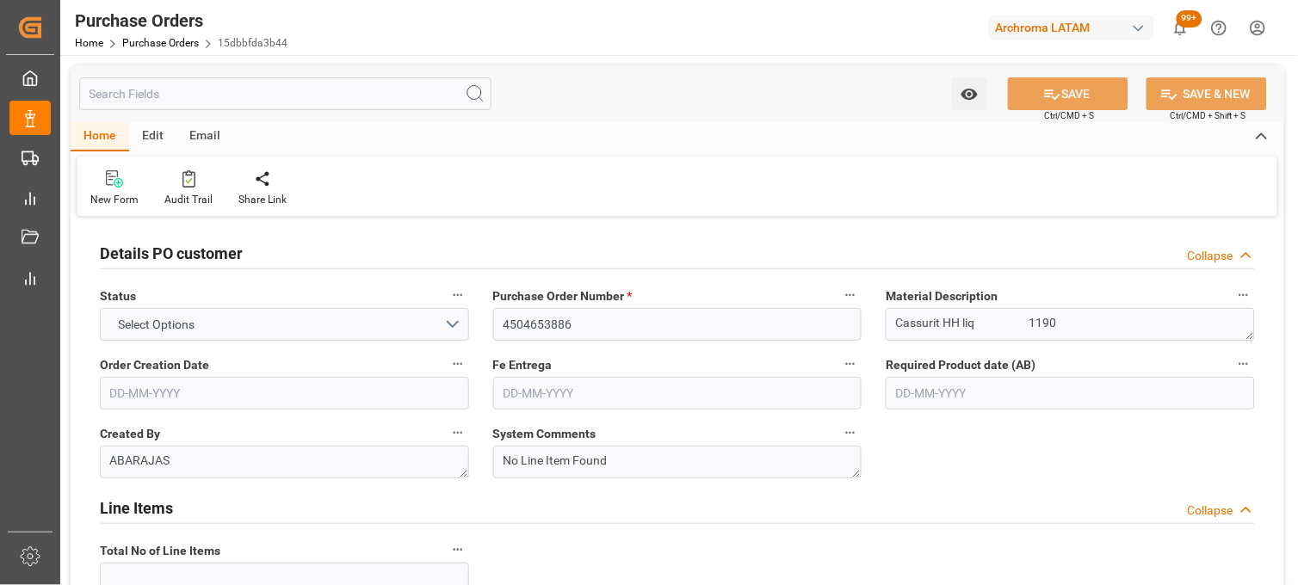
type input "1"
type input "[DATE]"
click at [485, 428] on div "System Comments No Line Item Found" at bounding box center [677, 450] width 393 height 69
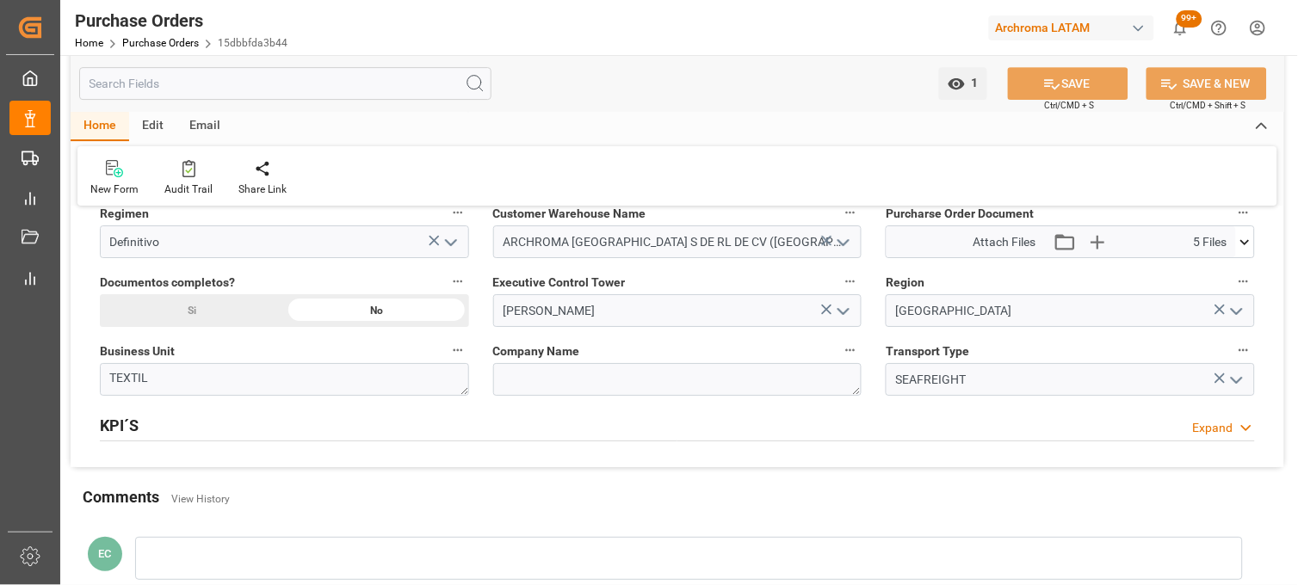
scroll to position [1224, 0]
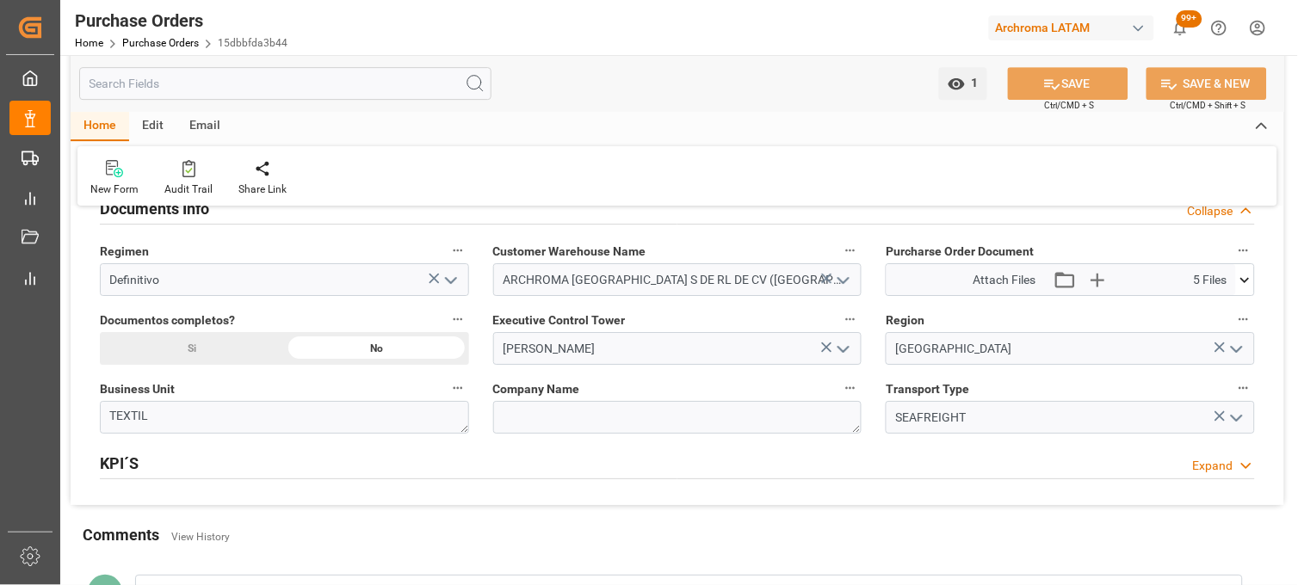
click at [199, 346] on div "Si" at bounding box center [192, 348] width 184 height 33
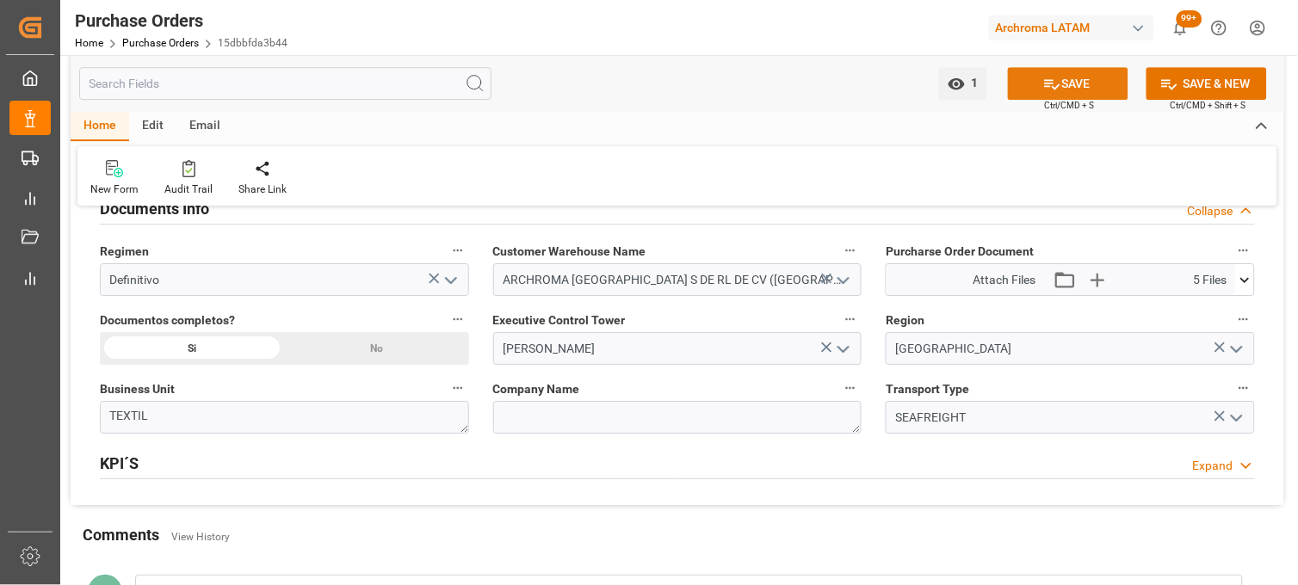
click at [1051, 77] on icon at bounding box center [1052, 84] width 18 height 18
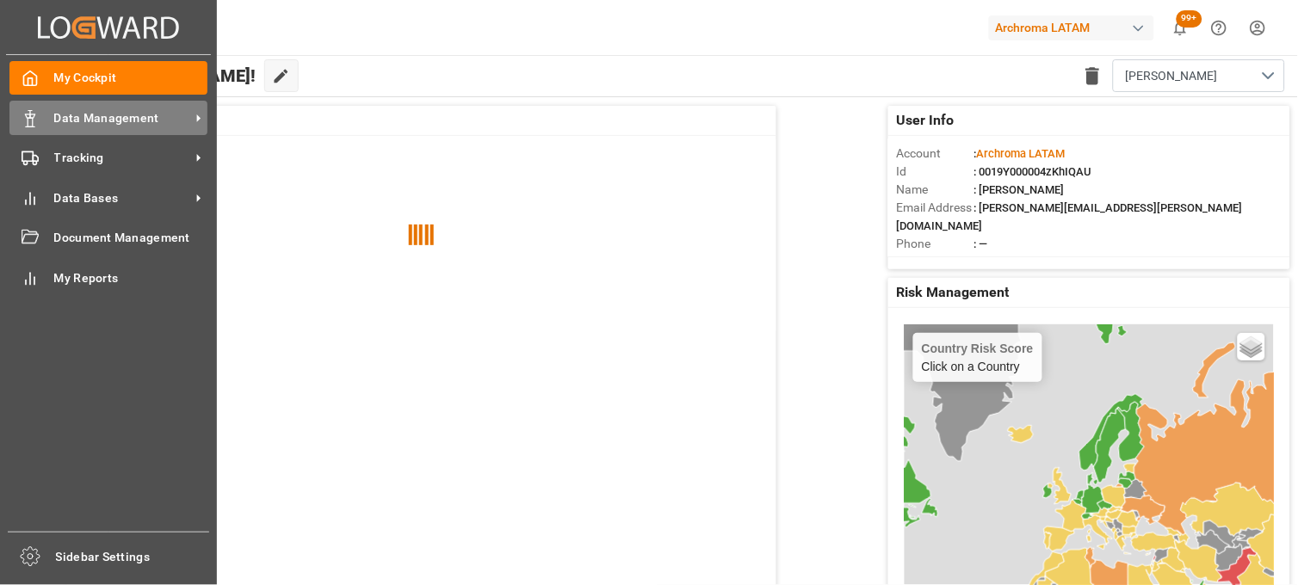
click at [66, 117] on span "Data Management" at bounding box center [122, 118] width 136 height 18
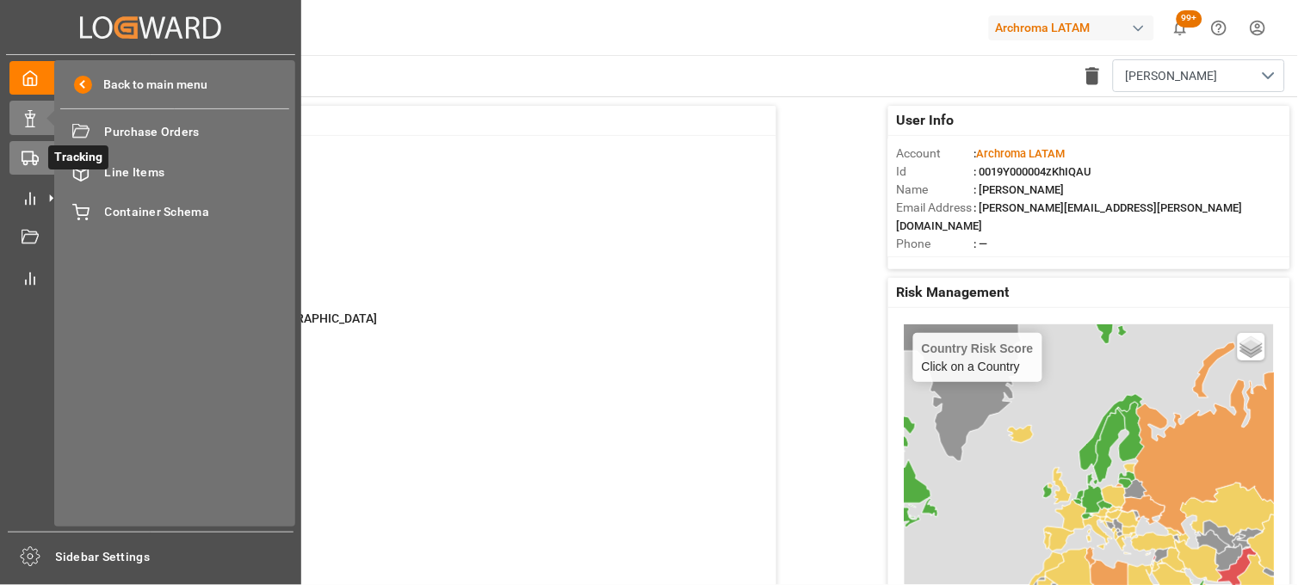
click at [13, 146] on div "Tracking Tracking" at bounding box center [150, 158] width 282 height 34
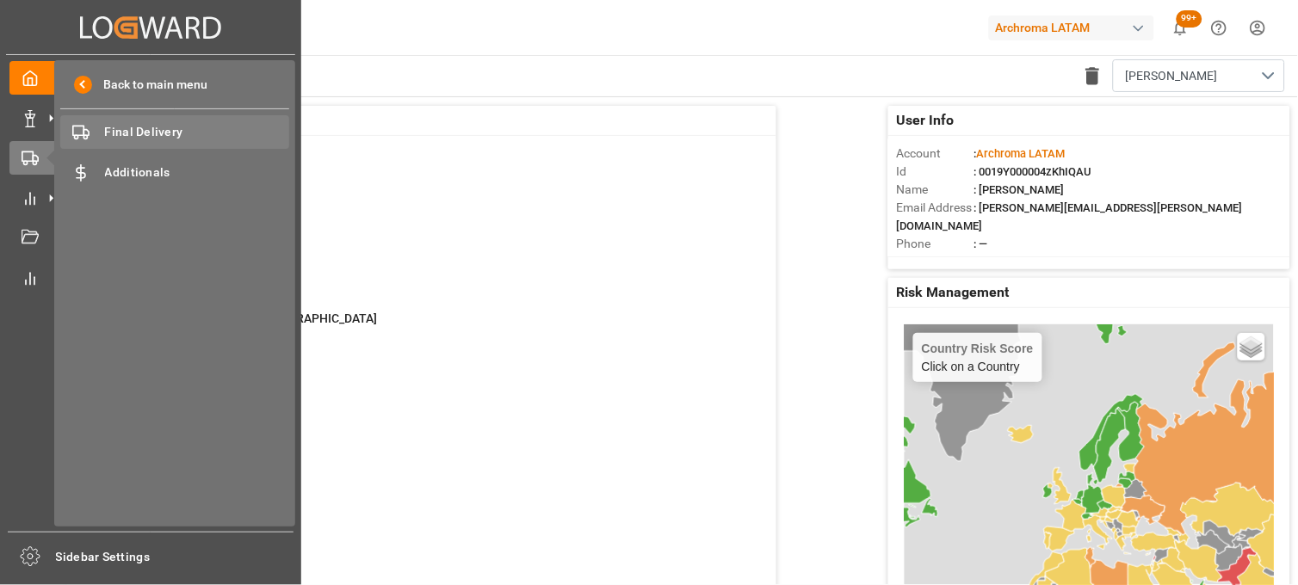
click at [135, 134] on span "Final Delivery" at bounding box center [197, 132] width 185 height 18
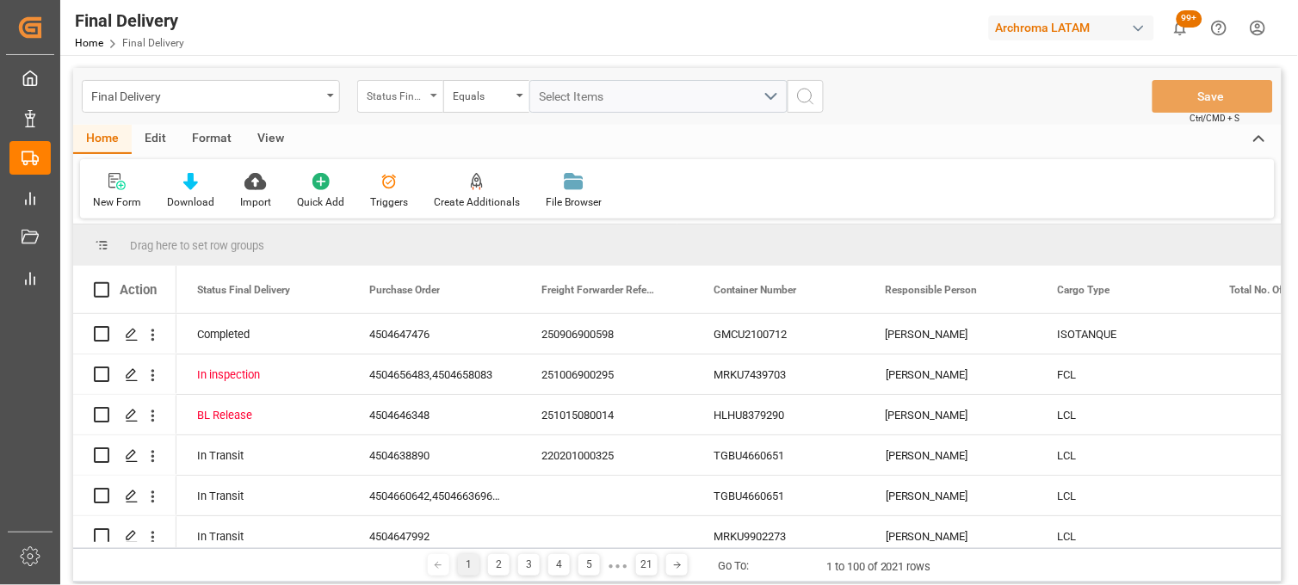
click at [414, 96] on div "Status Final Delivery" at bounding box center [396, 94] width 59 height 20
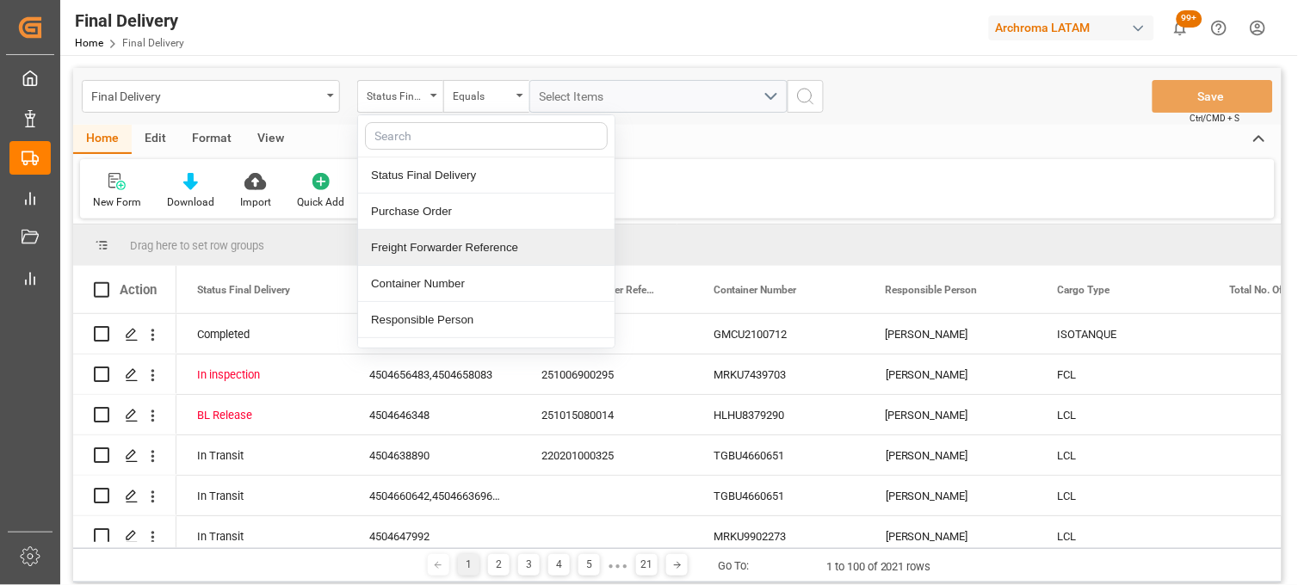
click at [423, 242] on div "Freight Forwarder Reference" at bounding box center [486, 248] width 256 height 36
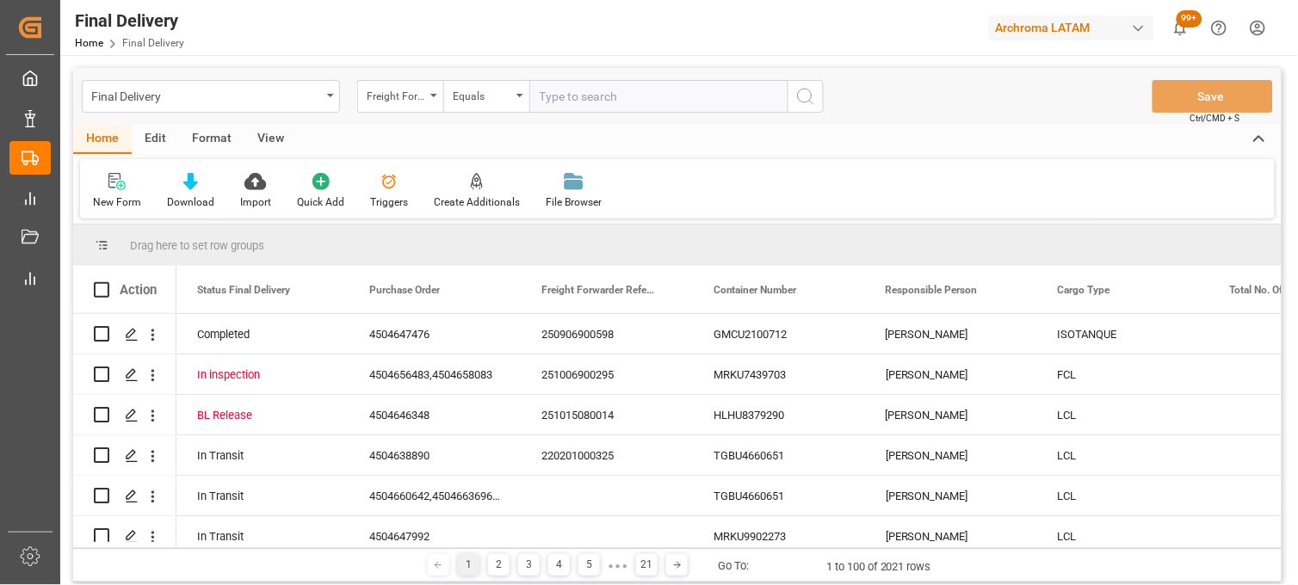
click at [574, 112] on input "text" at bounding box center [658, 96] width 258 height 33
type input "250915080082"
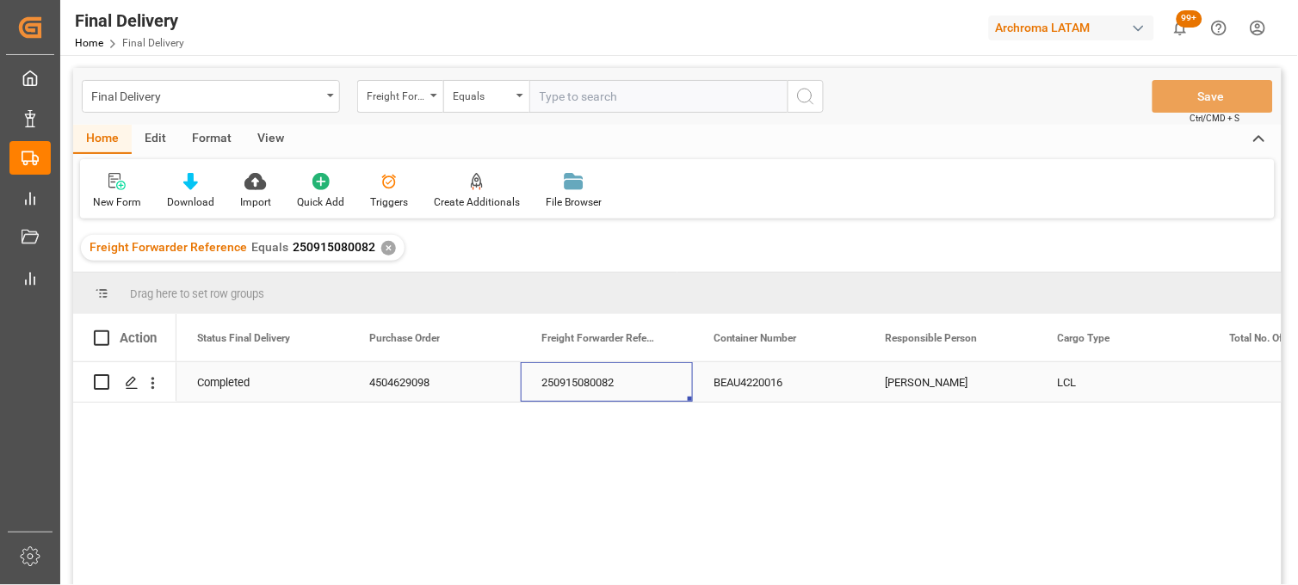
click at [590, 377] on div "250915080082" at bounding box center [607, 382] width 172 height 40
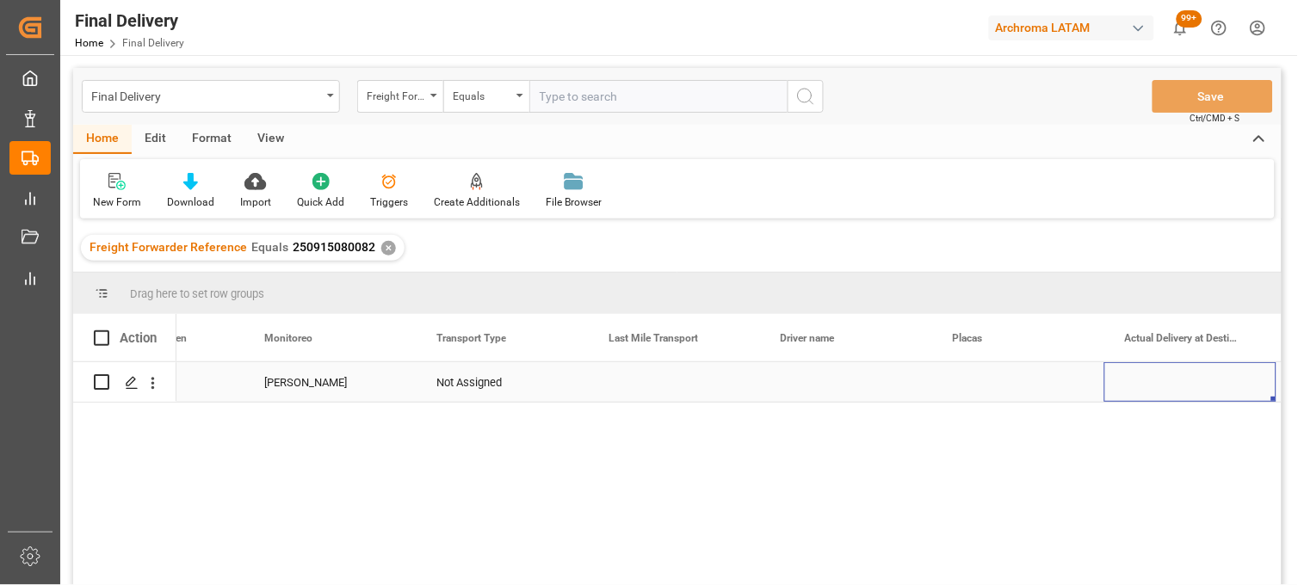
click at [517, 380] on div "Not Assigned" at bounding box center [501, 383] width 131 height 40
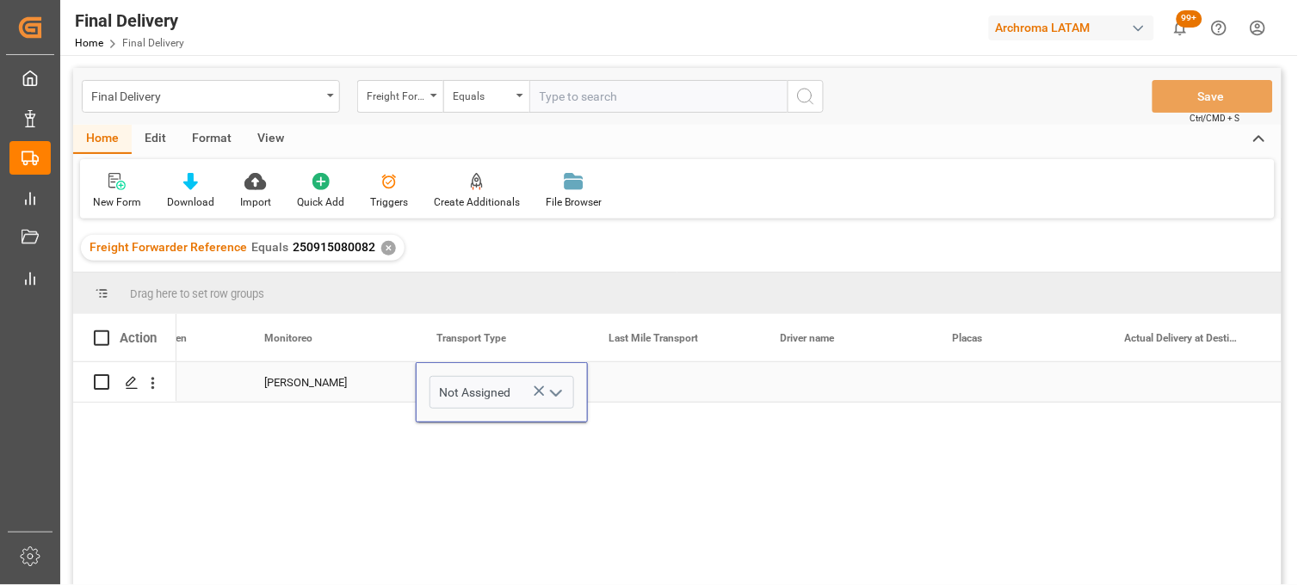
click at [535, 392] on icon "Press SPACE to select this row." at bounding box center [539, 391] width 18 height 18
click at [485, 392] on input "Press SPACE to select this row." at bounding box center [502, 392] width 145 height 33
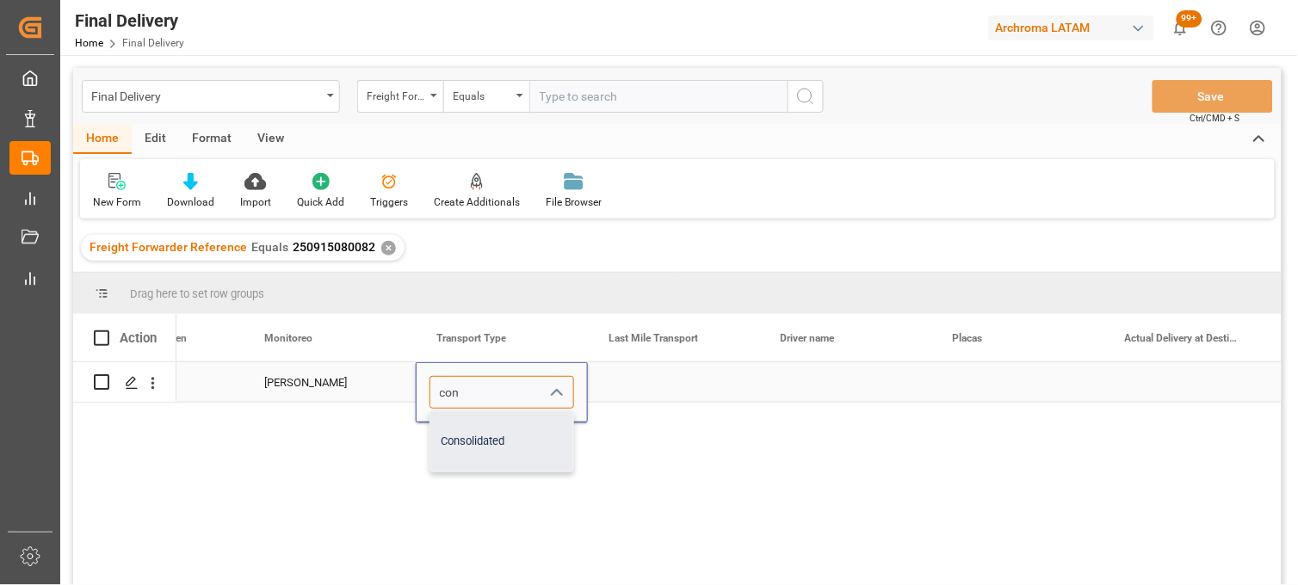
click at [491, 433] on div "Consolidated" at bounding box center [501, 441] width 143 height 60
type input "Consolidated"
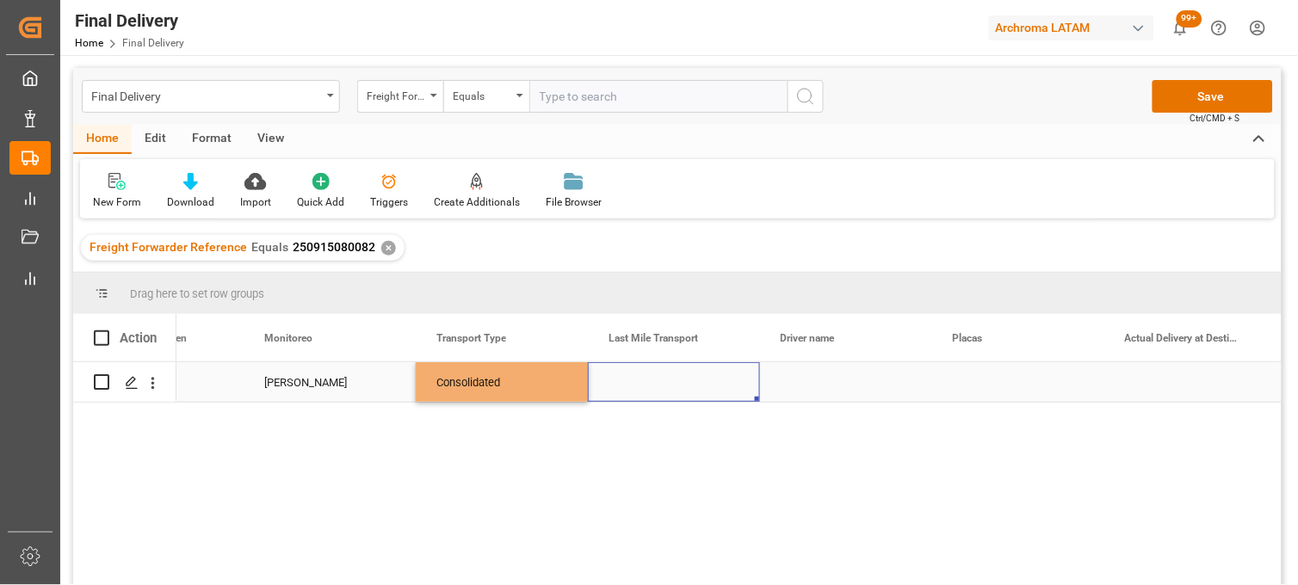
click at [639, 385] on div "Press SPACE to select this row." at bounding box center [674, 382] width 172 height 40
click at [639, 385] on input "Press SPACE to select this row." at bounding box center [674, 392] width 145 height 33
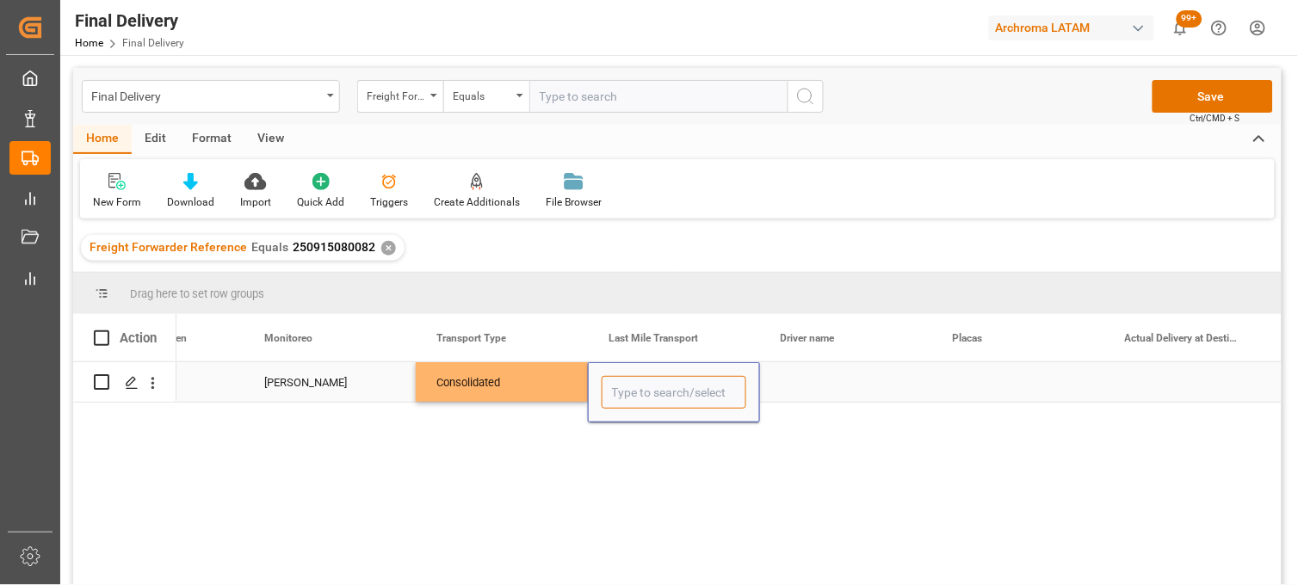
paste input "[PERSON_NAME]"
type input "[PERSON_NAME]"
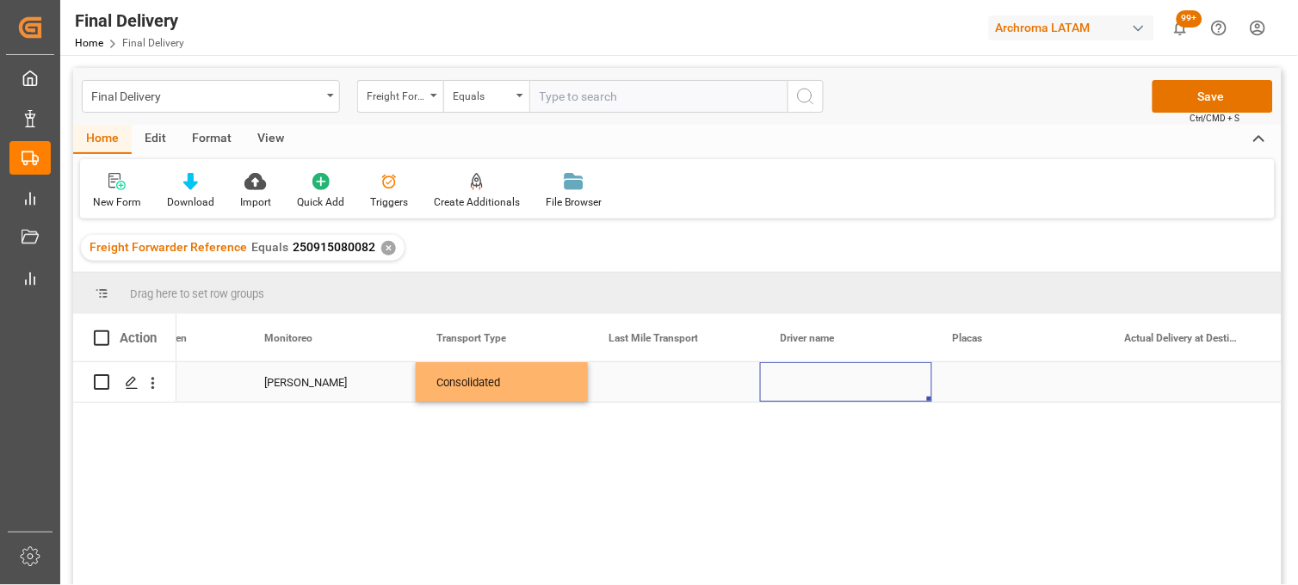
click at [809, 381] on div "Press SPACE to select this row." at bounding box center [846, 382] width 172 height 40
click at [651, 382] on div "Press SPACE to select this row." at bounding box center [674, 382] width 172 height 40
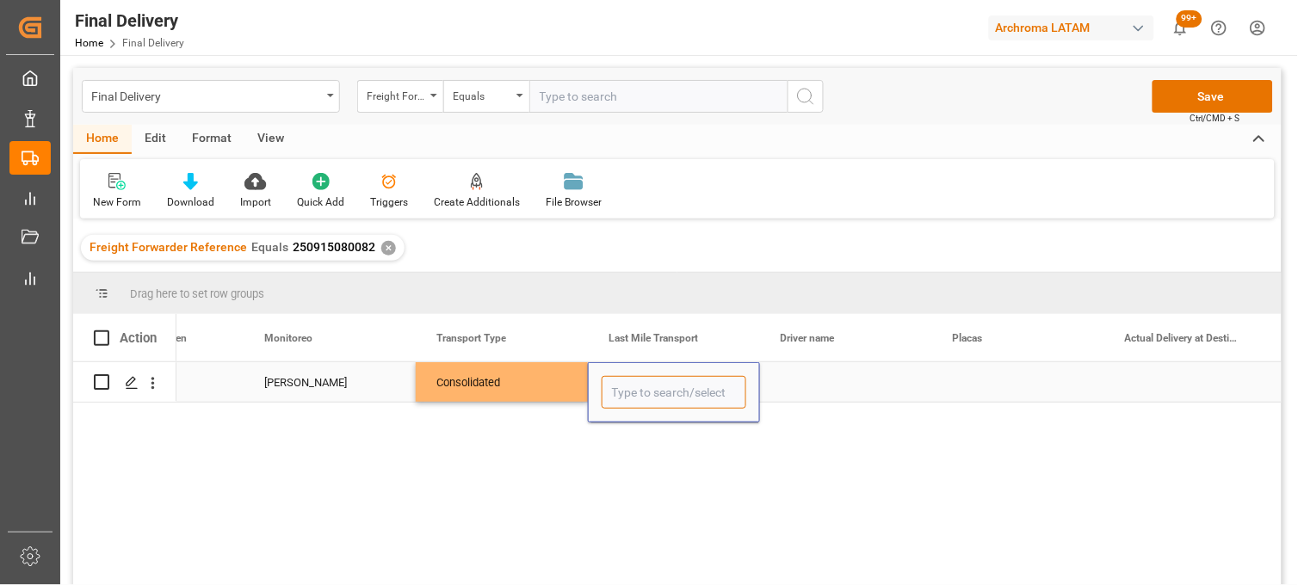
click at [651, 382] on input "Press SPACE to select this row." at bounding box center [674, 392] width 145 height 33
click at [676, 454] on div "TAE" at bounding box center [674, 441] width 143 height 60
type input "TAE"
click at [820, 380] on div "Press SPACE to select this row." at bounding box center [846, 382] width 172 height 40
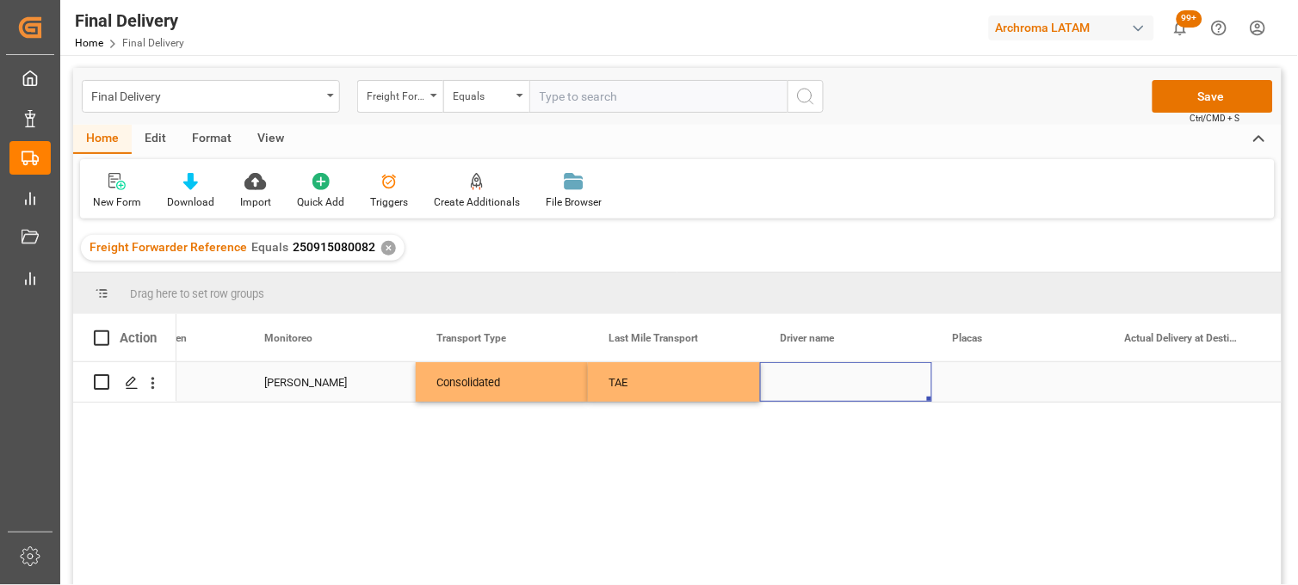
click at [819, 380] on div "Press SPACE to select this row." at bounding box center [846, 382] width 172 height 40
click at [819, 380] on input "Press SPACE to select this row." at bounding box center [846, 392] width 145 height 33
paste input "[PERSON_NAME]"
type input "[PERSON_NAME]"
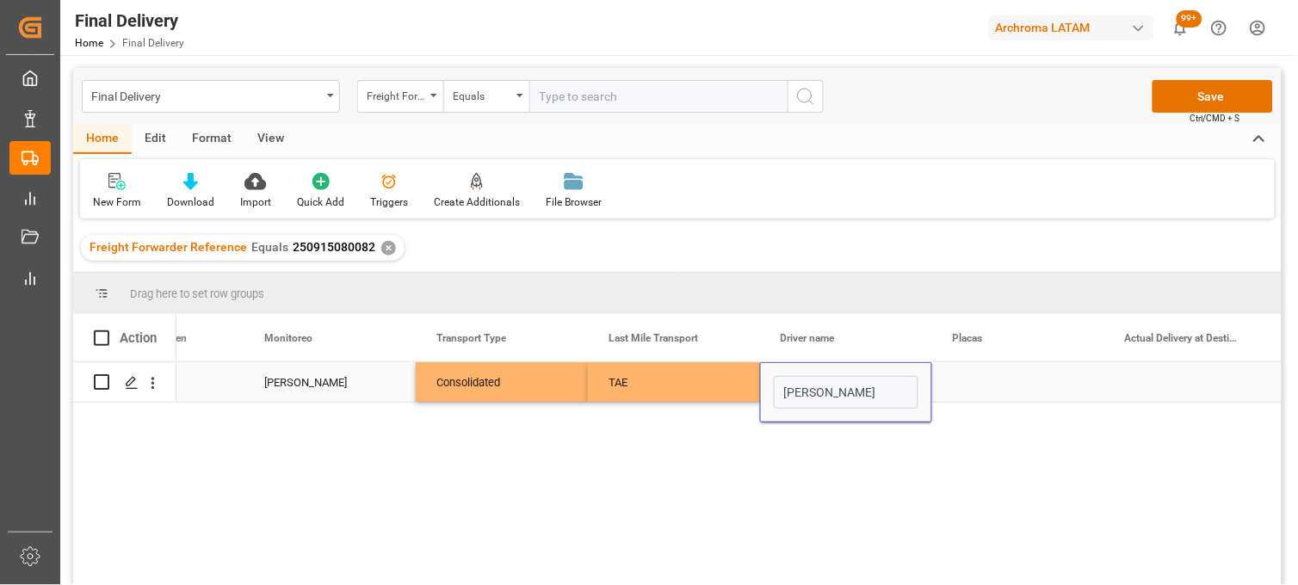
click at [992, 383] on div "Press SPACE to select this row." at bounding box center [1018, 382] width 172 height 40
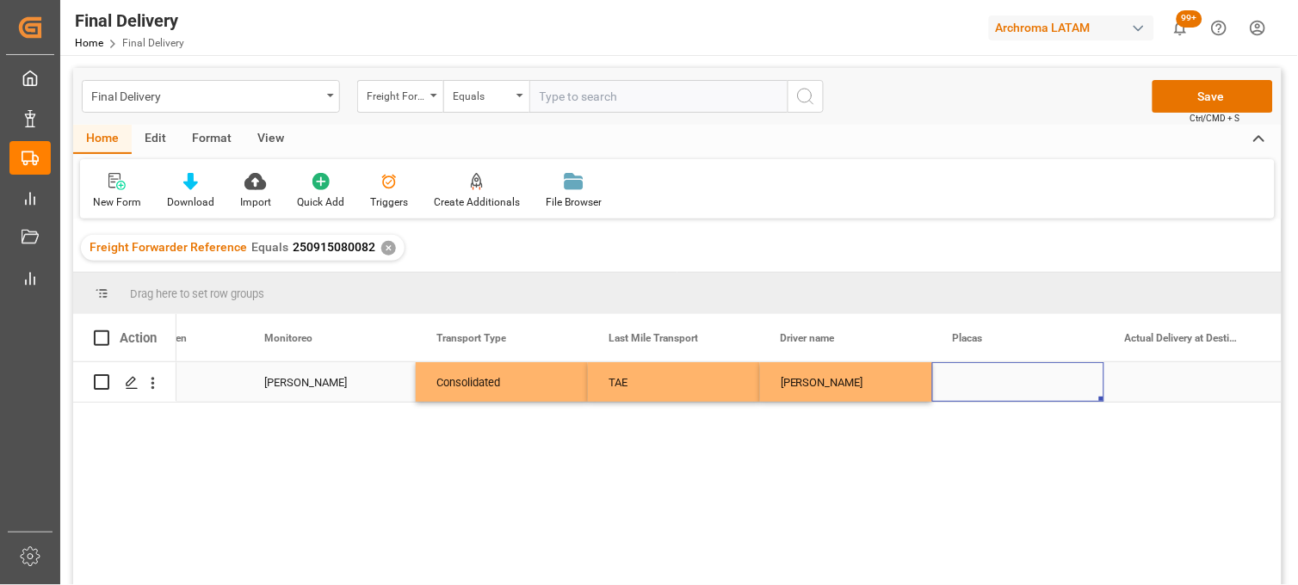
click at [968, 380] on div "Press SPACE to select this row." at bounding box center [1018, 382] width 172 height 40
click at [968, 380] on input "Press SPACE to select this row." at bounding box center [1018, 392] width 145 height 33
type input "LF 42 977"
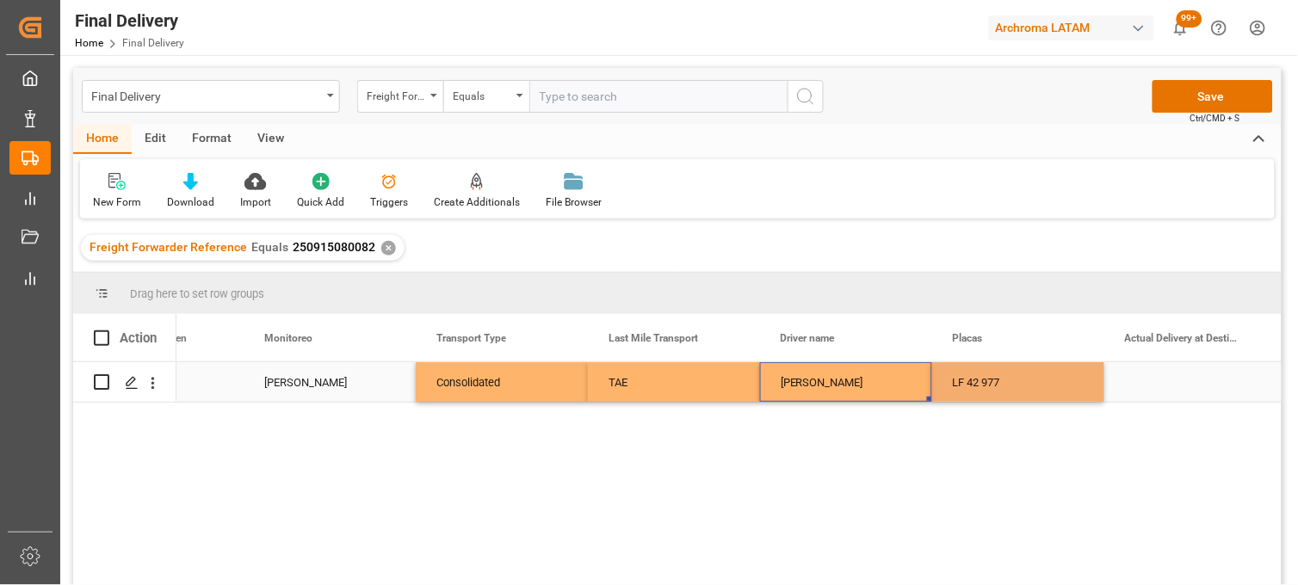
click at [862, 385] on div "[PERSON_NAME]" at bounding box center [846, 382] width 172 height 40
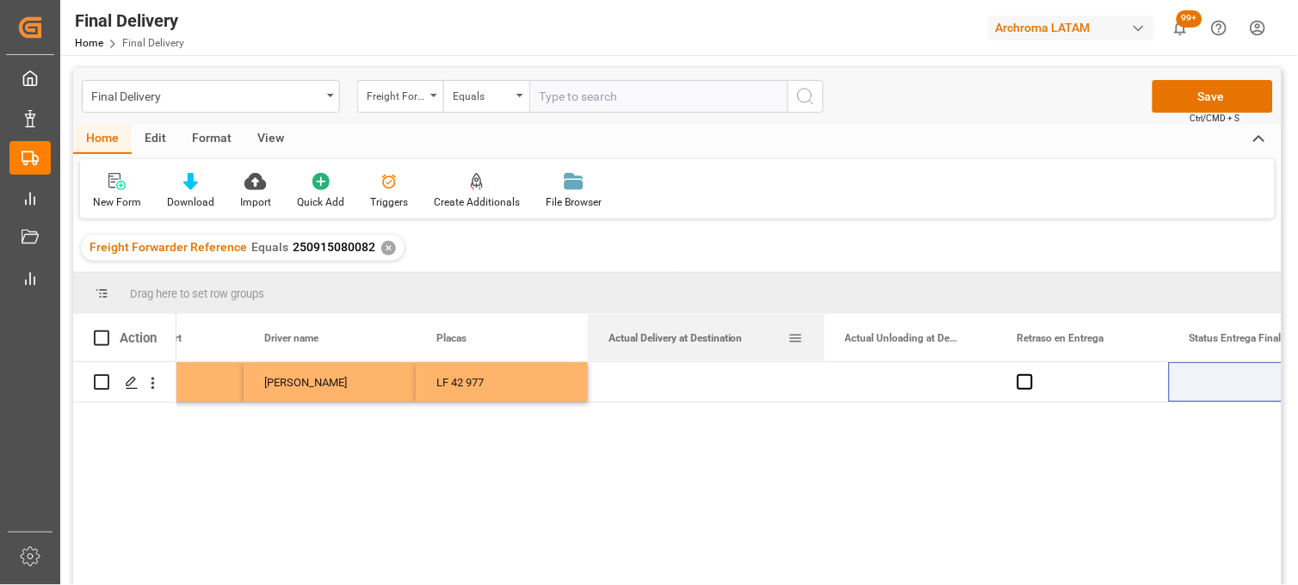
drag, startPoint x: 757, startPoint y: 327, endPoint x: 830, endPoint y: 321, distance: 72.6
click at [828, 321] on div at bounding box center [824, 337] width 7 height 47
click at [665, 384] on div "Press SPACE to select this row." at bounding box center [710, 382] width 244 height 40
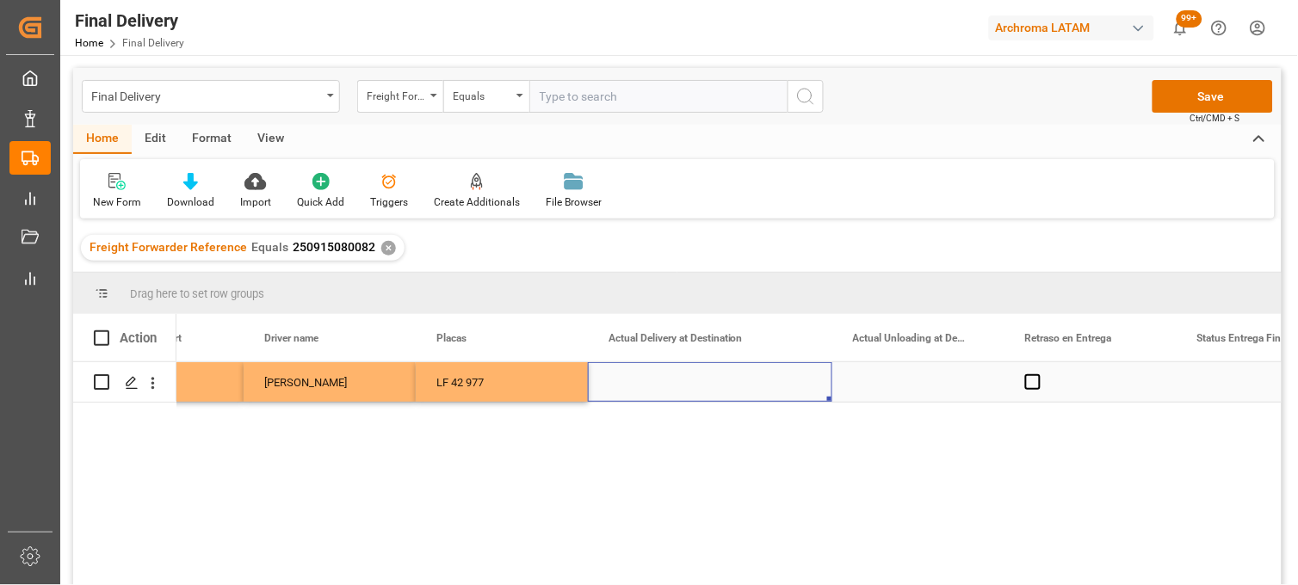
click at [664, 381] on div "Press SPACE to select this row." at bounding box center [710, 382] width 244 height 40
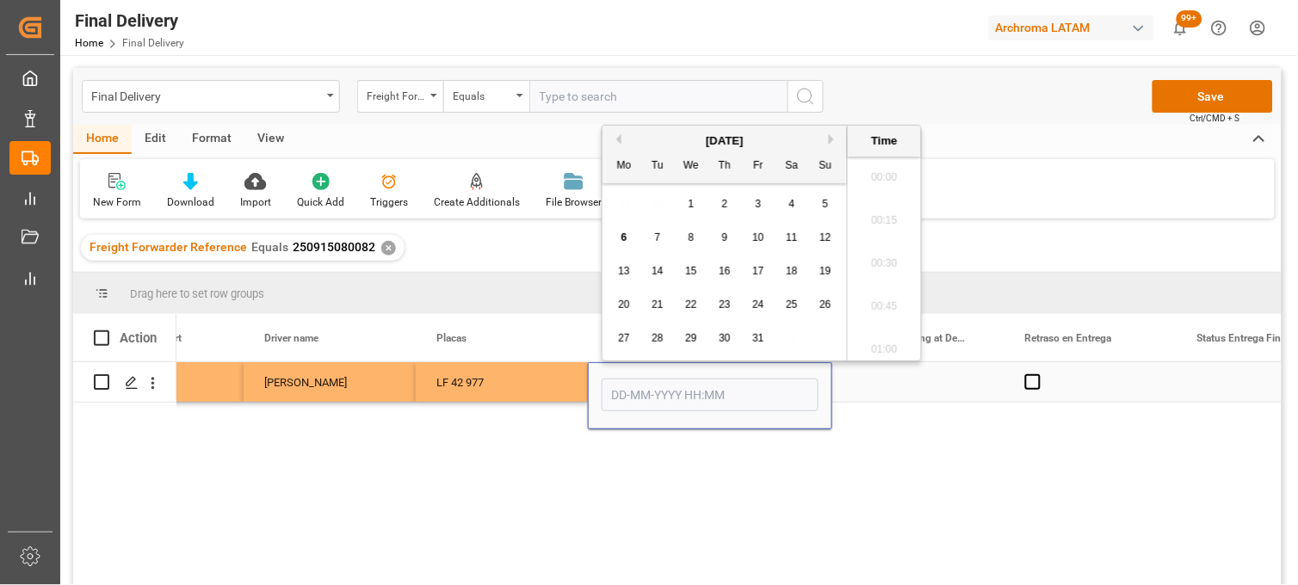
scroll to position [1856, 0]
click at [621, 238] on span "6" at bounding box center [624, 238] width 6 height 12
click at [896, 312] on li "08:00" at bounding box center [884, 312] width 73 height 43
type input "[DATE] 08:00"
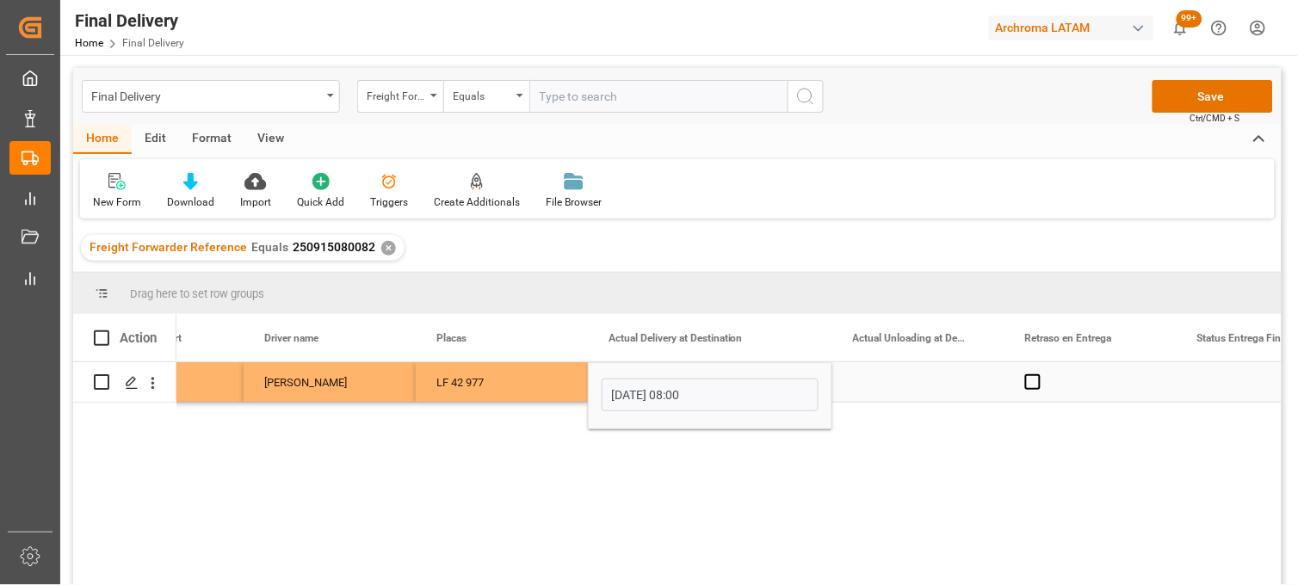
click at [891, 380] on div "Press SPACE to select this row." at bounding box center [918, 382] width 172 height 40
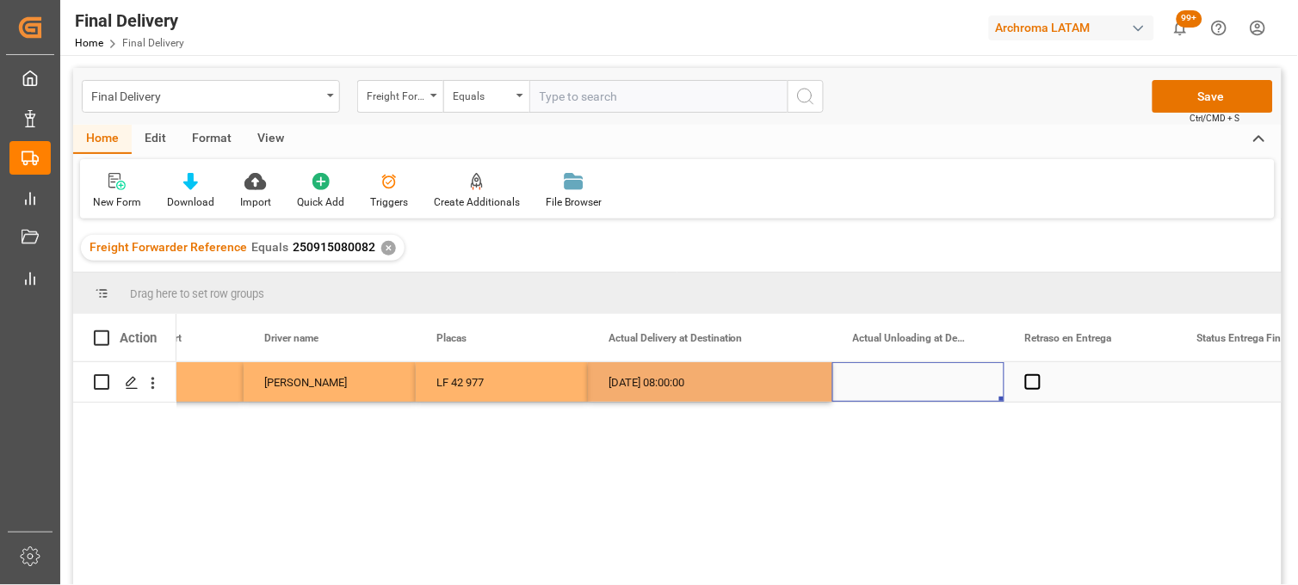
click at [891, 380] on div "Press SPACE to select this row." at bounding box center [918, 382] width 172 height 40
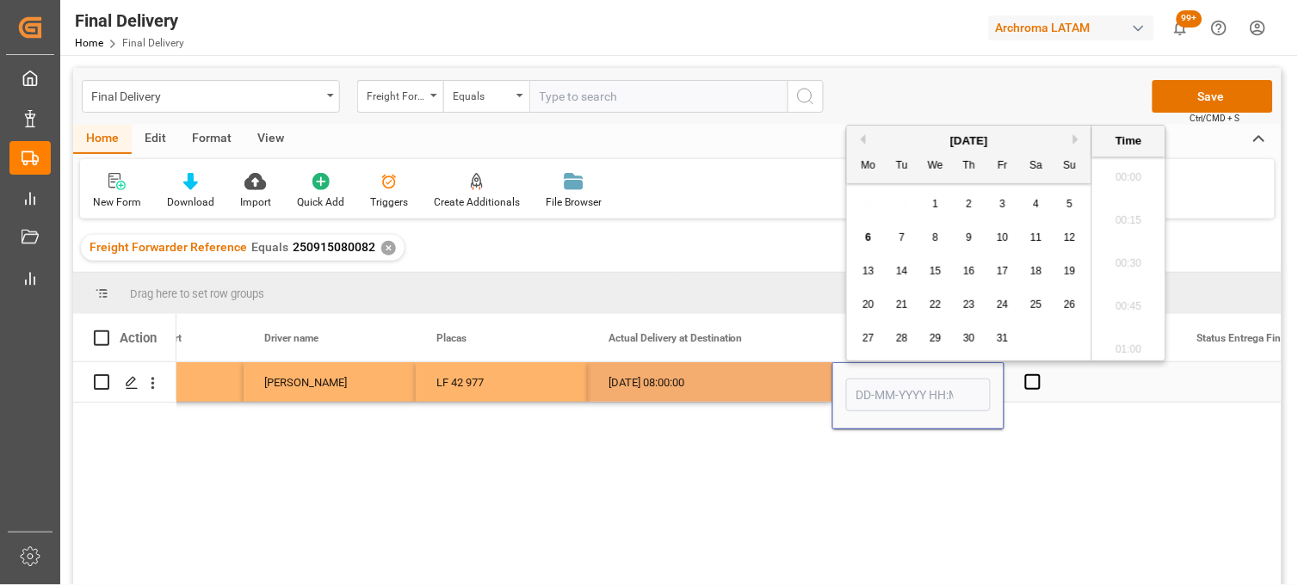
scroll to position [1856, 0]
click at [867, 233] on span "6" at bounding box center [869, 238] width 6 height 12
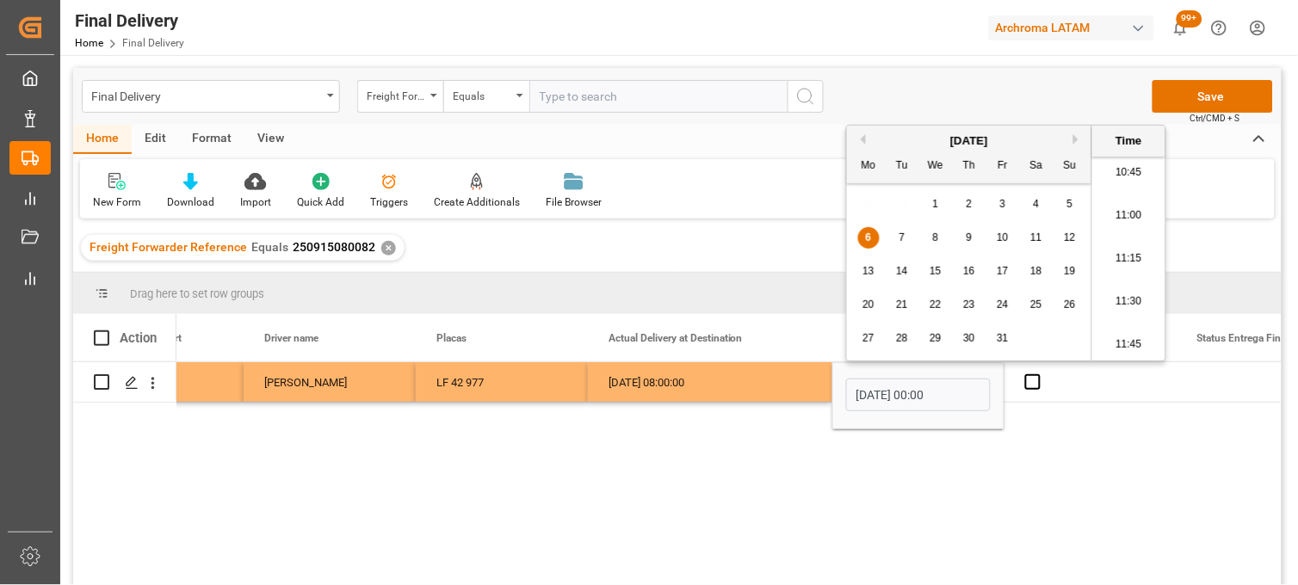
drag, startPoint x: 1165, startPoint y: 251, endPoint x: 1165, endPoint y: 238, distance: 13.8
click at [1165, 238] on ul "00:00 00:15 00:30 00:45 01:00 01:15 01:30 01:45 02:00 02:15 02:30 02:45 03:00 0…" at bounding box center [1128, 259] width 73 height 204
click at [1140, 284] on li "10:00" at bounding box center [1128, 280] width 73 height 43
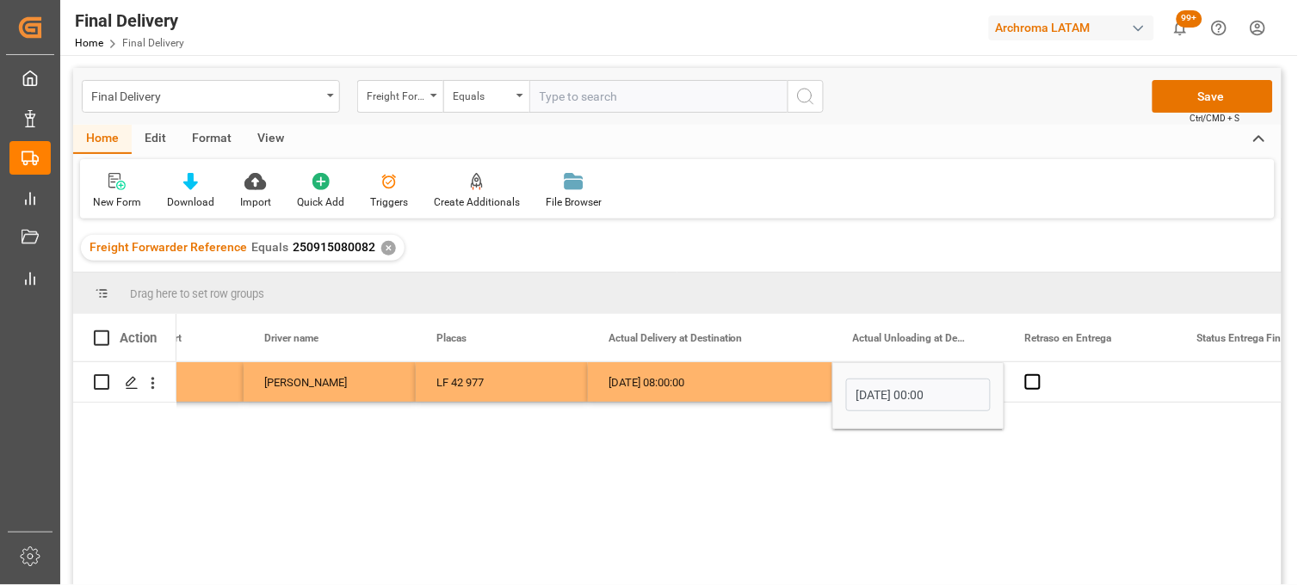
type input "[DATE] 10:00"
click at [1036, 388] on span "Press SPACE to select this row." at bounding box center [1032, 381] width 15 height 15
click at [1038, 374] on input "Press SPACE to select this row." at bounding box center [1038, 374] width 0 height 0
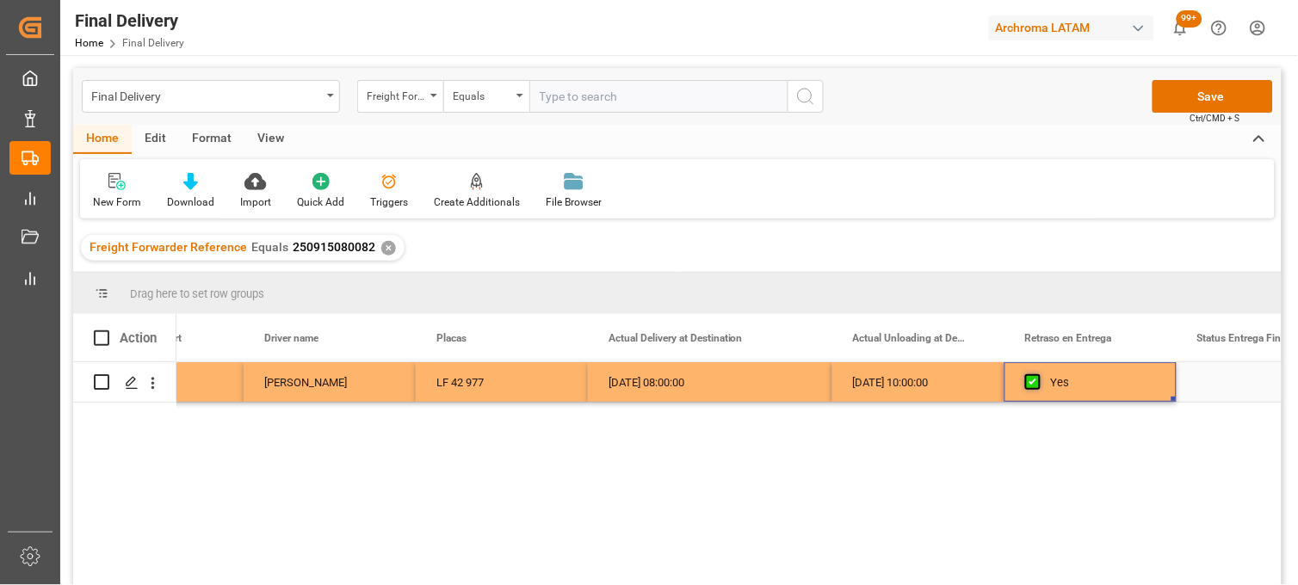
click at [1036, 388] on span "Press SPACE to select this row." at bounding box center [1032, 381] width 15 height 15
click at [1038, 374] on input "Press SPACE to select this row." at bounding box center [1038, 374] width 0 height 0
click at [1233, 379] on div "Press SPACE to select this row." at bounding box center [1263, 382] width 172 height 40
click at [1233, 379] on input "Press SPACE to select this row." at bounding box center [1262, 392] width 145 height 33
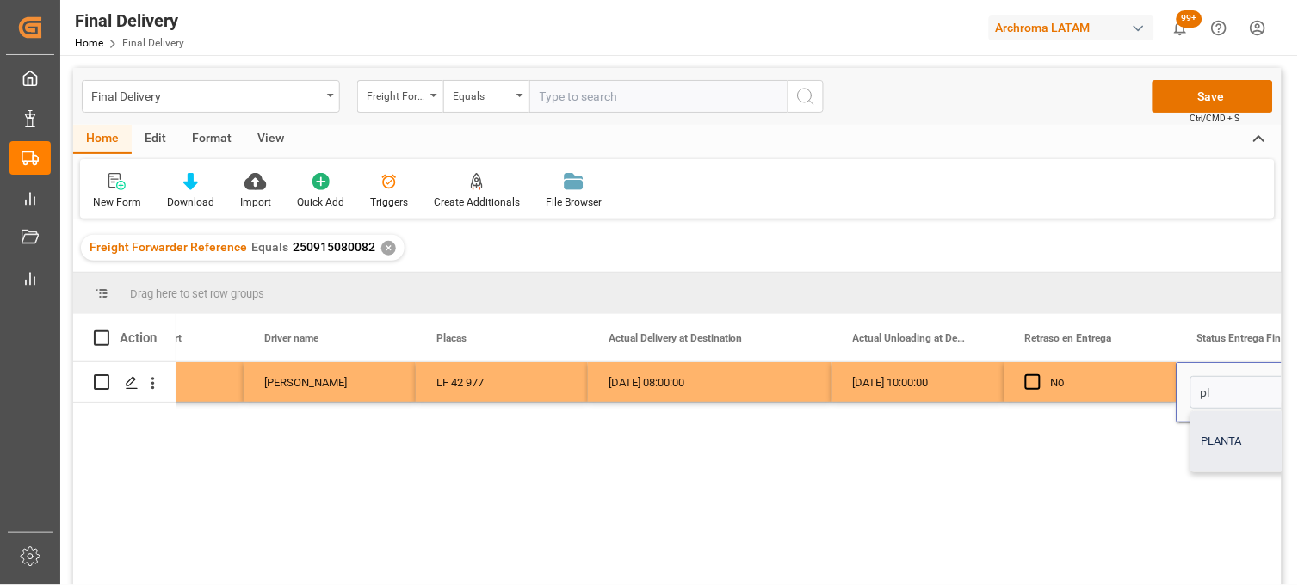
click at [1238, 441] on div "PLANTA" at bounding box center [1262, 441] width 143 height 60
type input "PLANTA"
click at [1122, 390] on div "No" at bounding box center [1103, 383] width 105 height 40
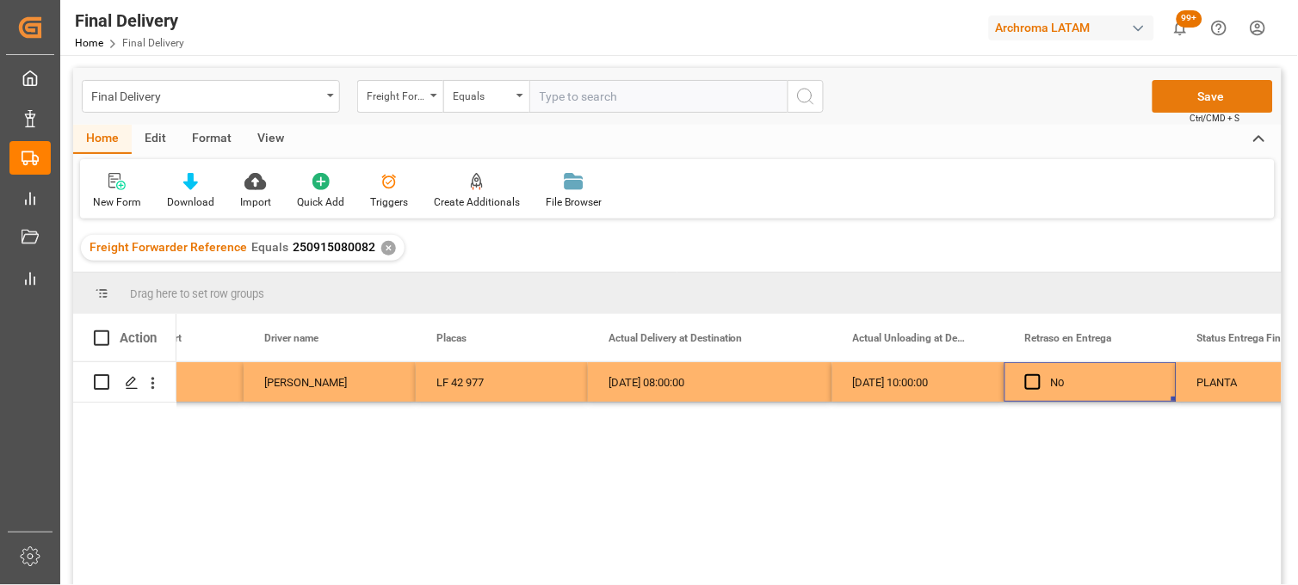
click at [1193, 83] on button "Save" at bounding box center [1213, 96] width 121 height 33
